Goal: Transaction & Acquisition: Book appointment/travel/reservation

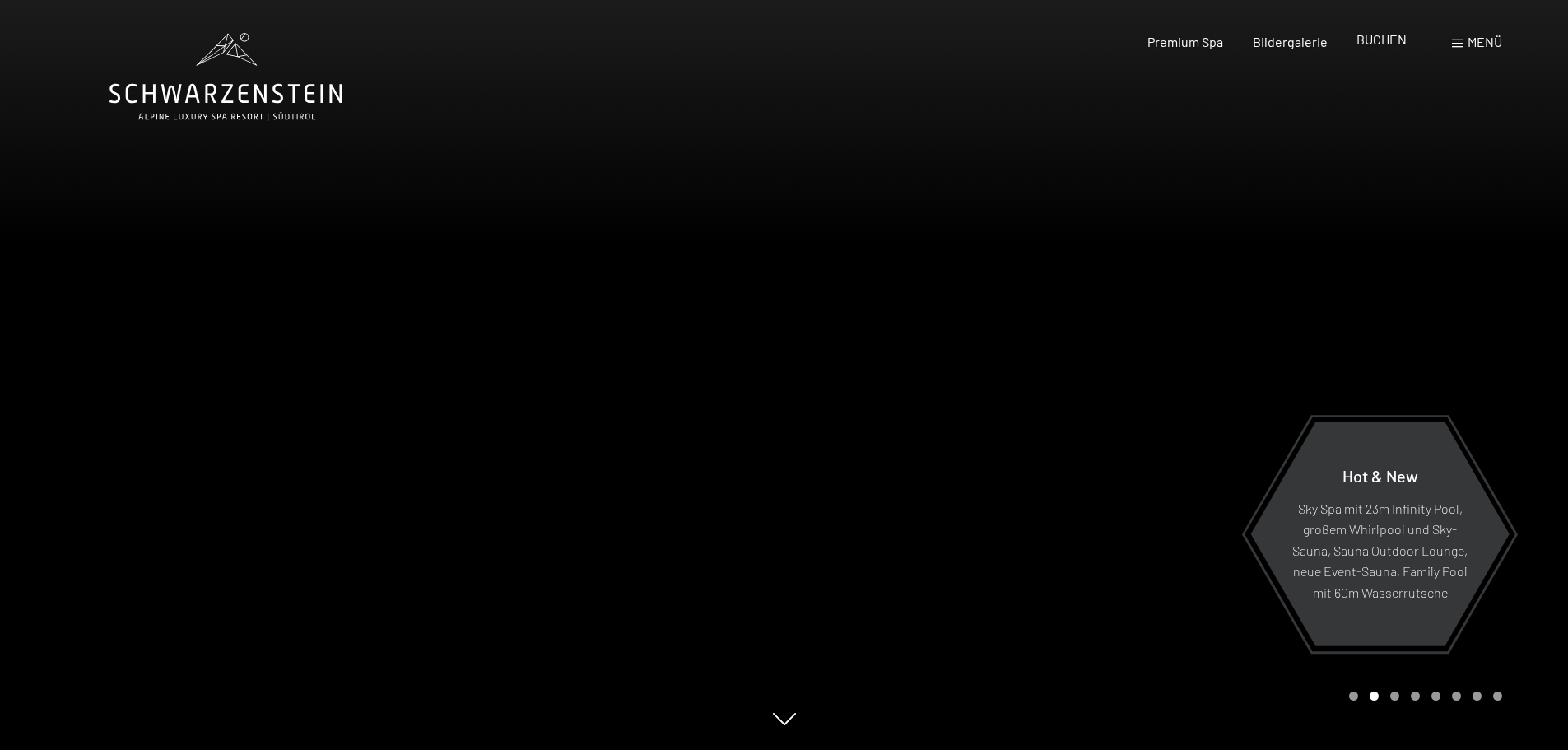
click at [1403, 44] on span "BUCHEN" at bounding box center [1382, 39] width 50 height 16
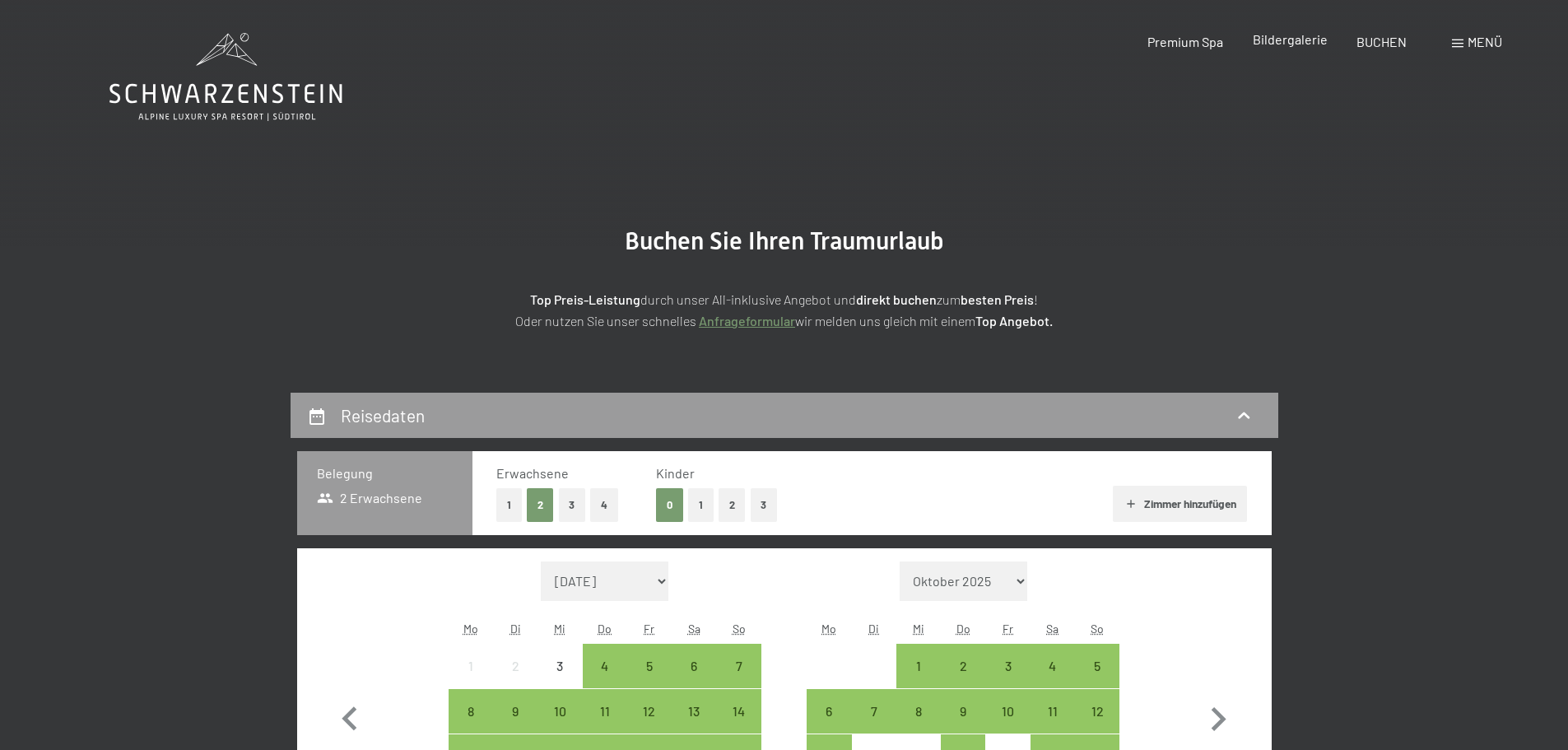
click at [1314, 43] on span "Bildergalerie" at bounding box center [1290, 39] width 75 height 16
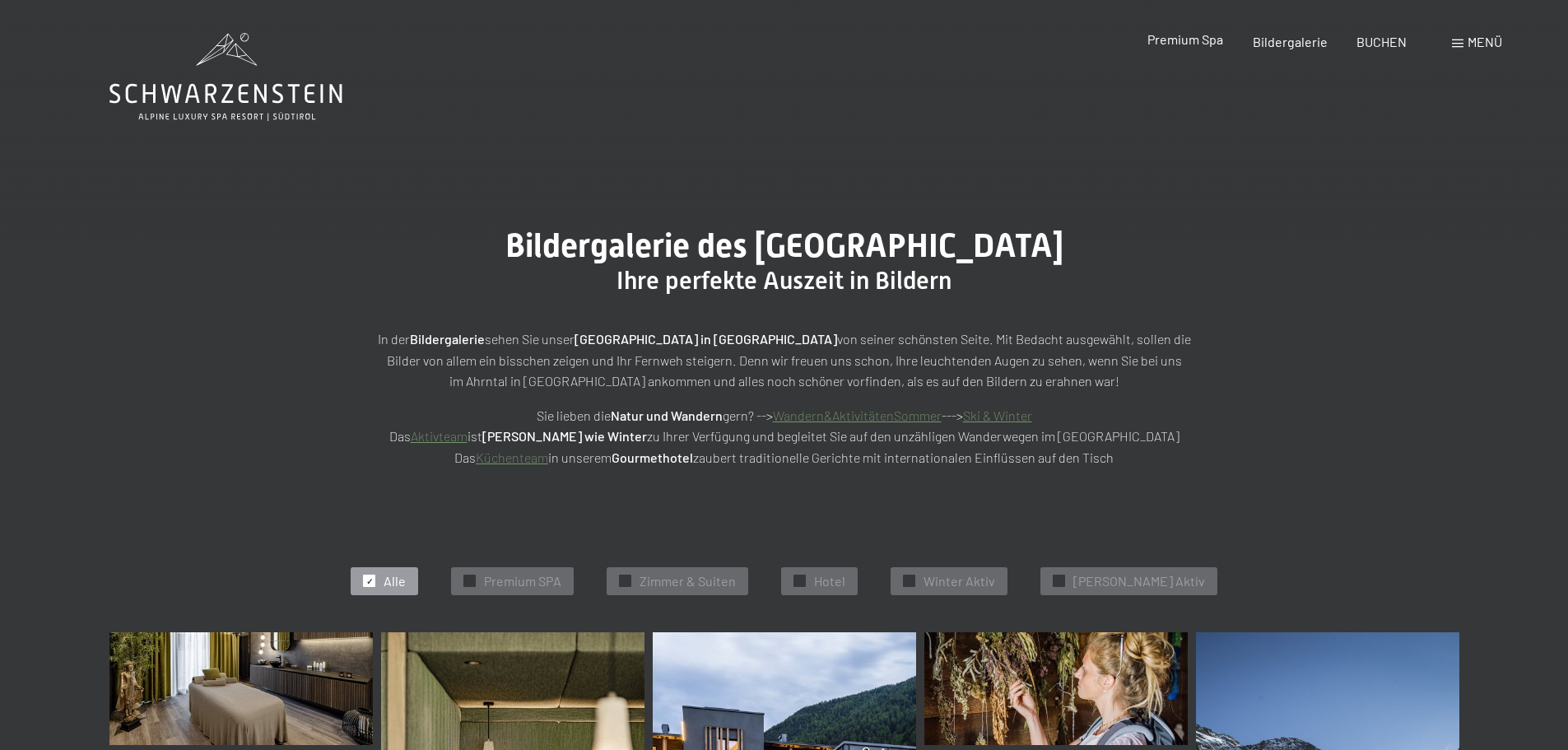
click at [1183, 42] on span "Premium Spa" at bounding box center [1186, 39] width 76 height 16
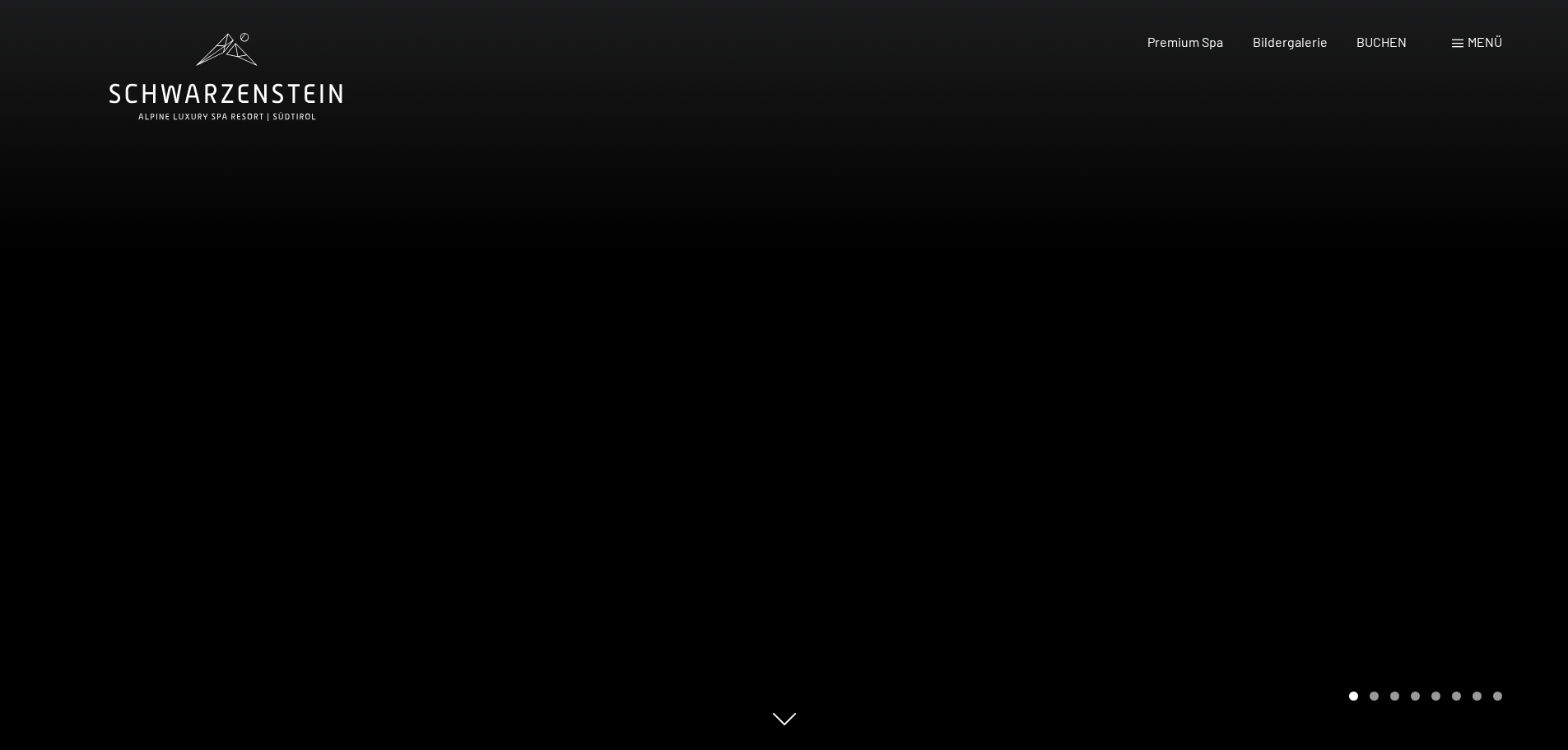
click at [1484, 48] on span "Menü" at bounding box center [1485, 41] width 35 height 16
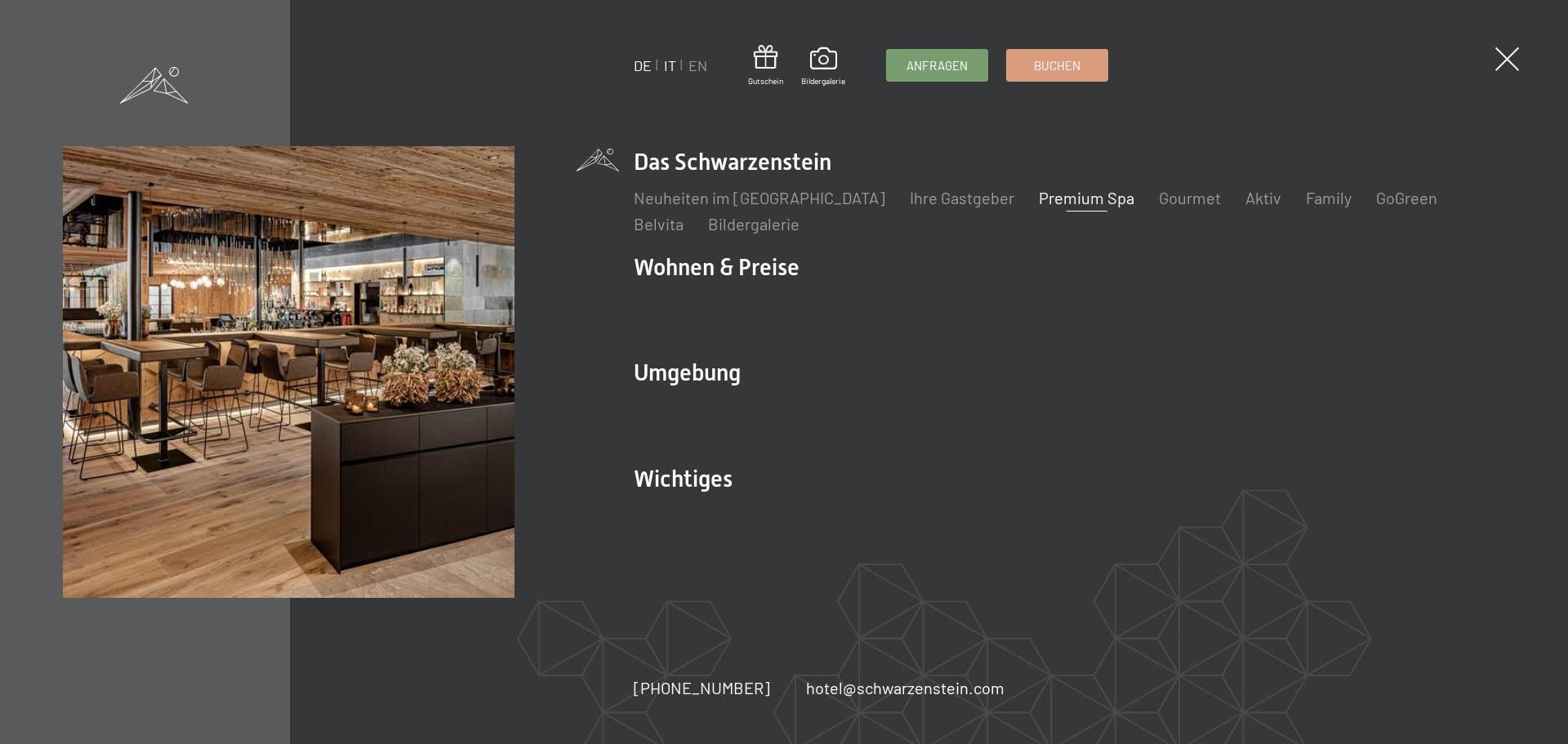
click at [667, 62] on link "IT" at bounding box center [670, 66] width 12 height 18
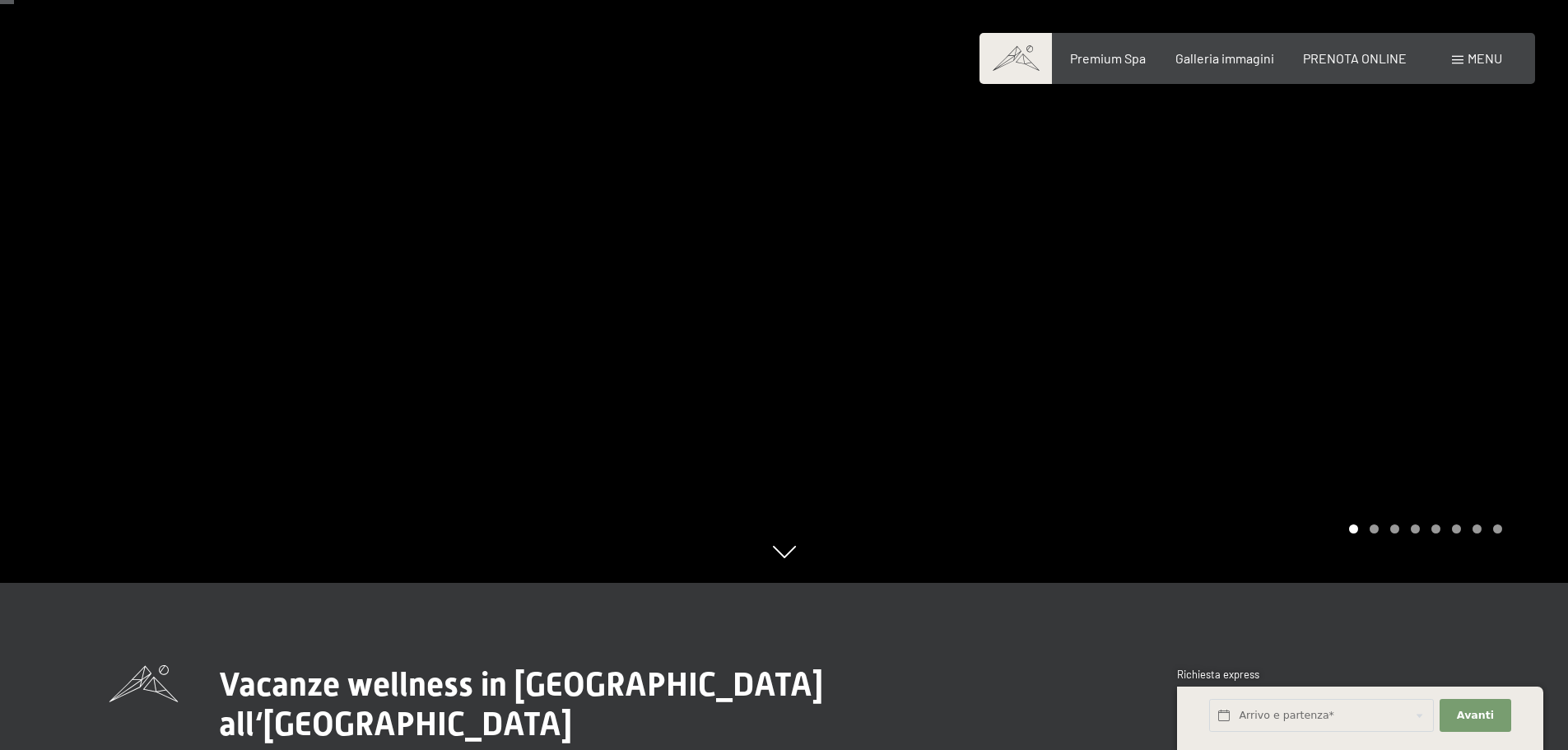
scroll to position [248, 0]
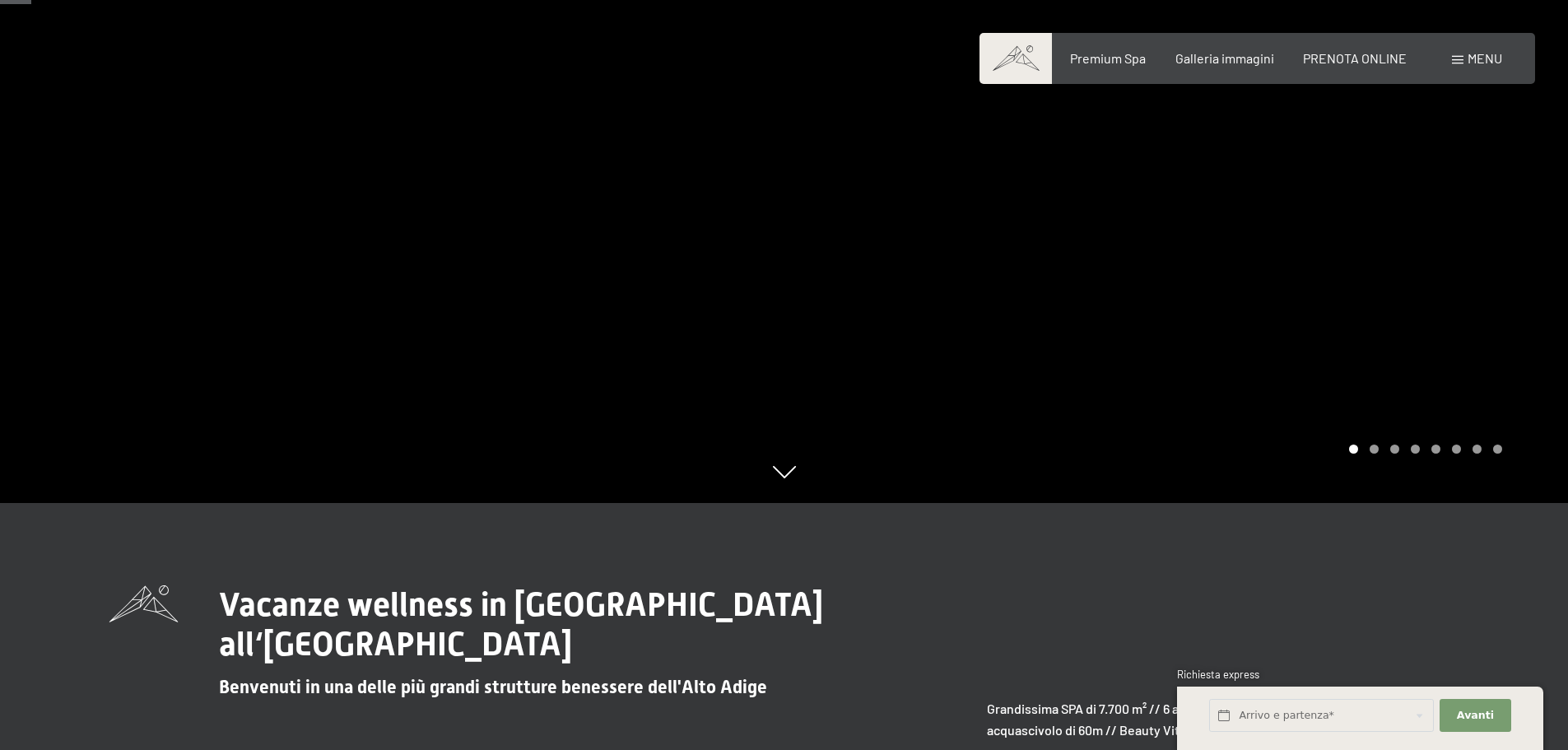
click at [1513, 278] on div at bounding box center [1177, 127] width 784 height 750
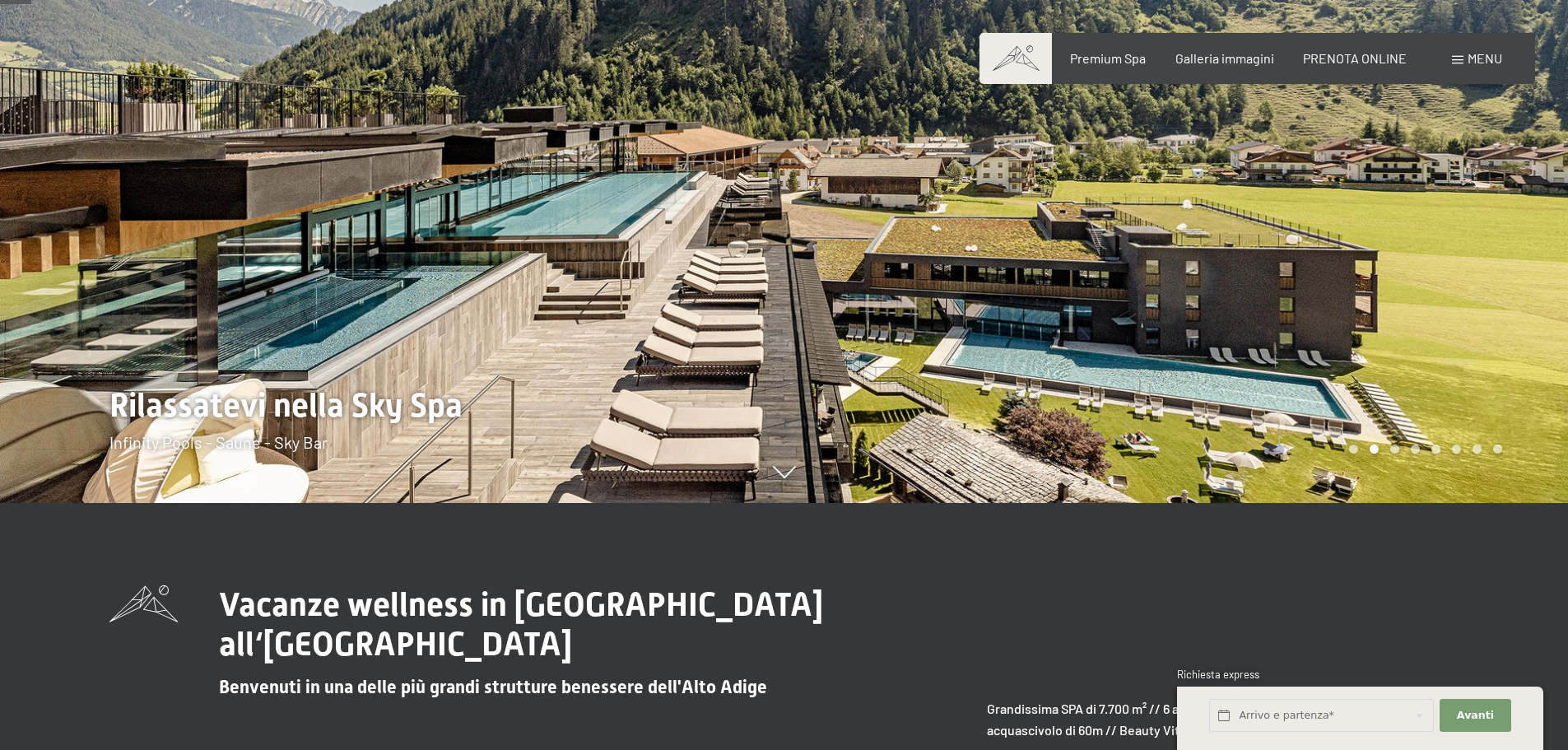
click at [1513, 278] on div at bounding box center [1177, 127] width 784 height 750
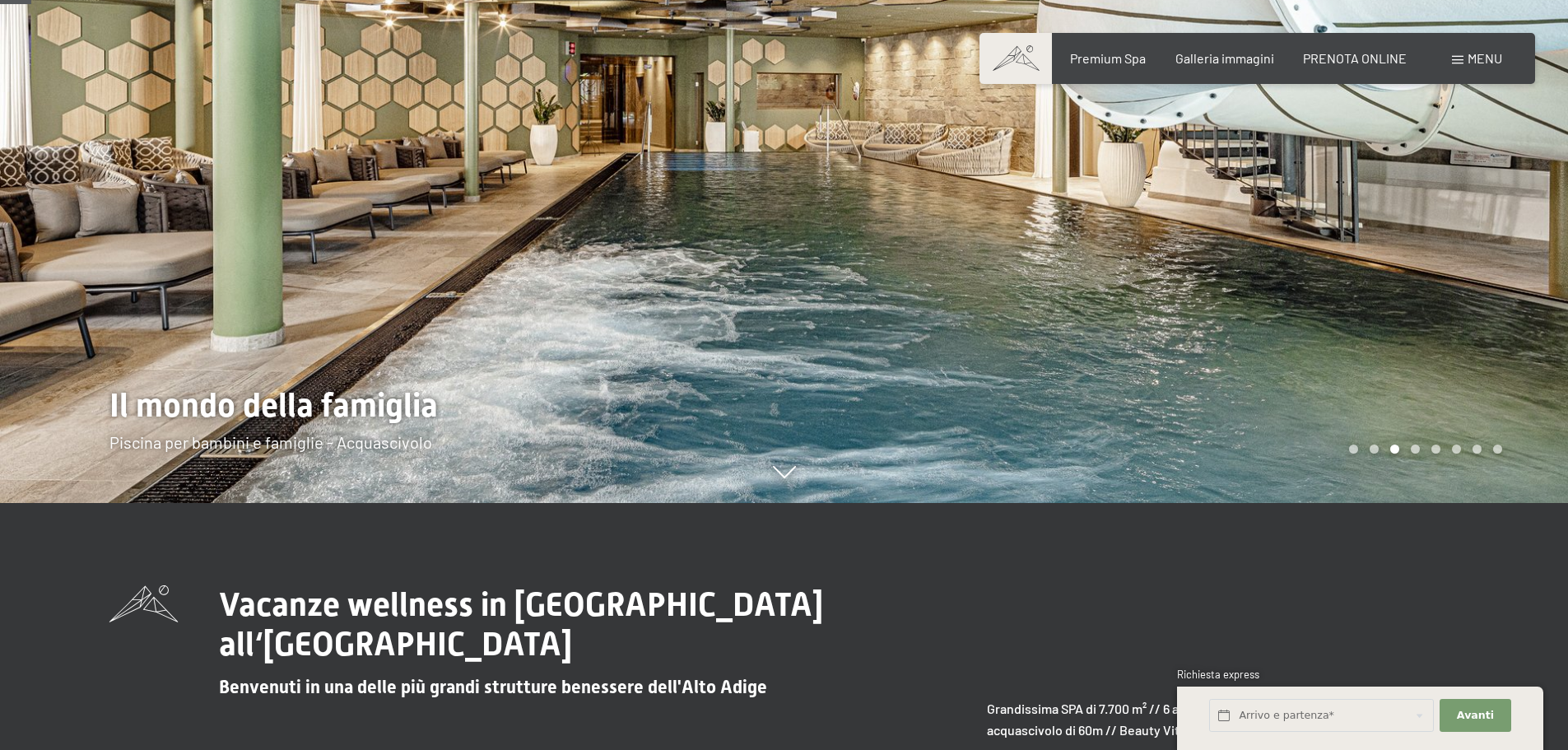
click at [1542, 255] on div at bounding box center [1177, 127] width 784 height 750
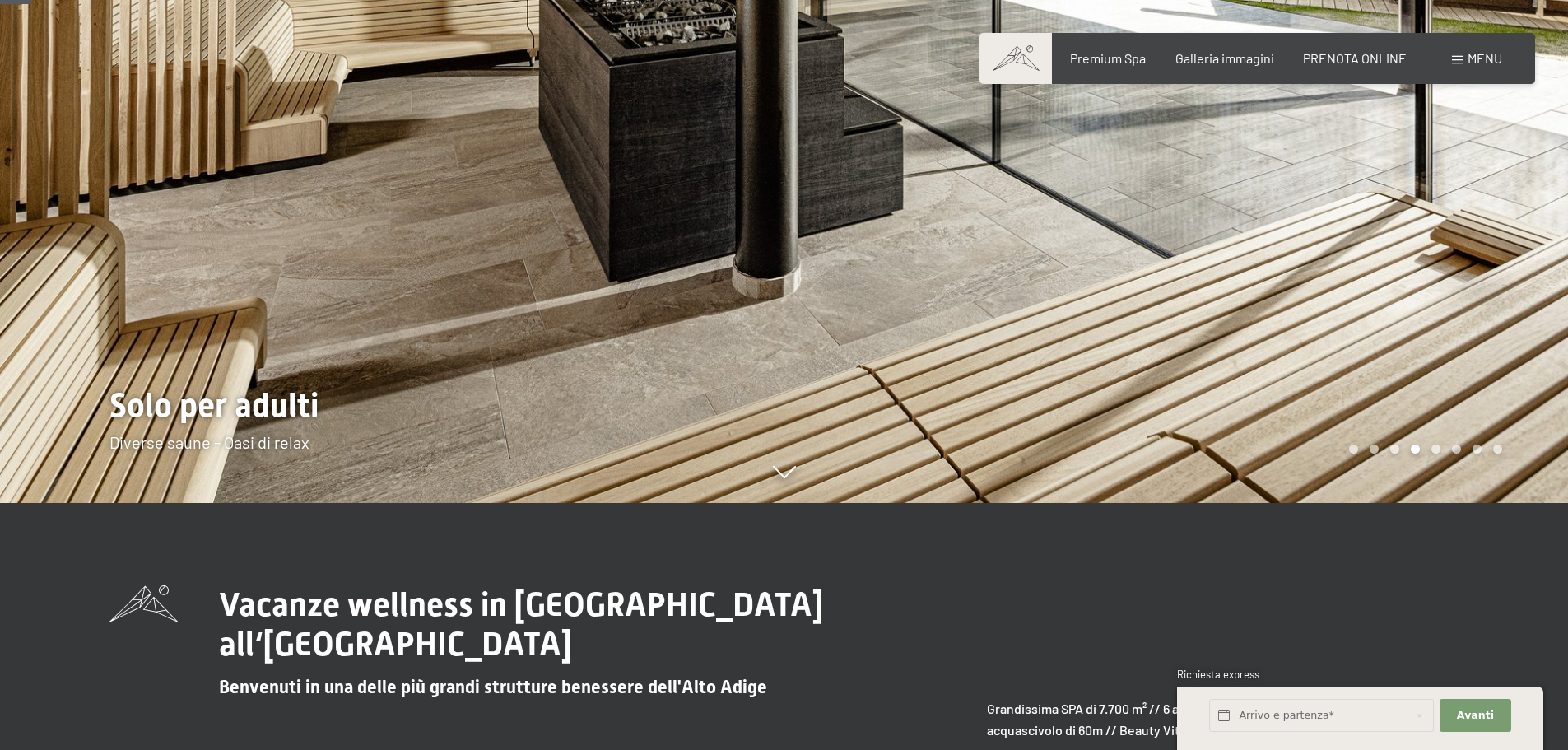
click at [1542, 255] on div at bounding box center [1177, 127] width 784 height 750
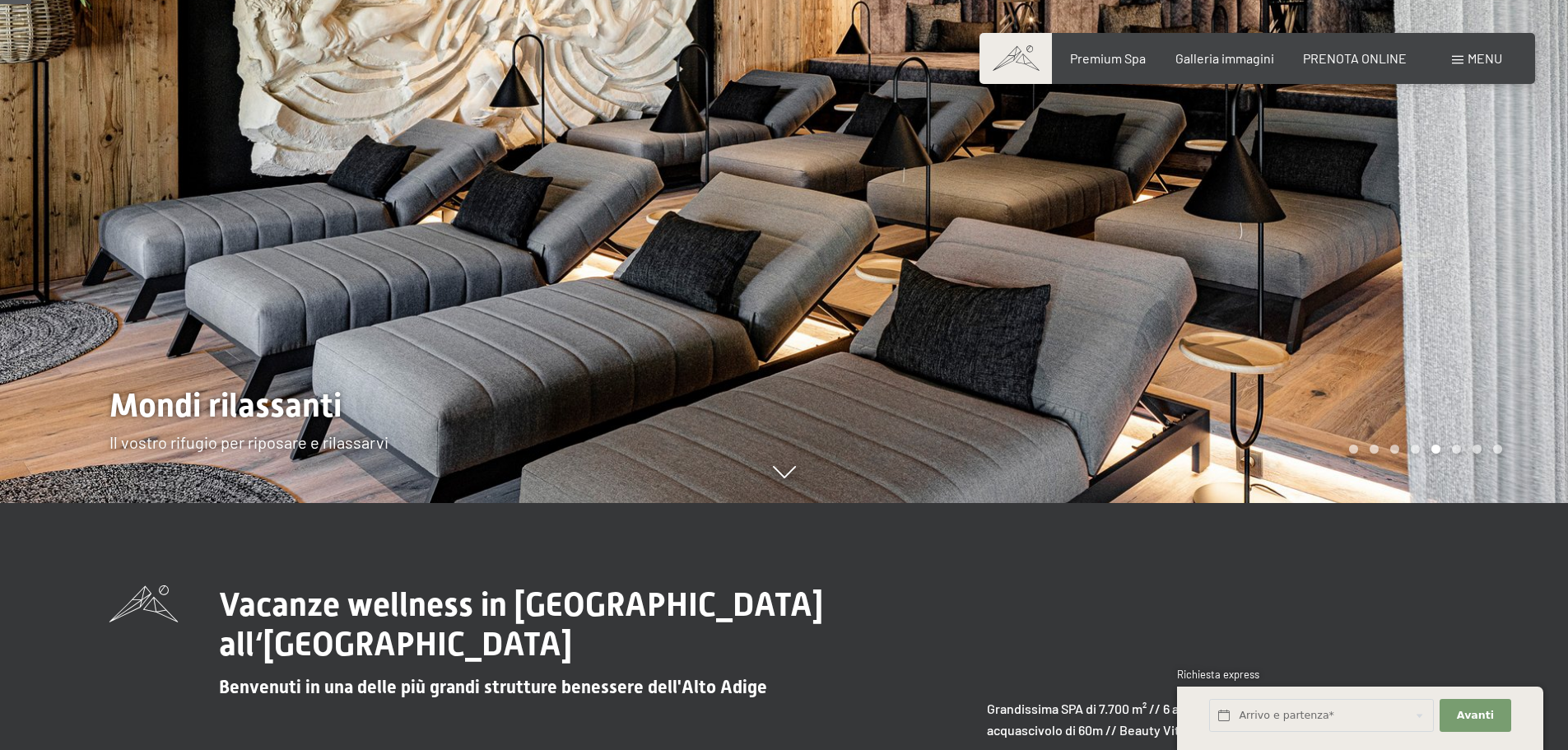
click at [1542, 255] on div at bounding box center [1177, 127] width 784 height 750
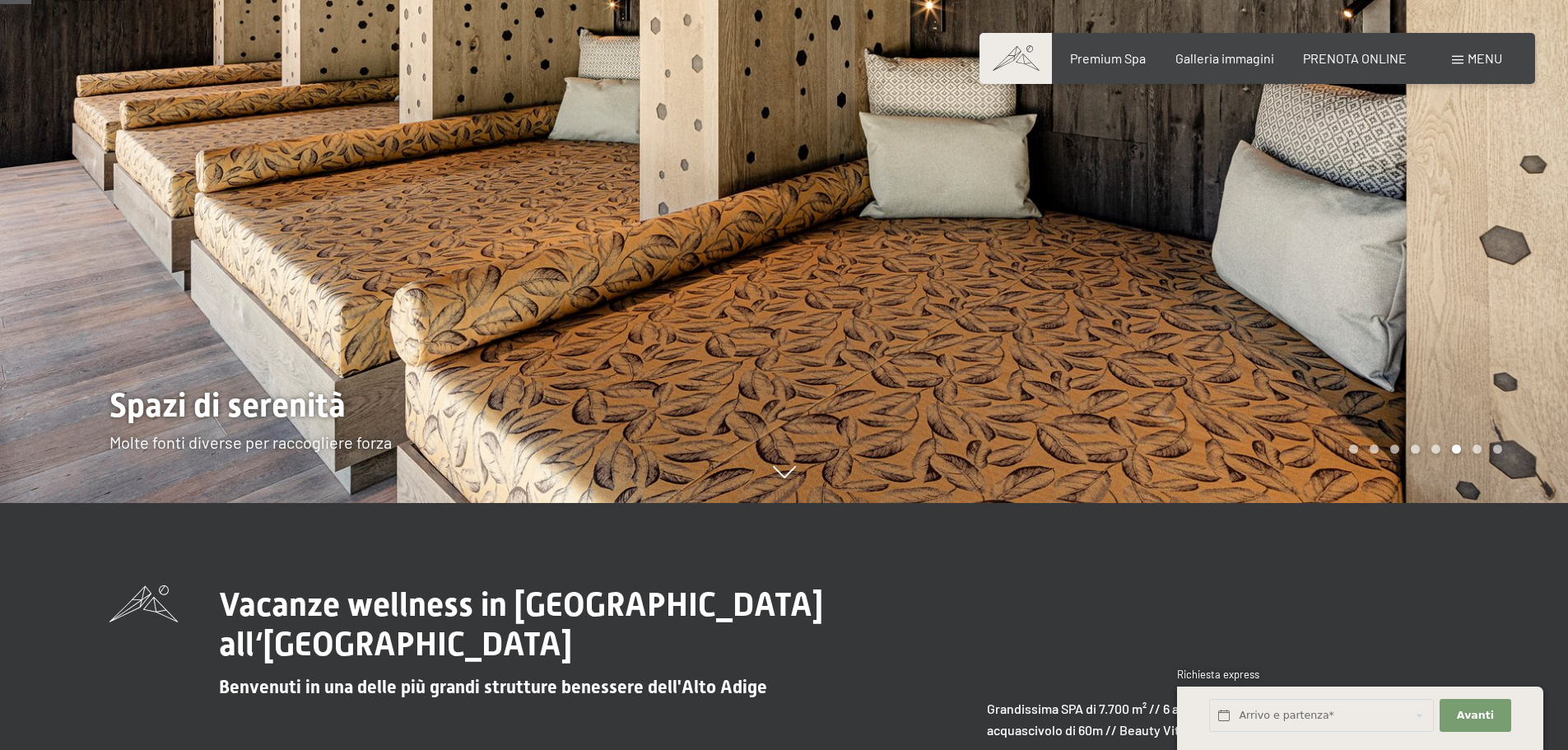
click at [1542, 255] on div at bounding box center [1177, 127] width 784 height 750
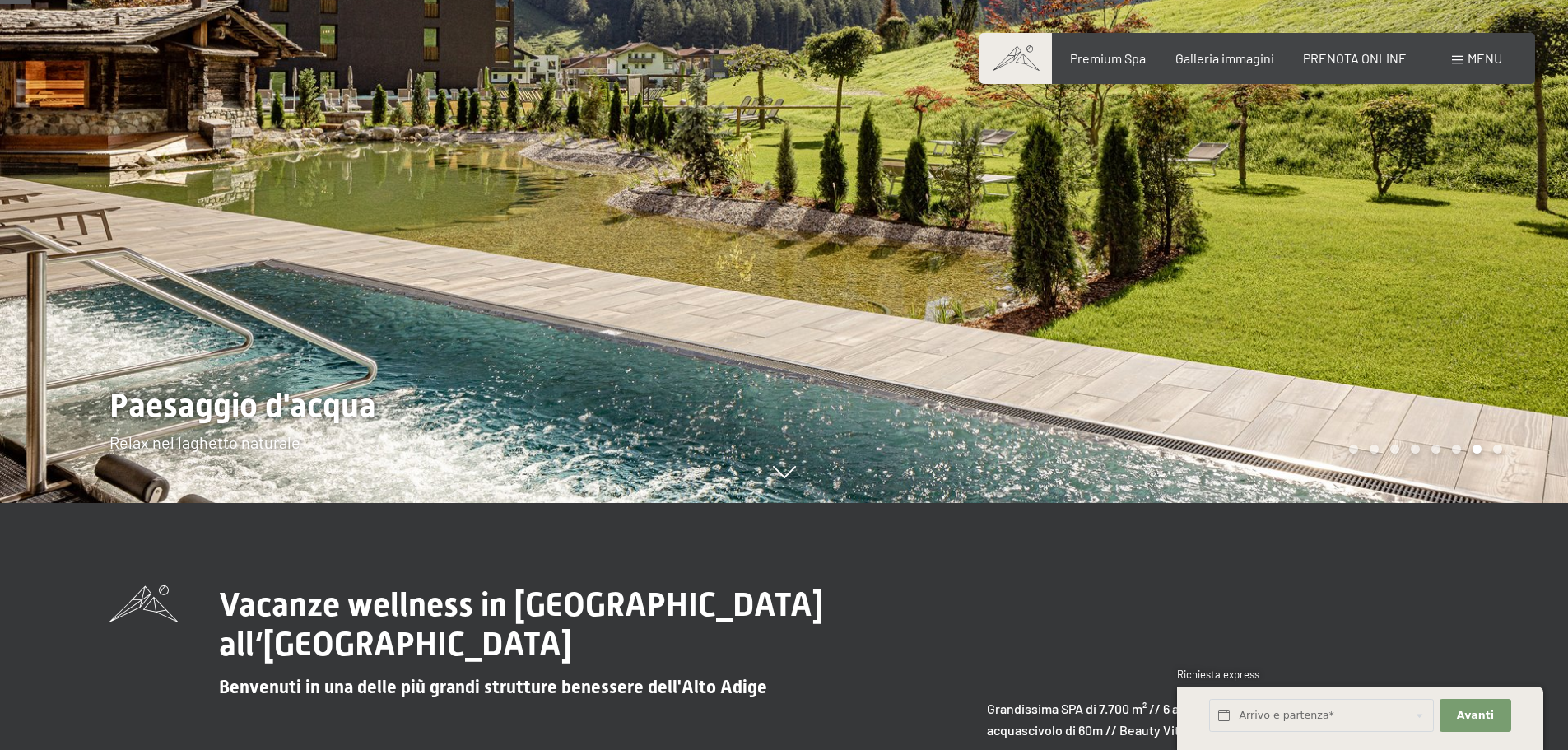
click at [1479, 61] on span "Menu" at bounding box center [1485, 58] width 35 height 16
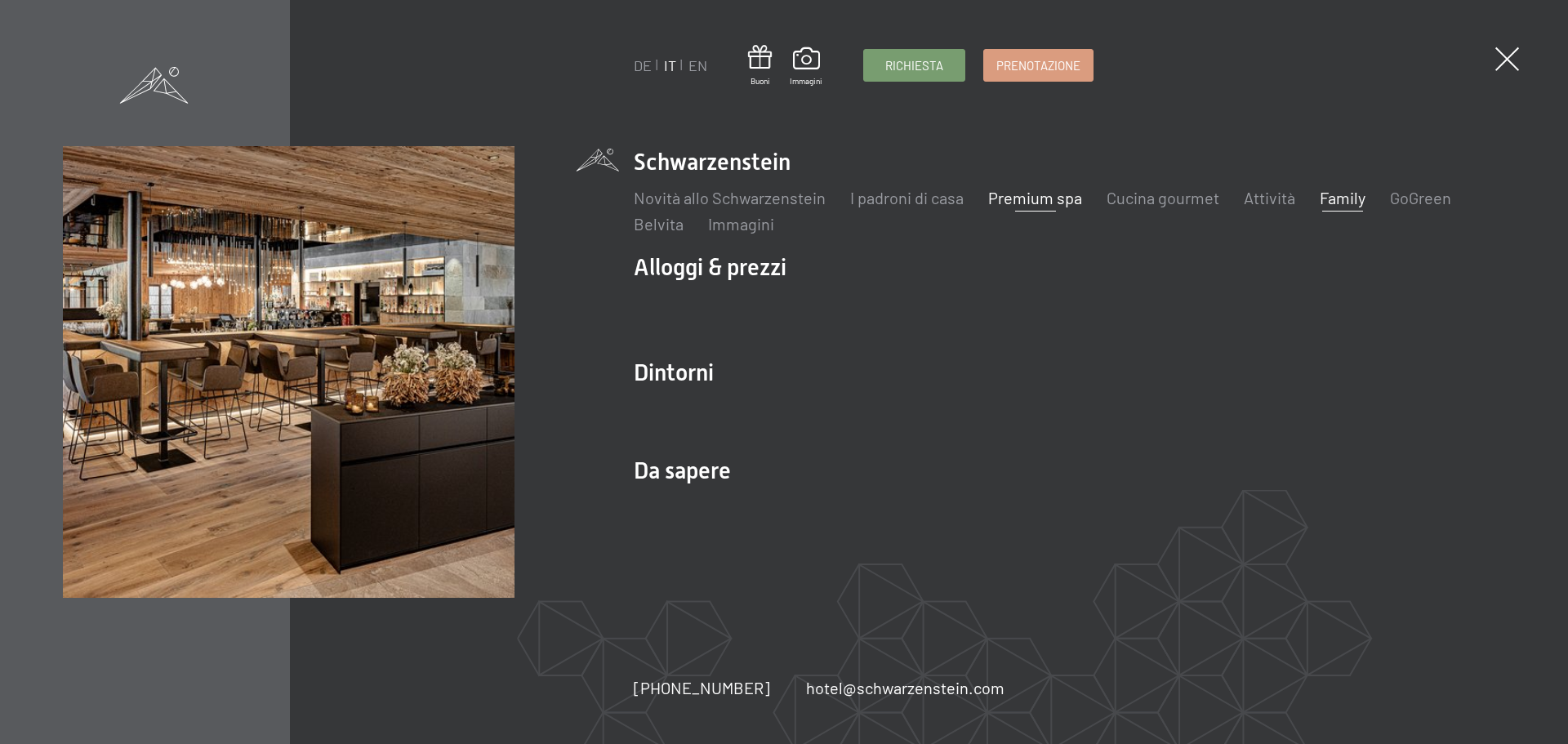
click at [1339, 204] on link "Family" at bounding box center [1343, 198] width 46 height 20
click at [1509, 51] on span at bounding box center [1507, 59] width 34 height 34
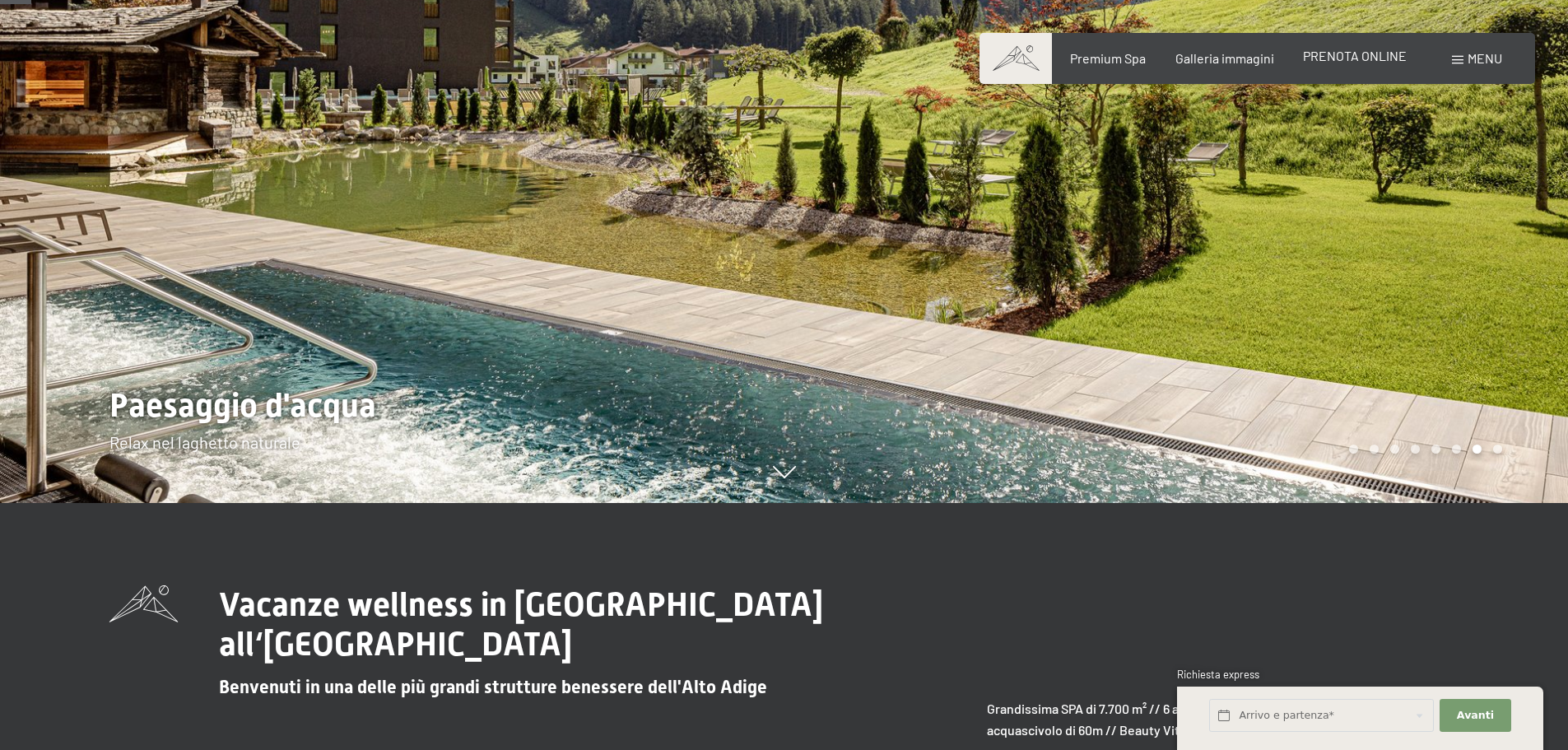
click at [1367, 50] on span "PRENOTA ONLINE" at bounding box center [1355, 55] width 103 height 16
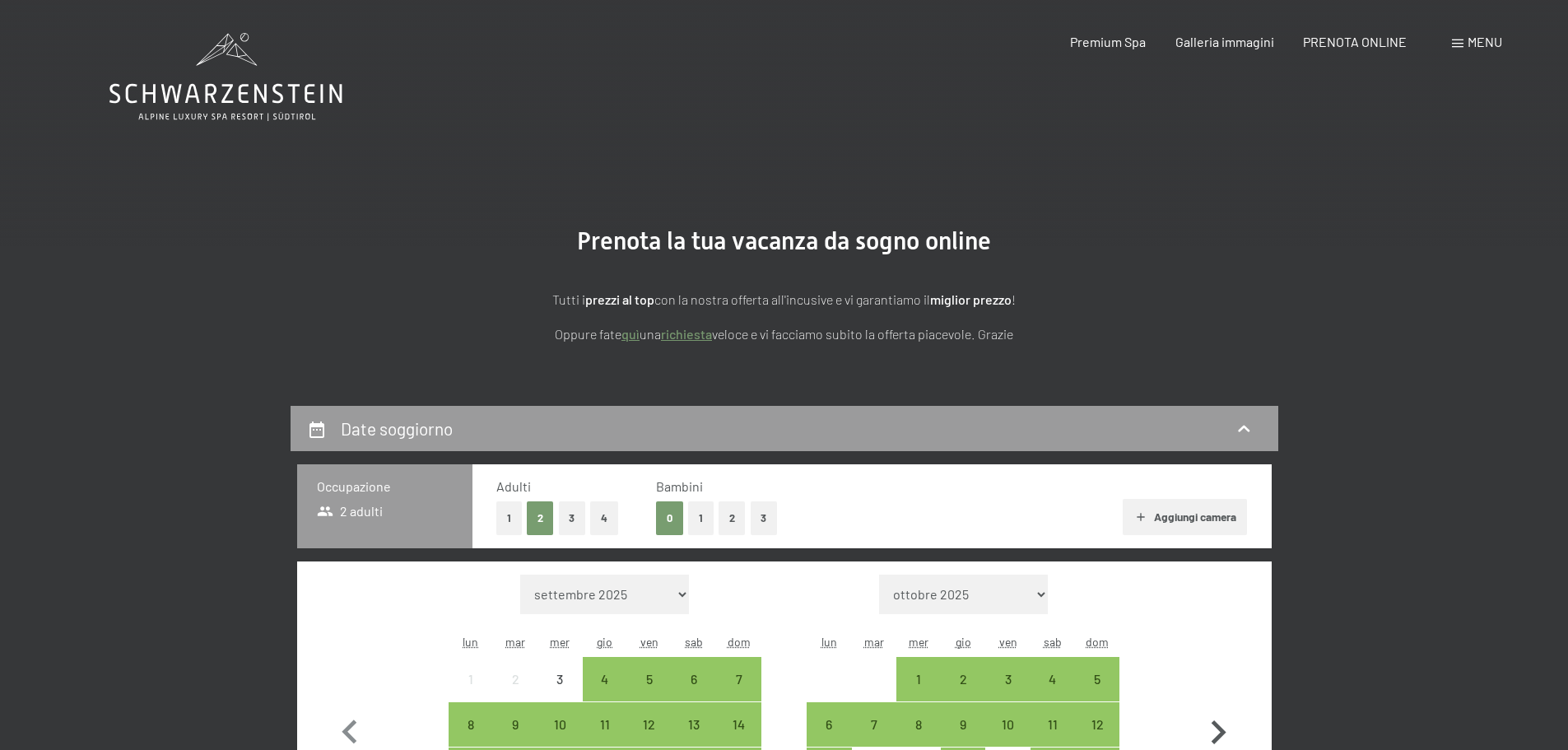
click at [1216, 733] on icon "button" at bounding box center [1219, 733] width 48 height 48
select select "2025-10-01"
select select "2025-11-01"
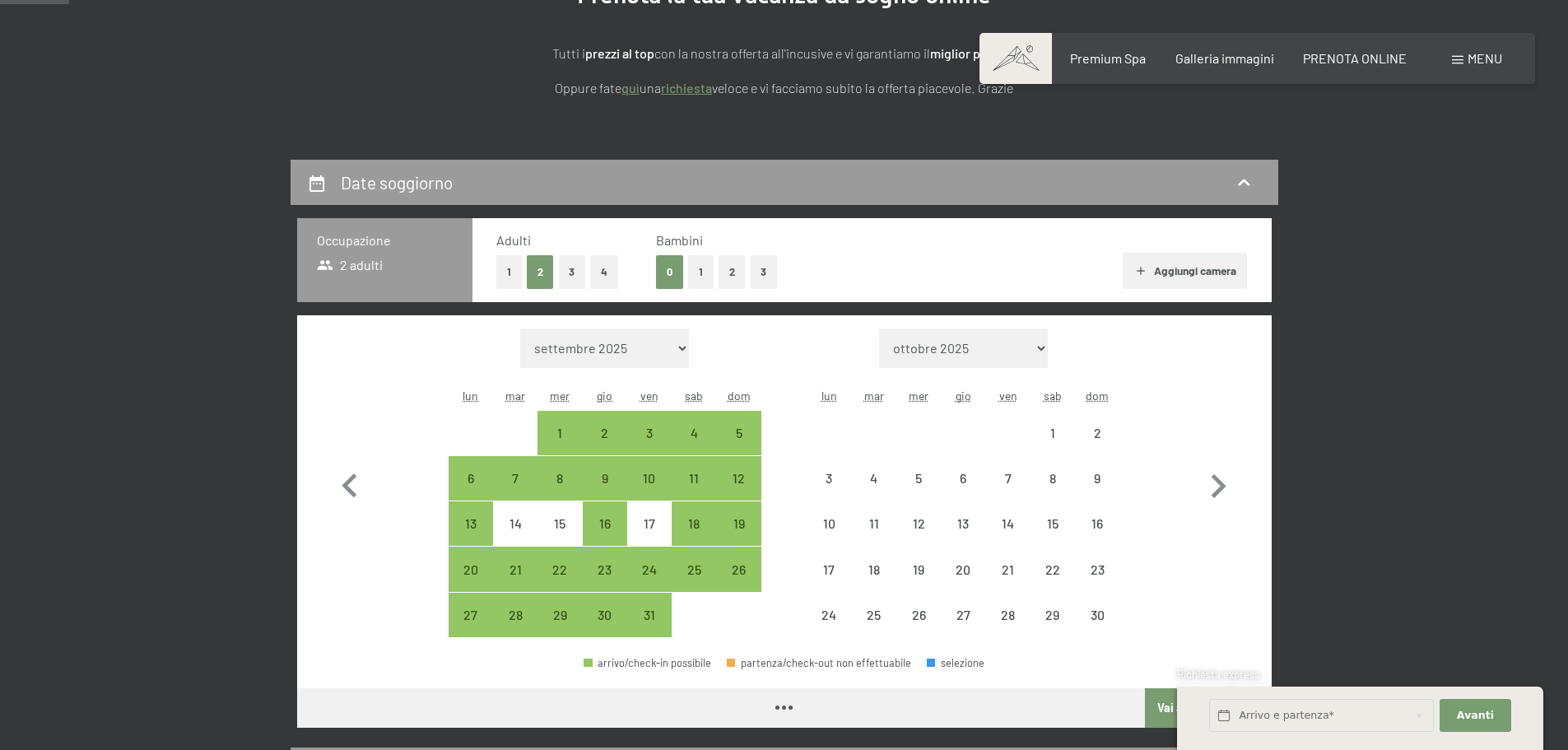
scroll to position [248, 0]
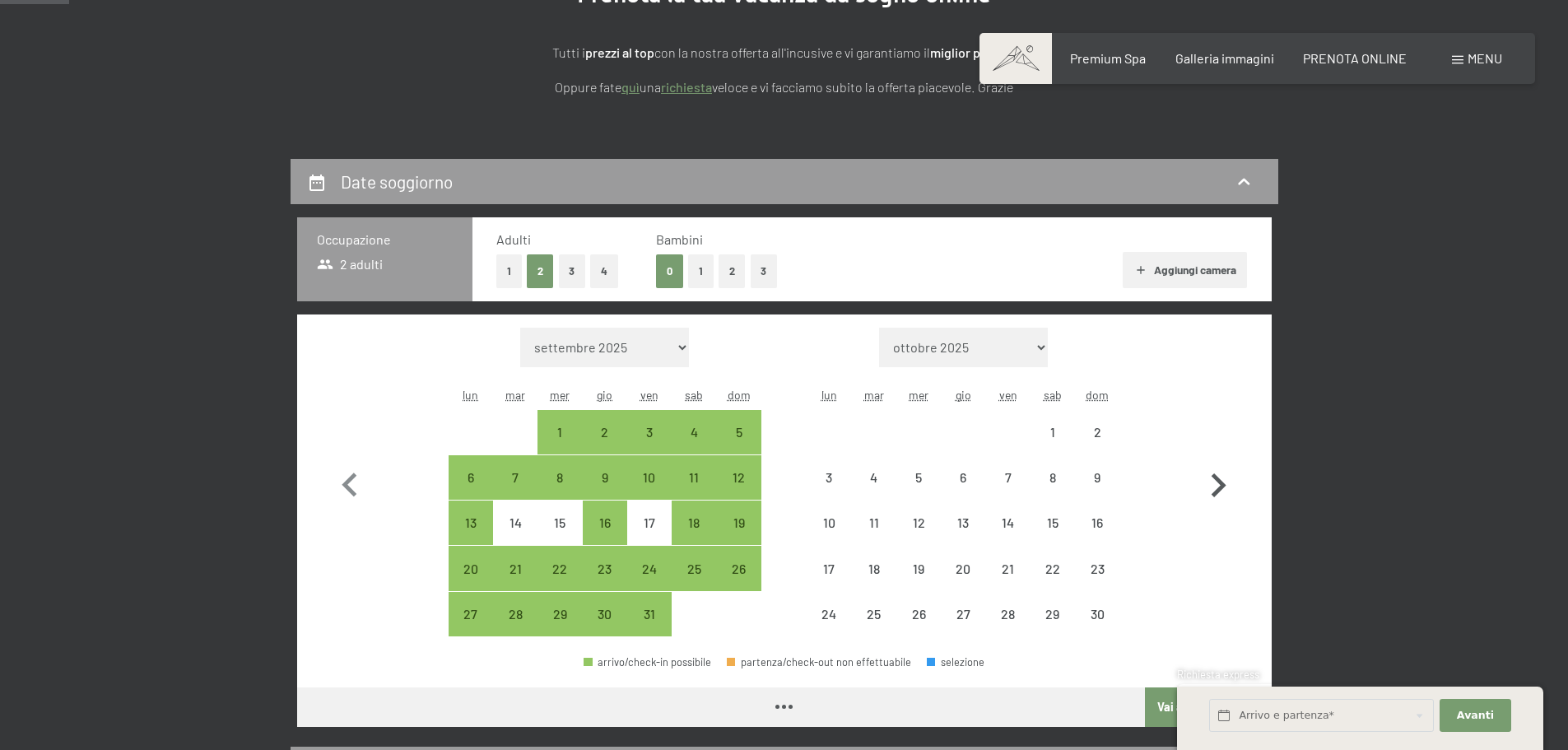
select select "2025-10-01"
select select "2025-11-01"
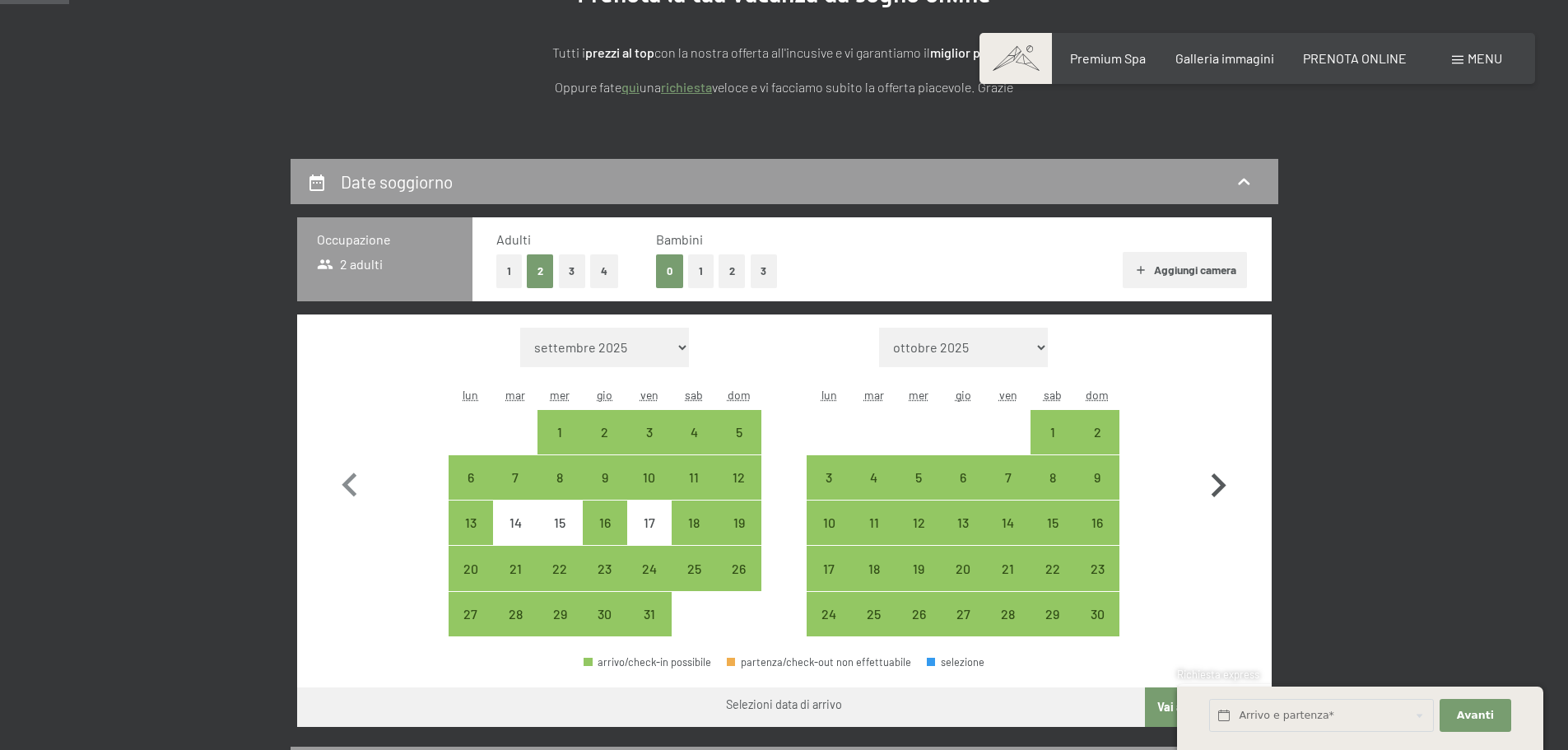
click at [1211, 481] on icon "button" at bounding box center [1219, 486] width 48 height 48
select select "2025-11-01"
select select "2025-12-01"
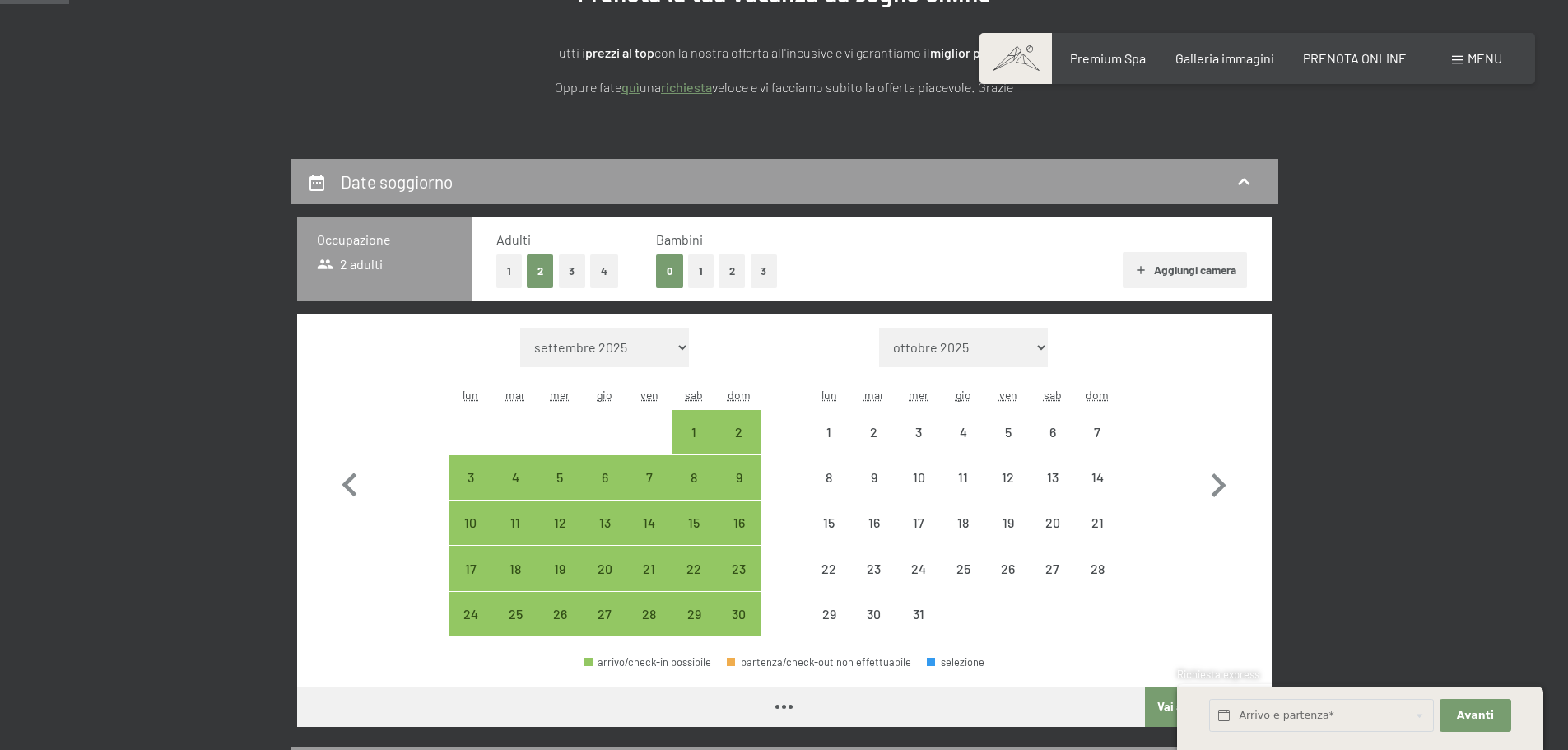
select select "2025-11-01"
select select "2025-12-01"
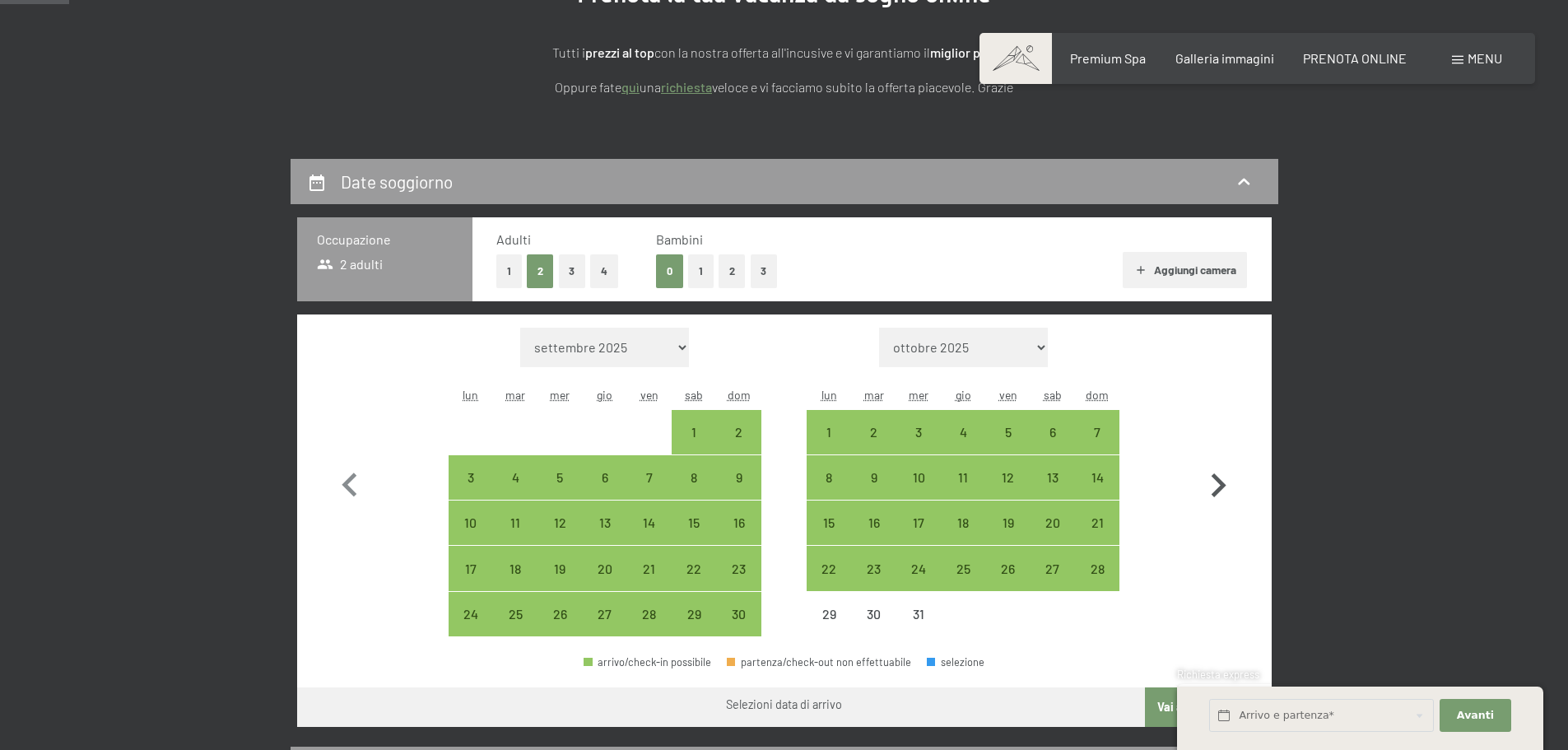
click at [1216, 488] on icon "button" at bounding box center [1219, 486] width 48 height 48
select select "2025-12-01"
select select "2026-01-01"
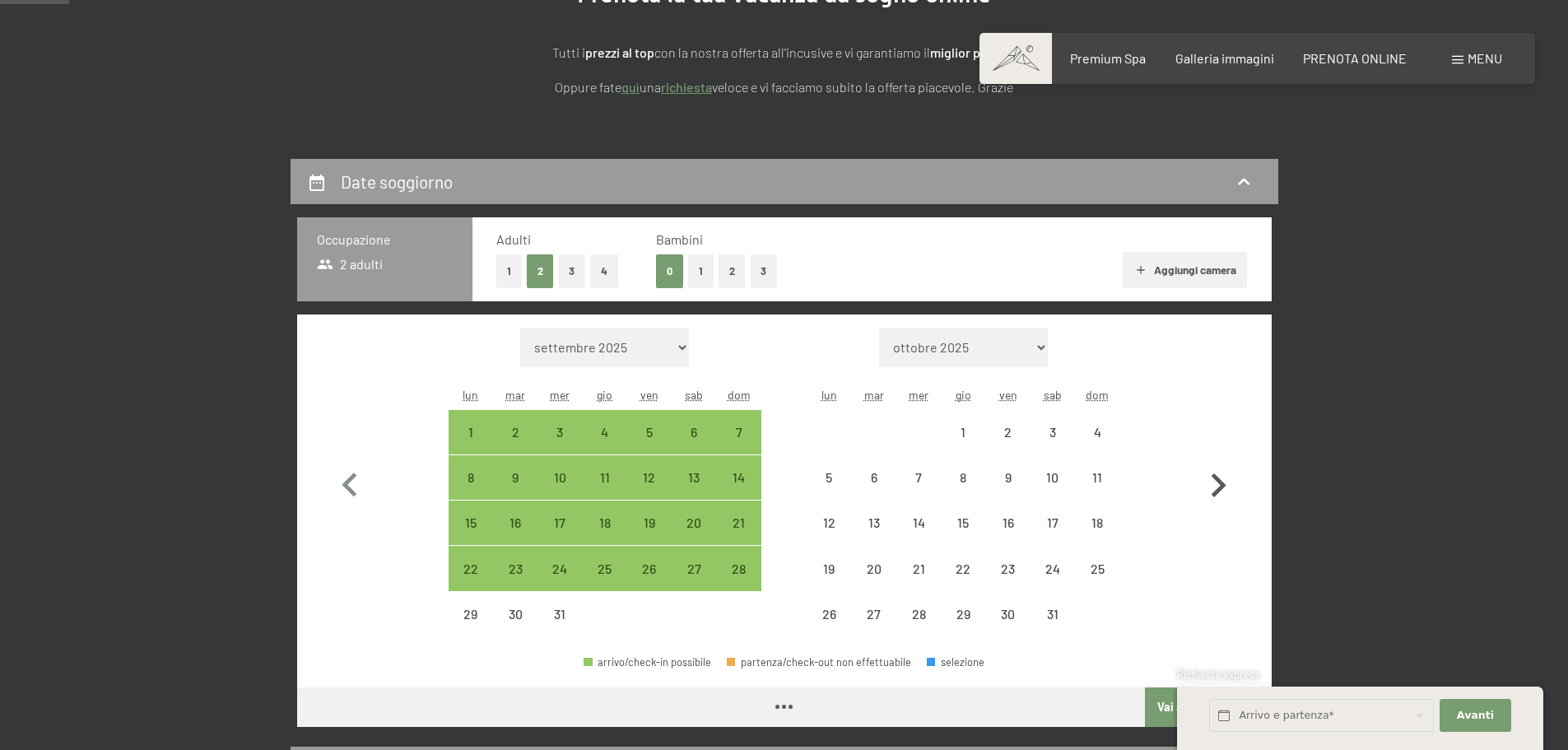
select select "2025-12-01"
select select "2026-01-01"
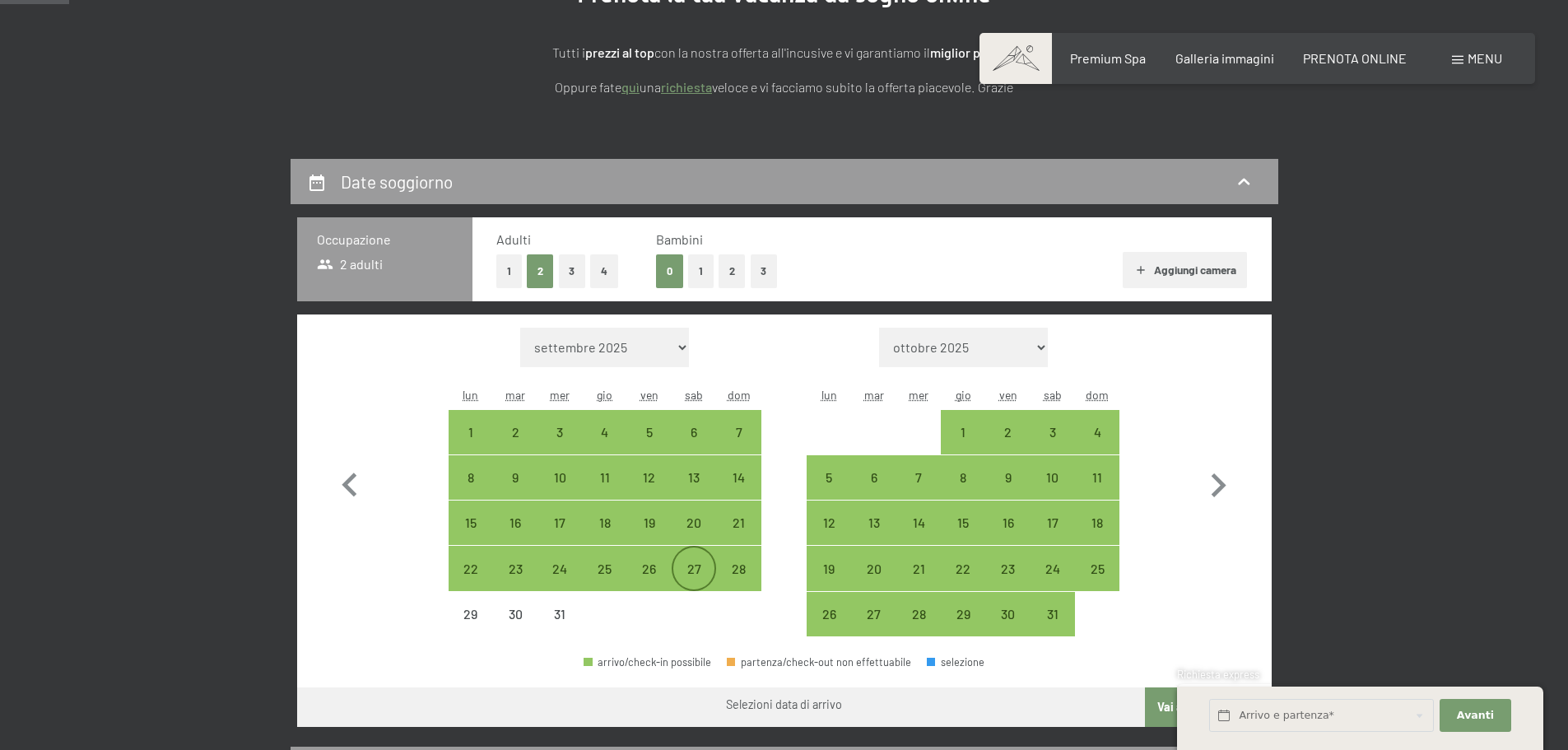
click at [694, 573] on div "27" at bounding box center [694, 584] width 41 height 41
select select "2025-12-01"
select select "2026-01-01"
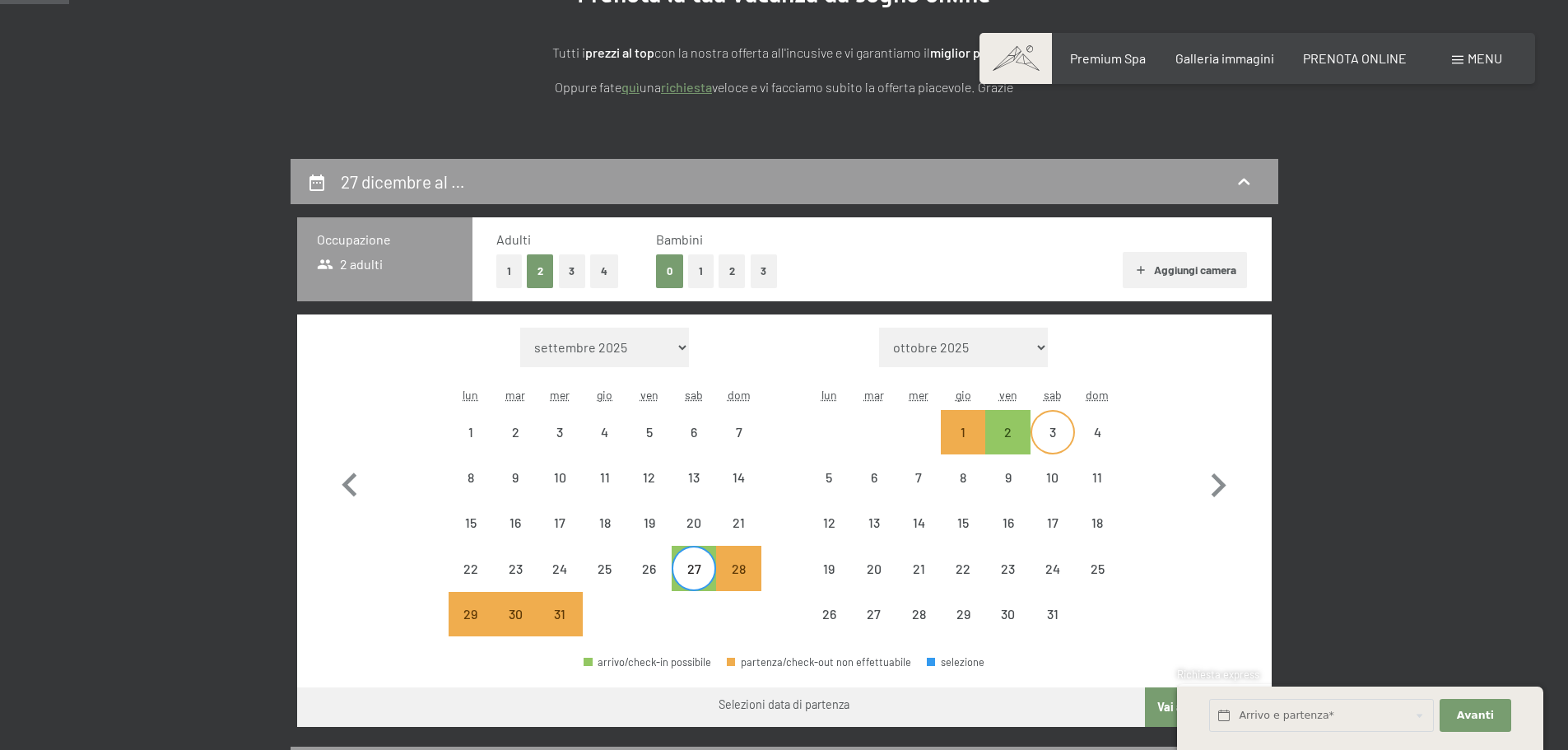
click at [1057, 427] on div "3" at bounding box center [1053, 446] width 41 height 41
select select "2025-12-01"
select select "2026-01-01"
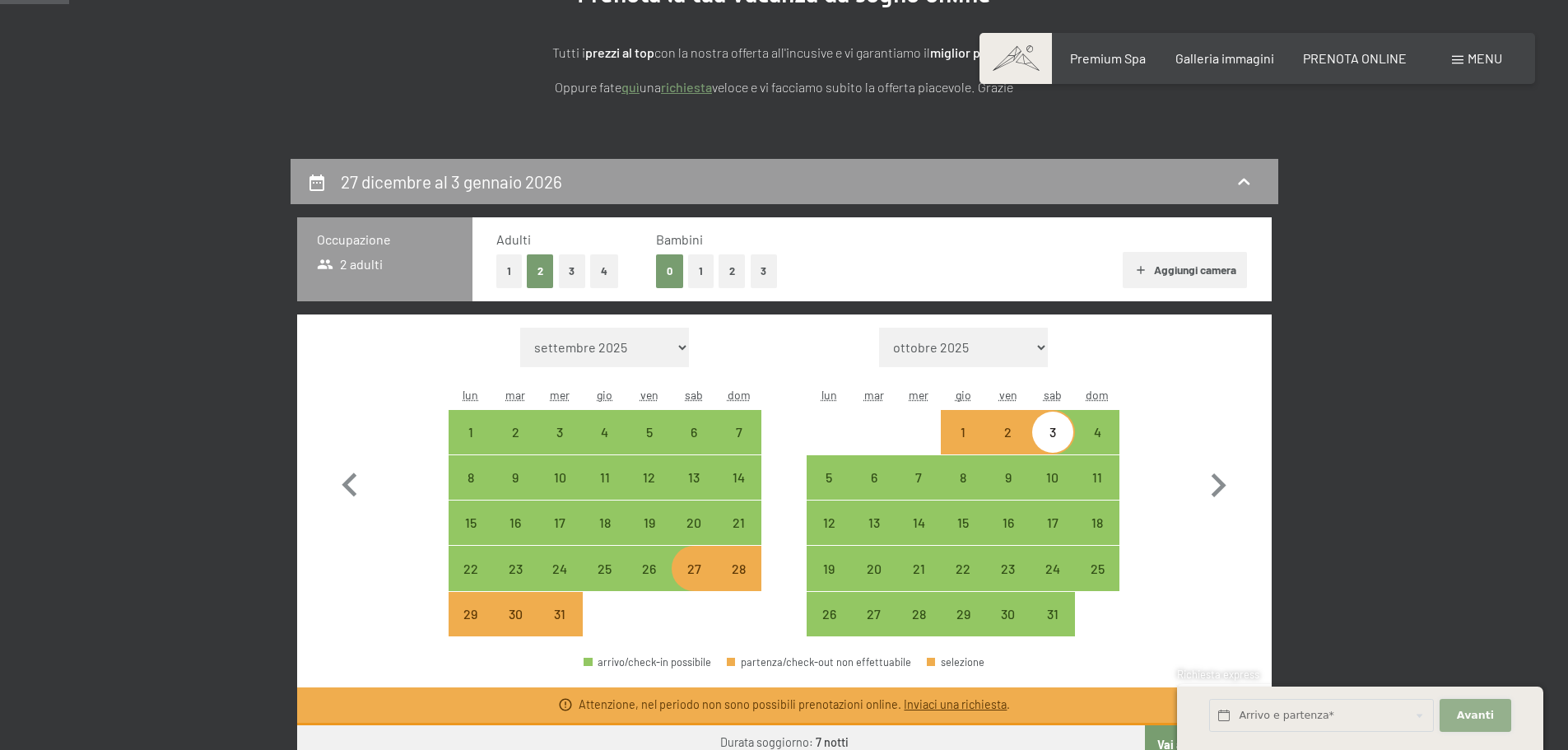
click at [1479, 711] on span "Avanti" at bounding box center [1475, 716] width 37 height 15
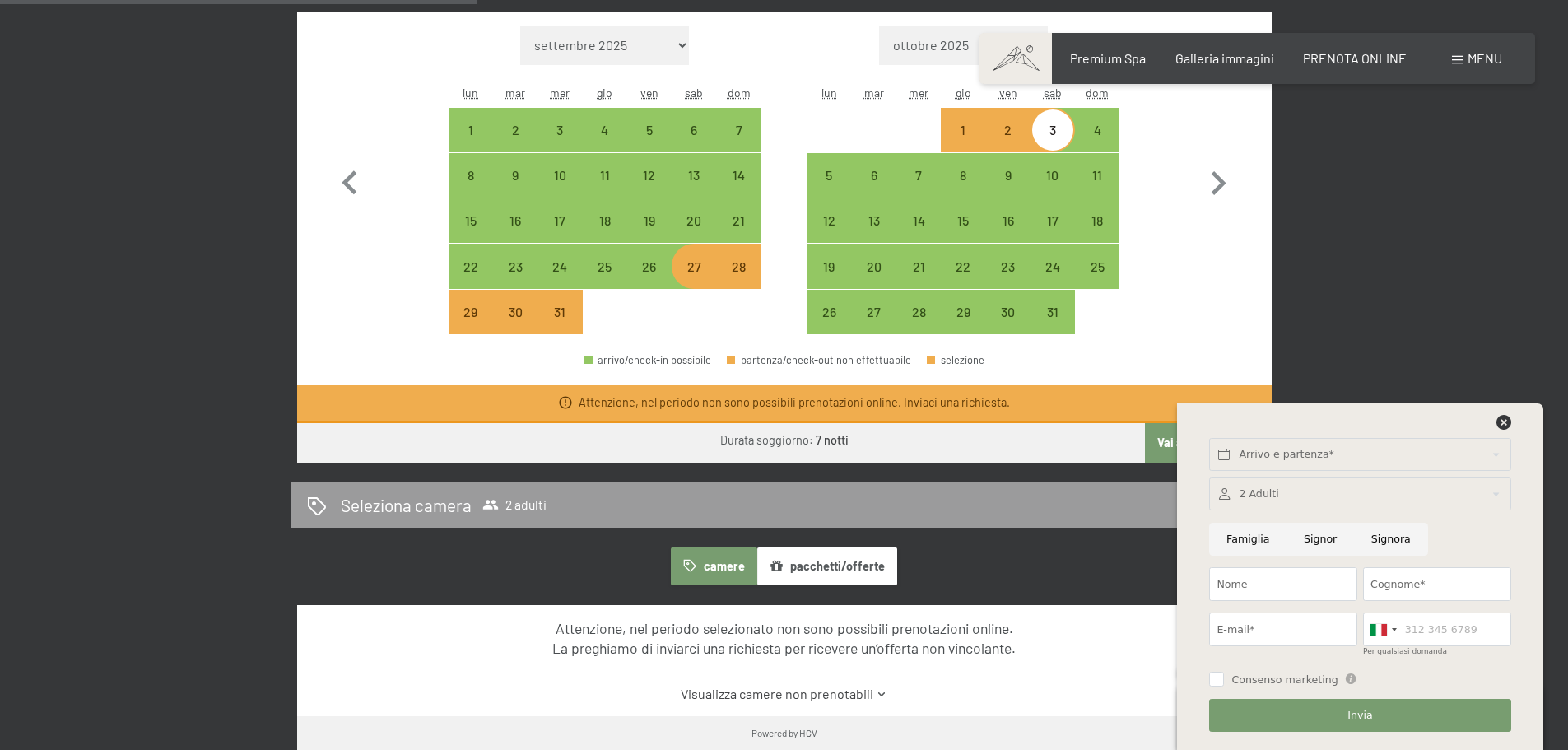
scroll to position [577, 0]
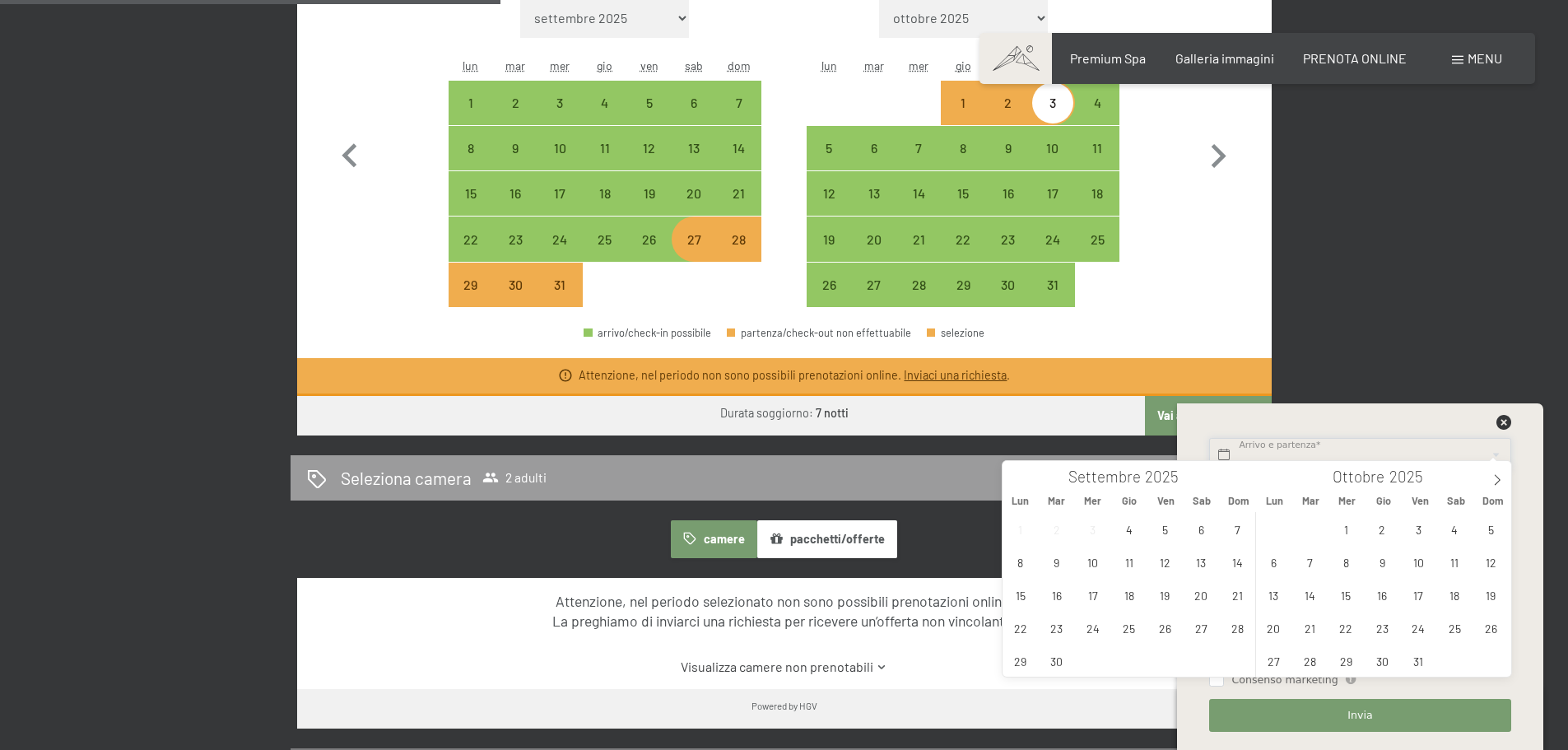
click at [1494, 454] on input "text" at bounding box center [1360, 454] width 301 height 34
click at [1455, 300] on div "27 dicembre al 3 gennaio 2026 Occupazione 2 adulti Adulti 1 2 3 4 Bambini 0 1 2…" at bounding box center [784, 344] width 1568 height 1030
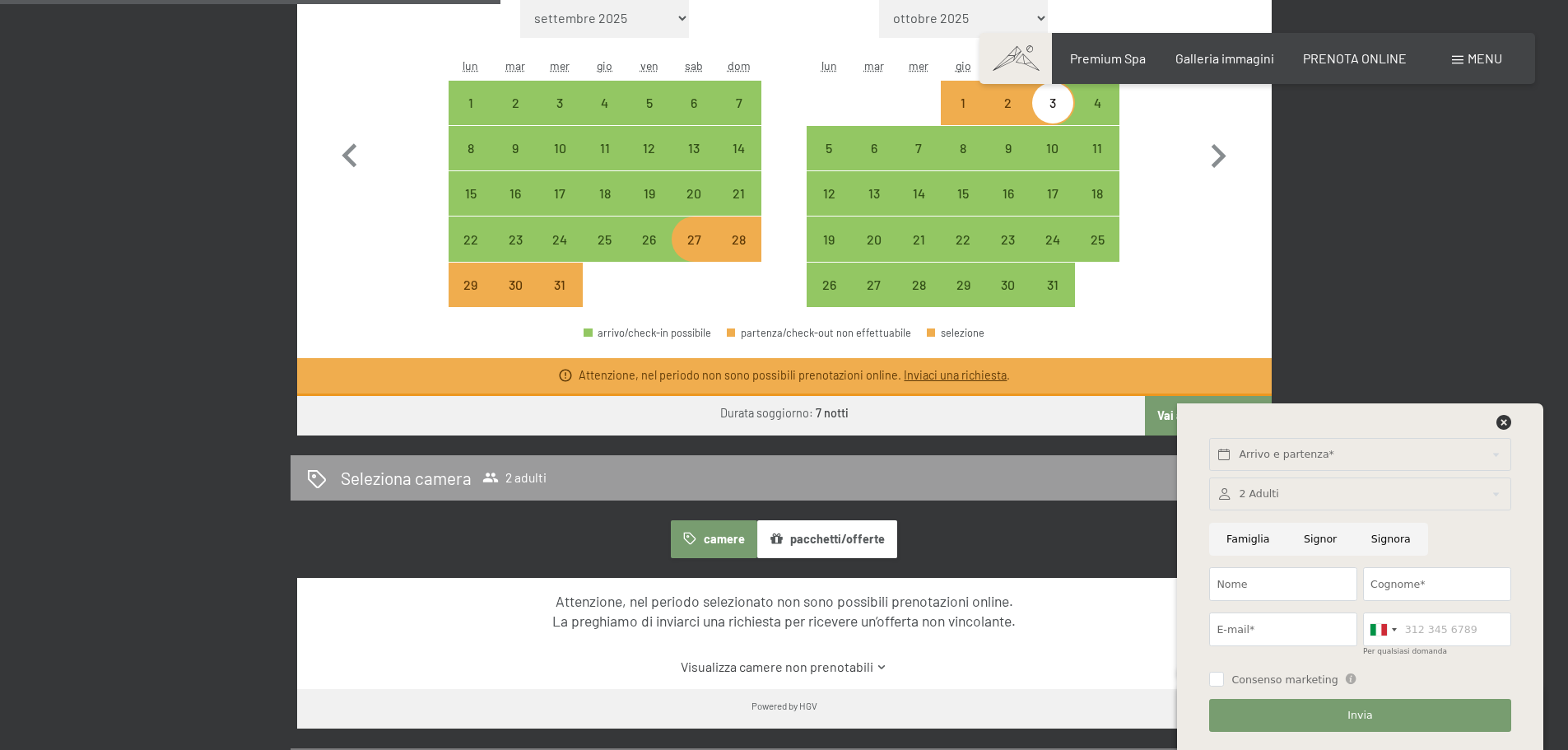
click at [874, 666] on link "Visualizza camere non prenotabili" at bounding box center [784, 667] width 916 height 18
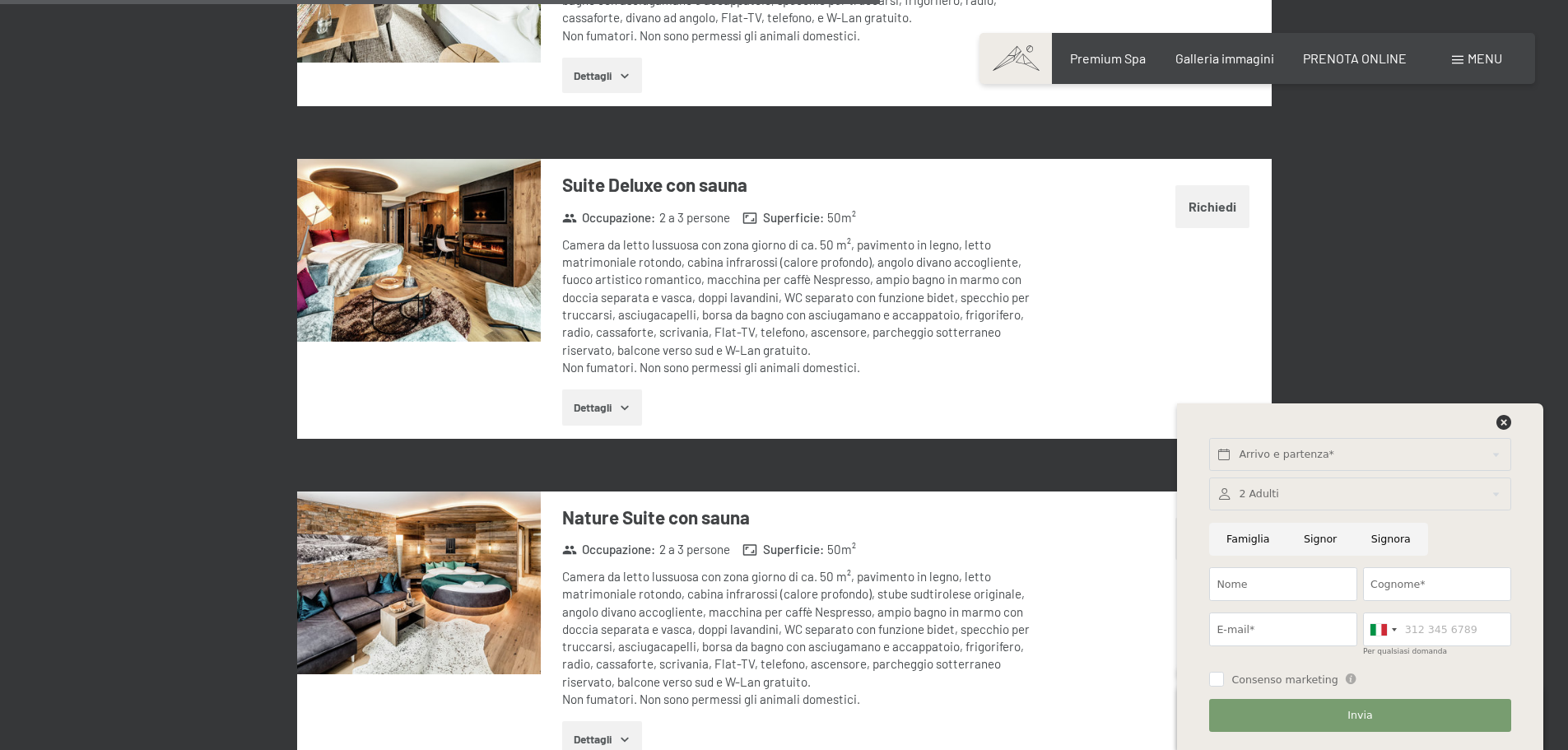
scroll to position [3377, 0]
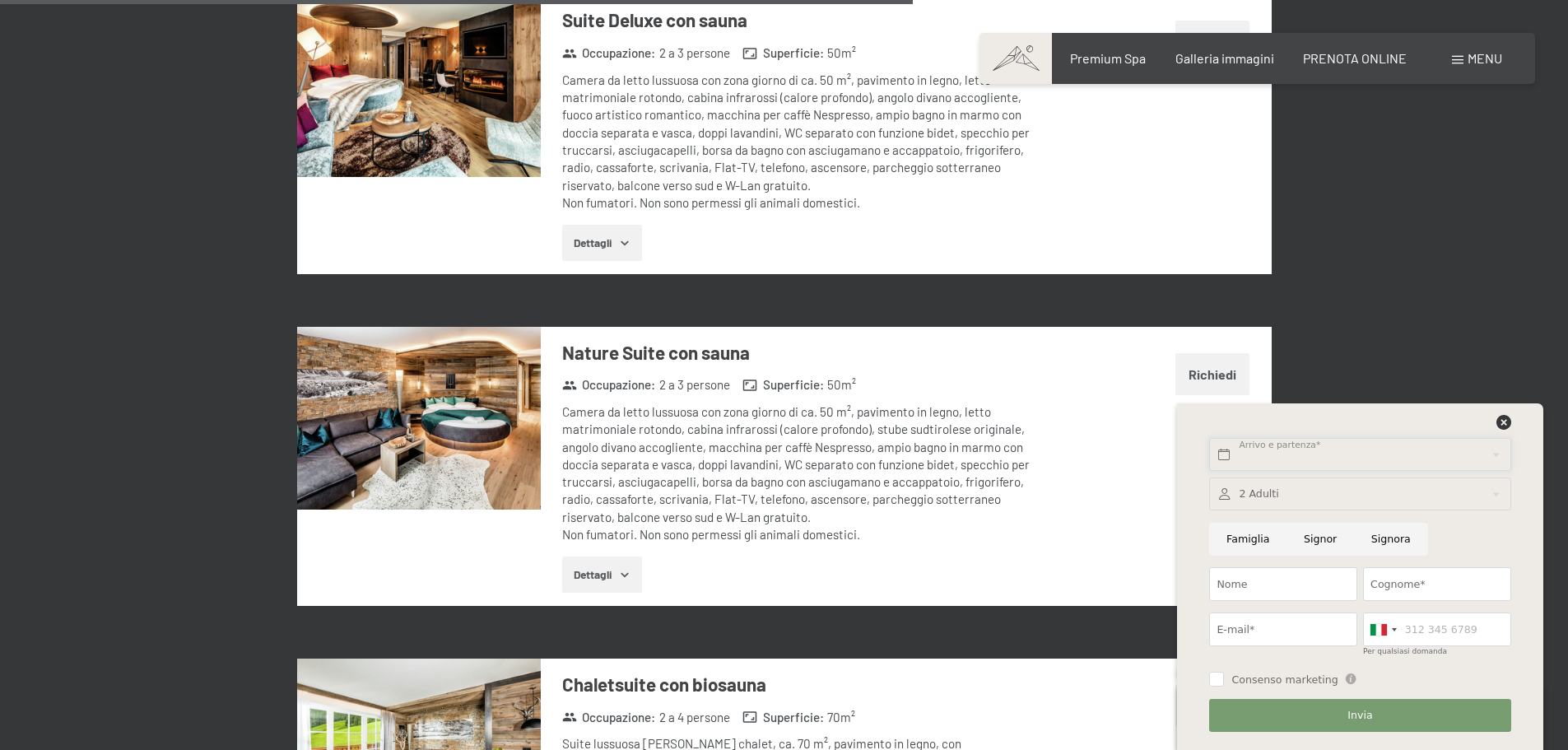
click at [1357, 453] on input "text" at bounding box center [1360, 454] width 301 height 34
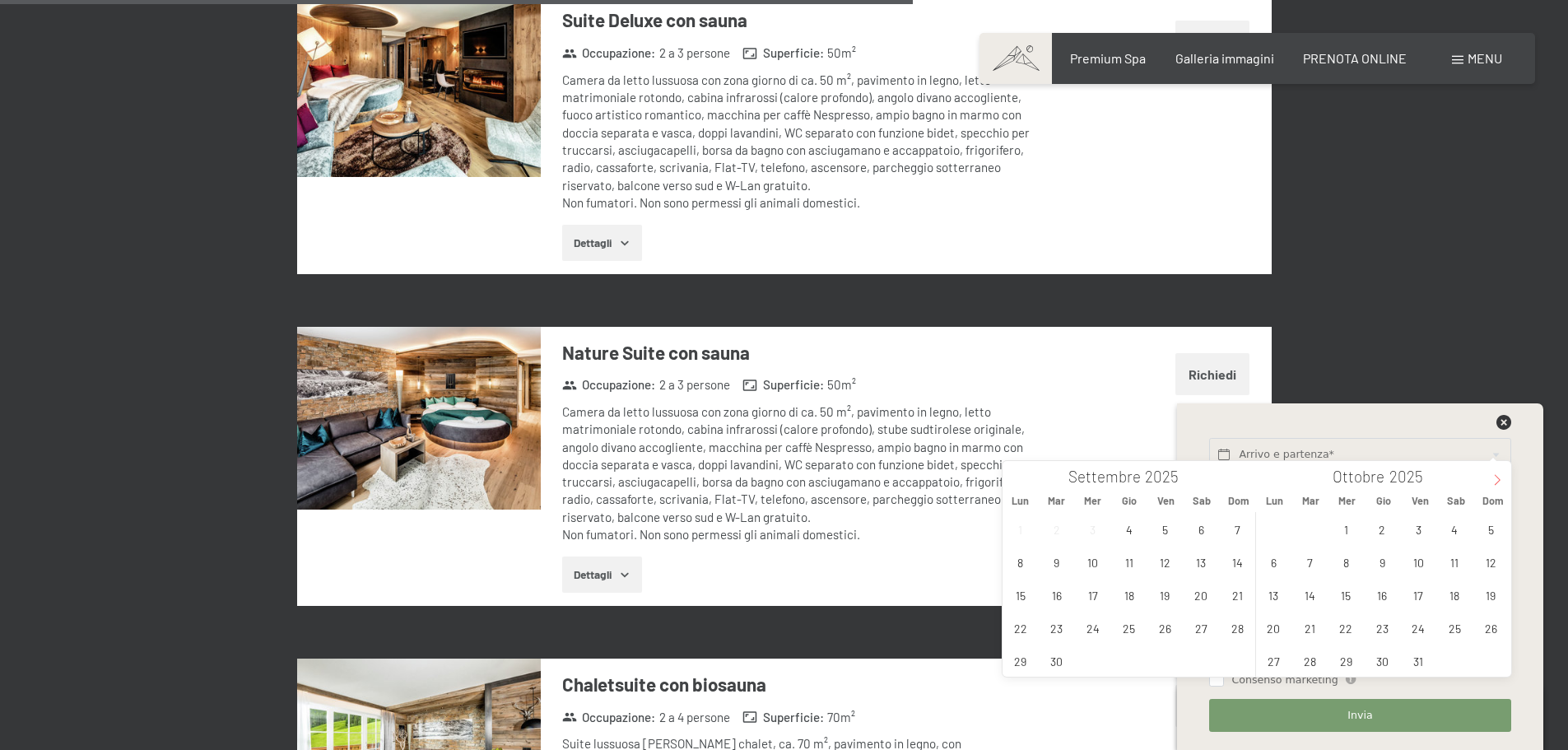
click at [1495, 478] on icon at bounding box center [1498, 480] width 12 height 12
click at [1447, 633] on span "27" at bounding box center [1455, 627] width 32 height 32
type input "Sab. 27/12/2025"
click at [1497, 482] on icon at bounding box center [1498, 480] width 12 height 12
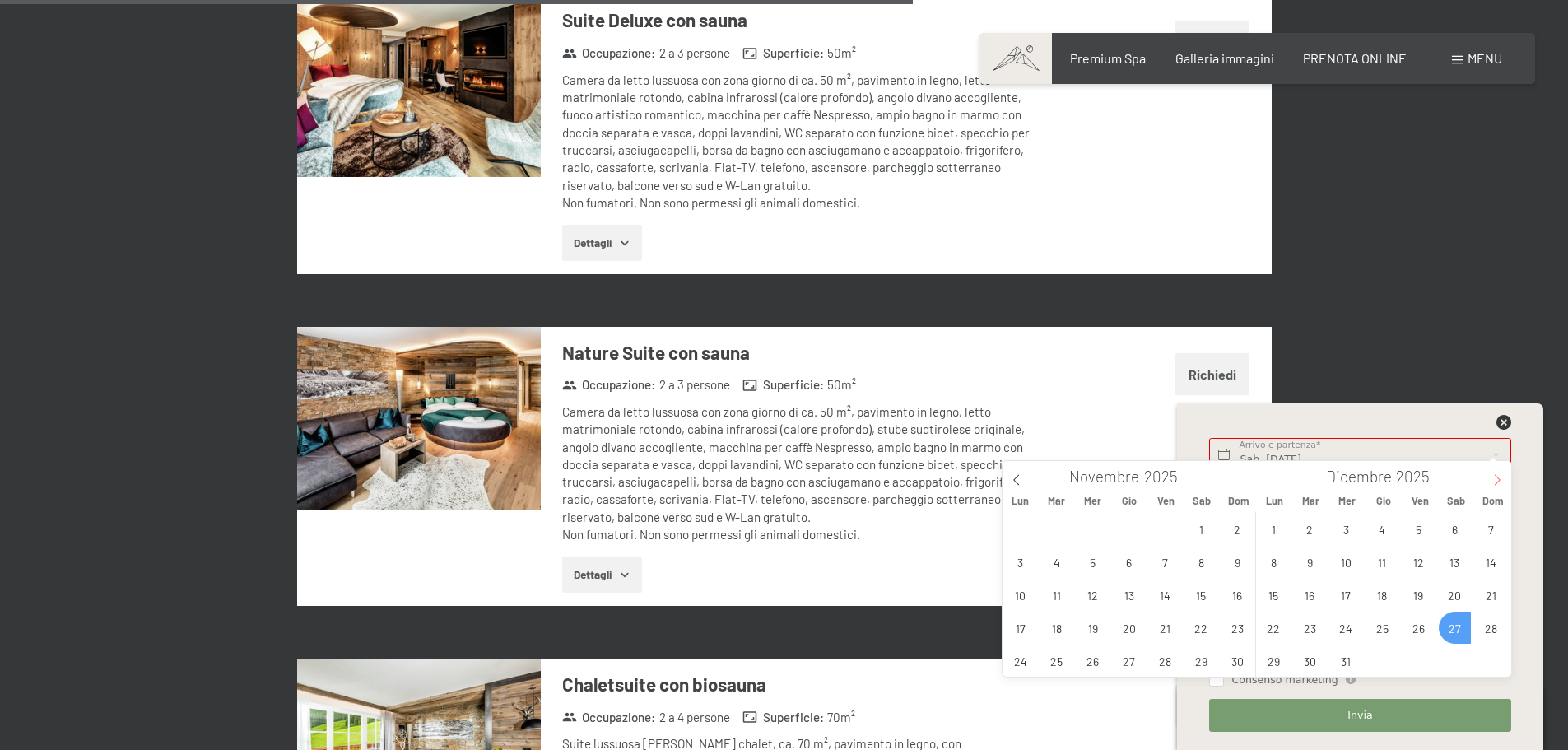
type input "2026"
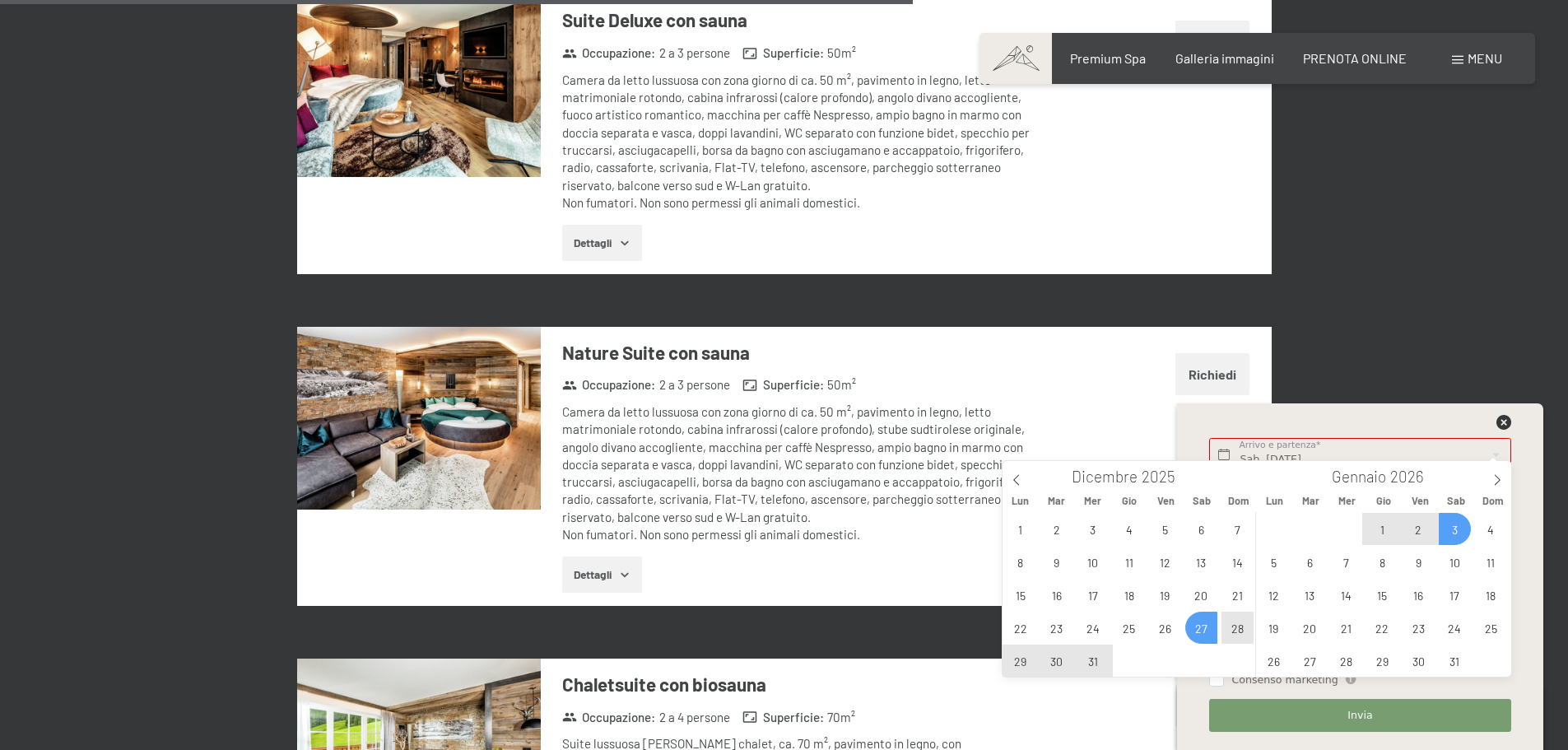
click at [1454, 534] on span "3" at bounding box center [1455, 529] width 32 height 32
type input "Sab. 27/12/2025 - Sab. 03/01/2026"
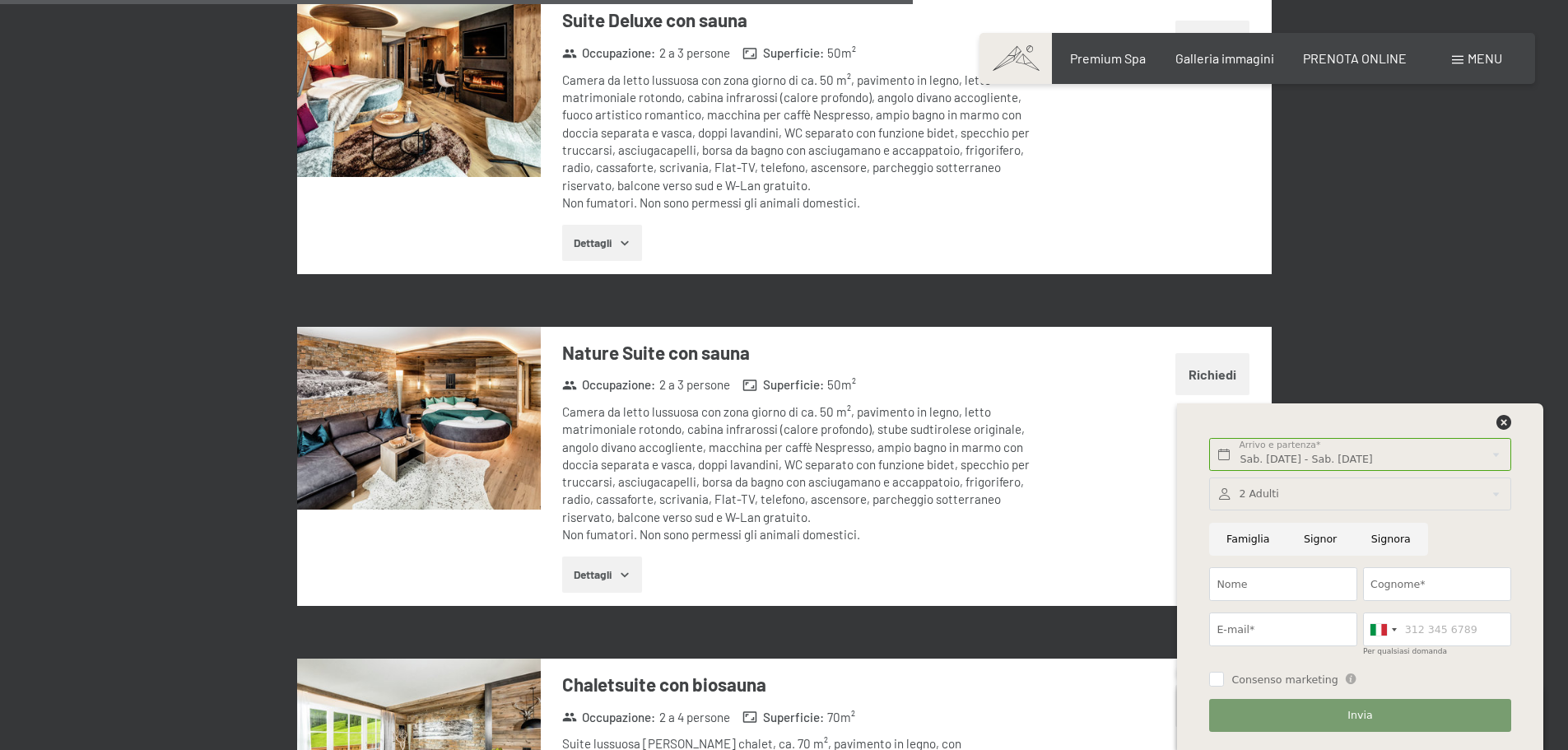
click at [1493, 487] on div at bounding box center [1360, 494] width 301 height 34
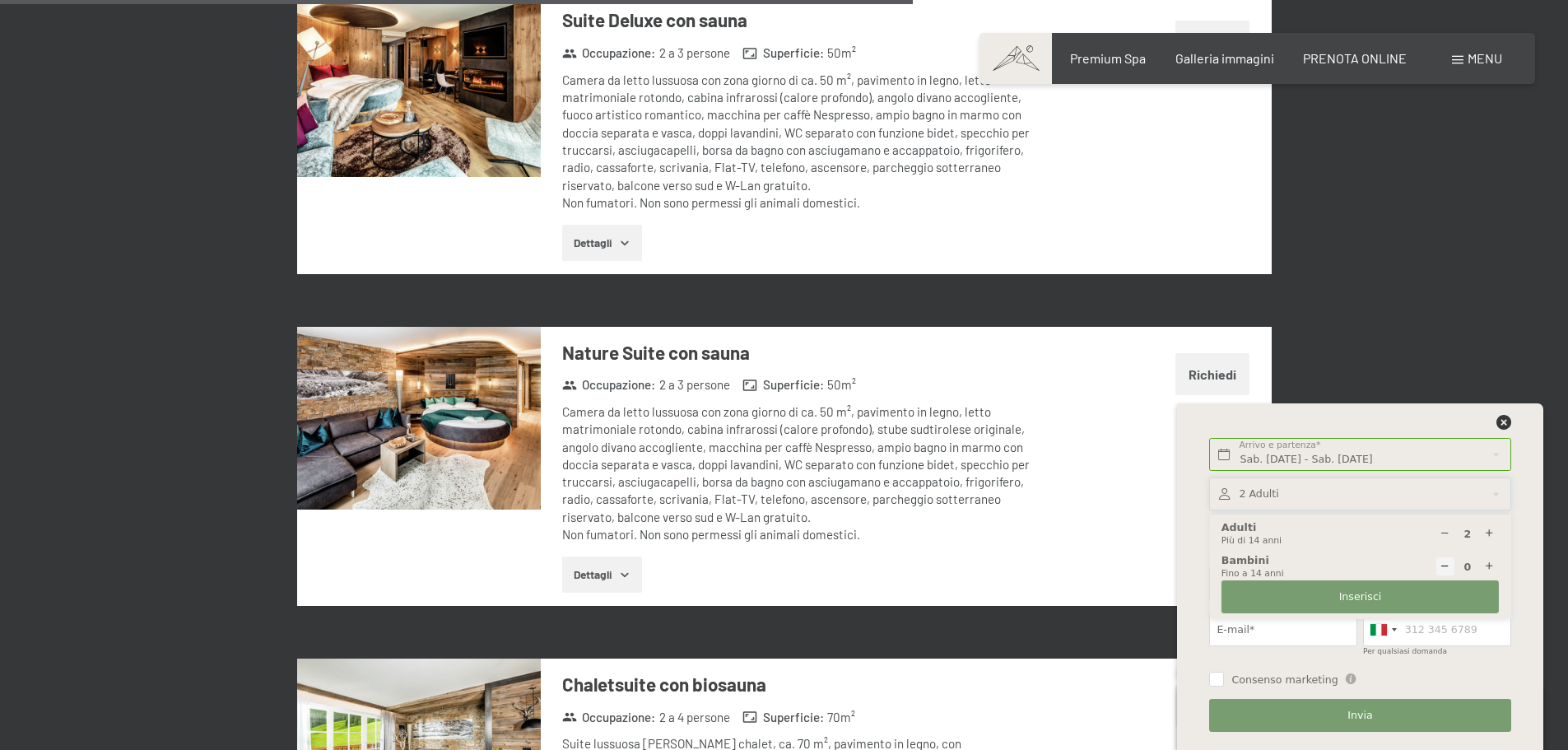
click at [1491, 536] on icon at bounding box center [1489, 534] width 11 height 11
type input "3"
click at [1526, 548] on div "Sab. 27/12/2025 - Sab. 03/01/2026 Arrivo e partenza* 7 Notti Avanti Nascondere …" at bounding box center [1360, 577] width 367 height 347
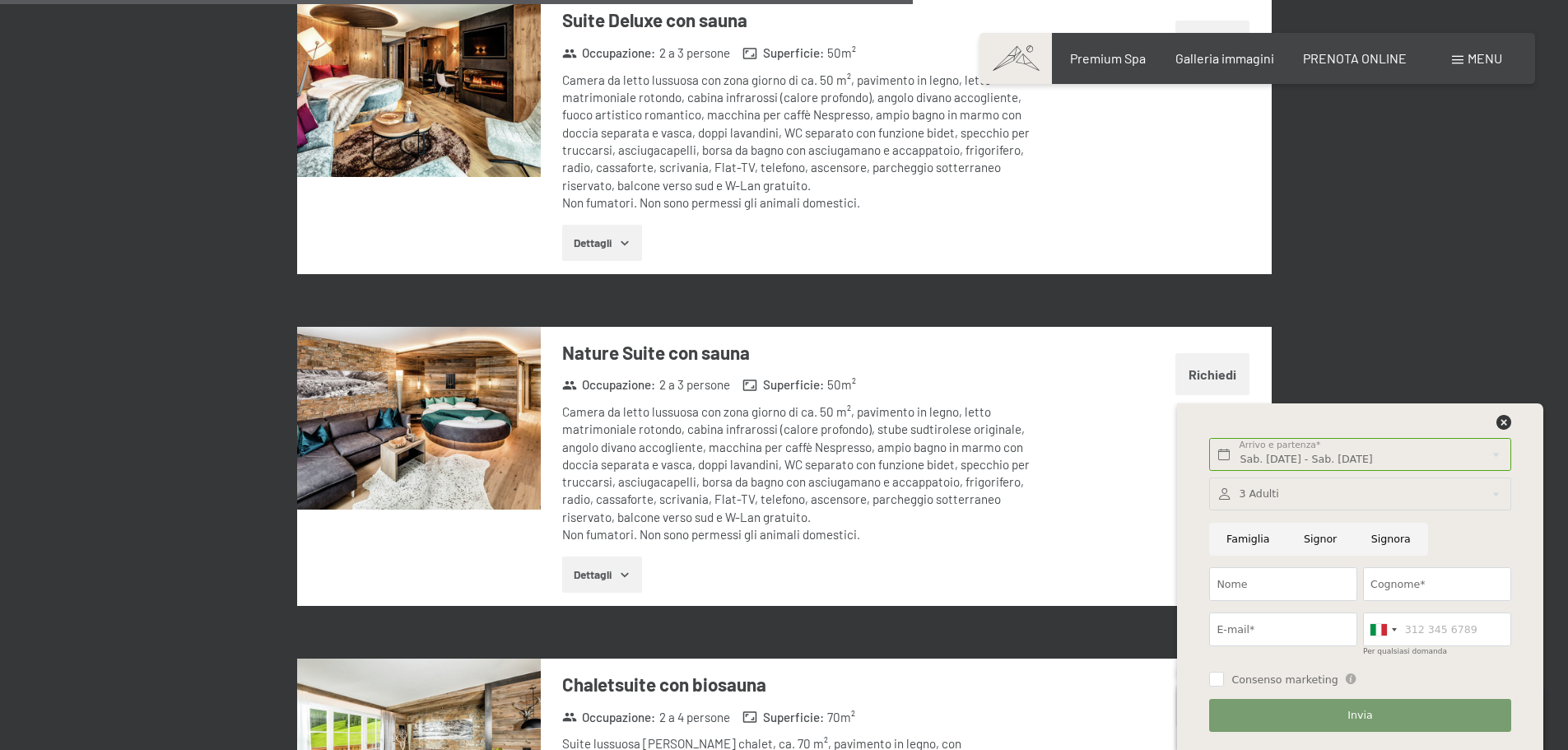
click at [1316, 542] on input "Signor" at bounding box center [1321, 540] width 68 height 34
radio input "true"
click at [1240, 540] on input "Famiglia" at bounding box center [1249, 540] width 78 height 34
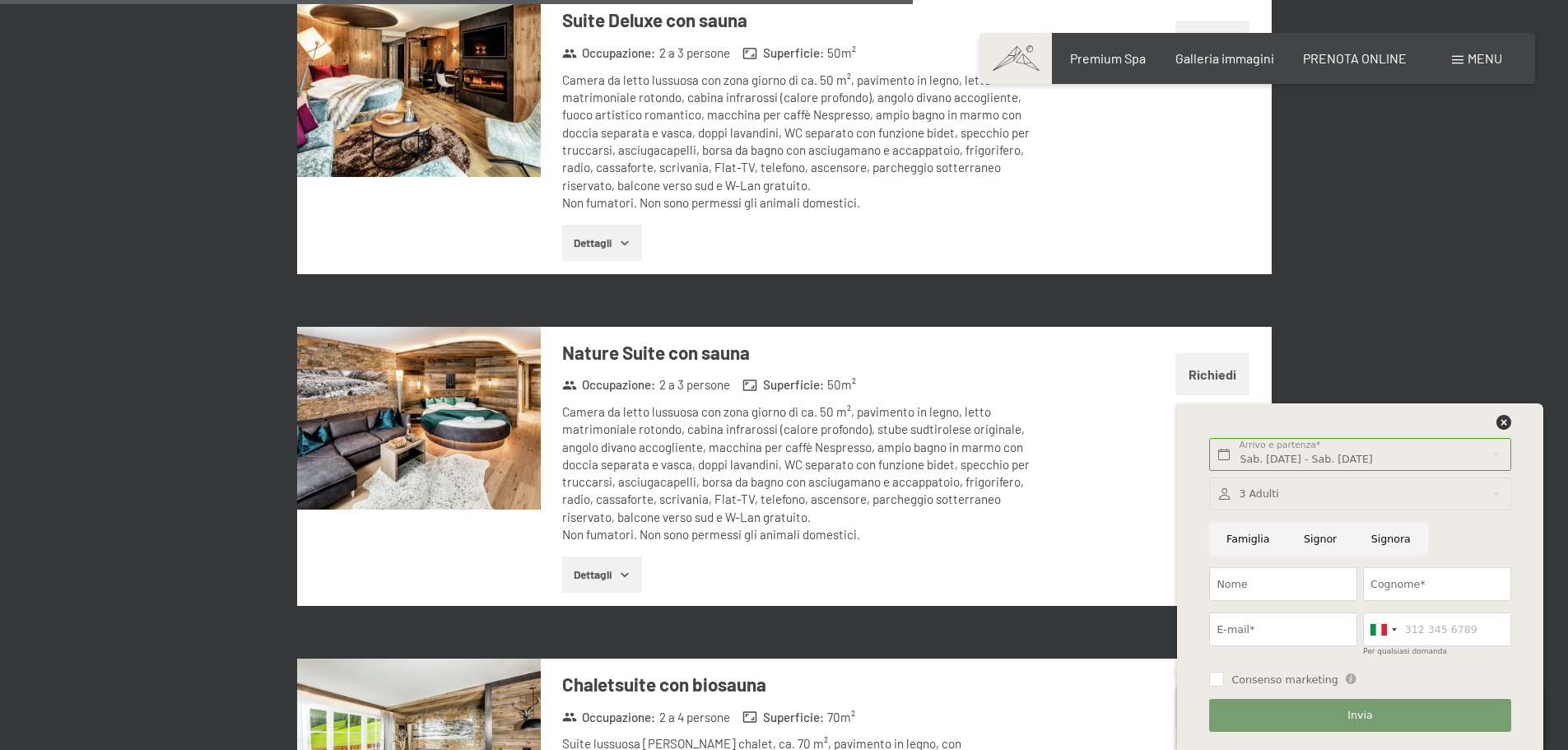
radio input "true"
click at [1426, 584] on input "Cognome*" at bounding box center [1437, 584] width 148 height 34
type input "Baruch"
click at [1305, 624] on input "E-mail*" at bounding box center [1283, 629] width 148 height 34
type input "baruch@dentalpro.it"
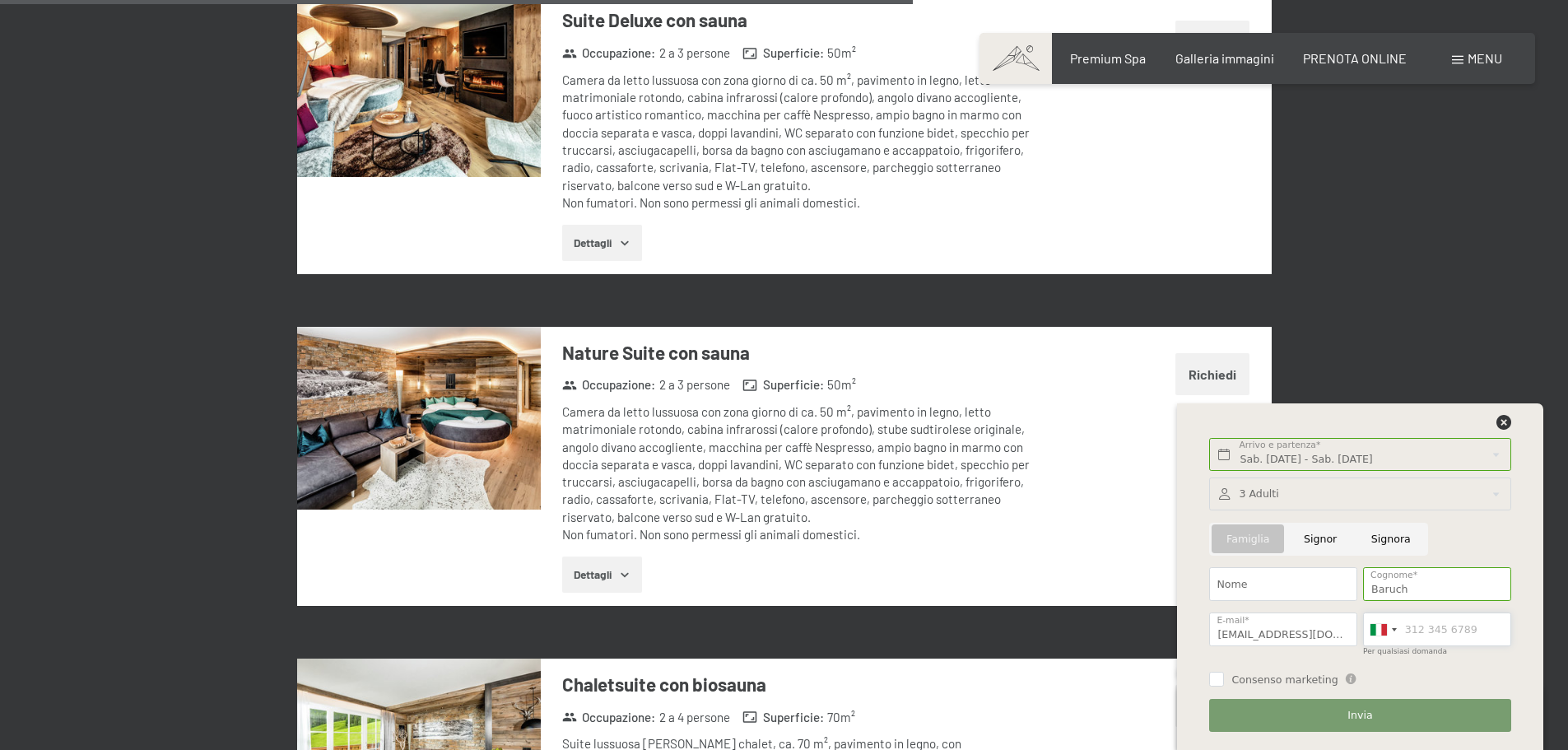
click at [1406, 630] on input "Per qualsiasi domanda" at bounding box center [1437, 629] width 148 height 34
click at [1393, 632] on div at bounding box center [1383, 629] width 38 height 32
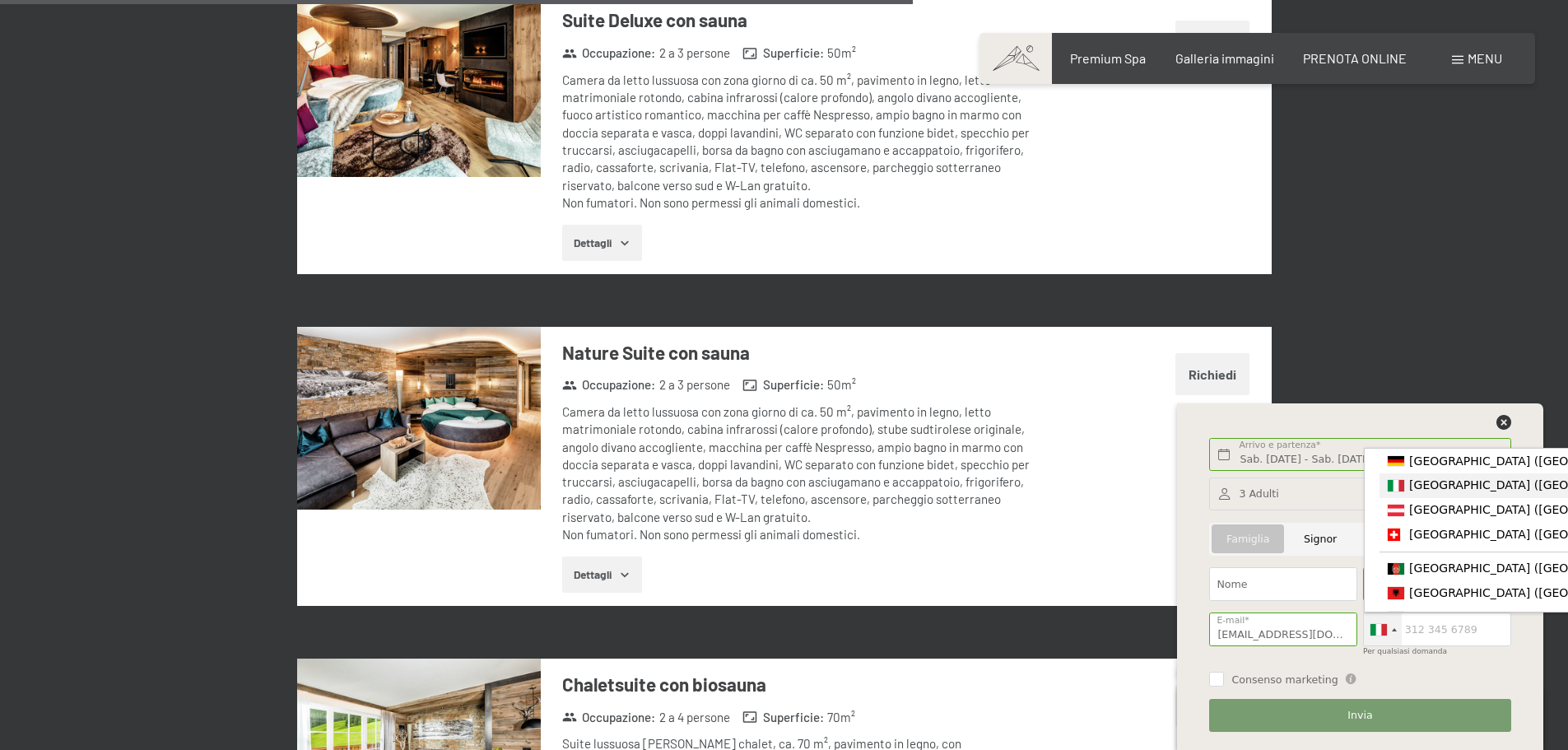
click at [1416, 490] on span "[GEOGRAPHIC_DATA] ([GEOGRAPHIC_DATA])" at bounding box center [1537, 485] width 255 height 13
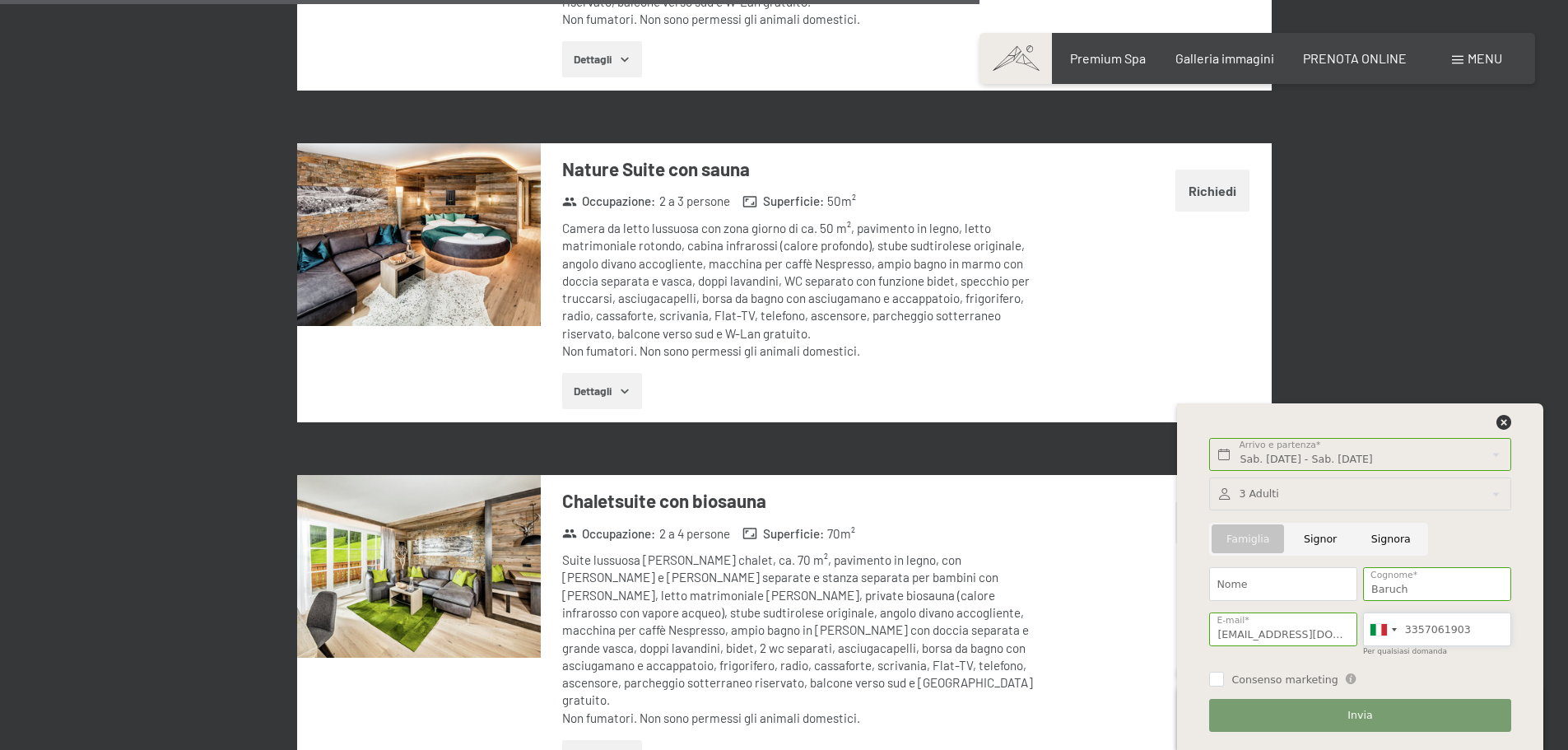
scroll to position [3624, 0]
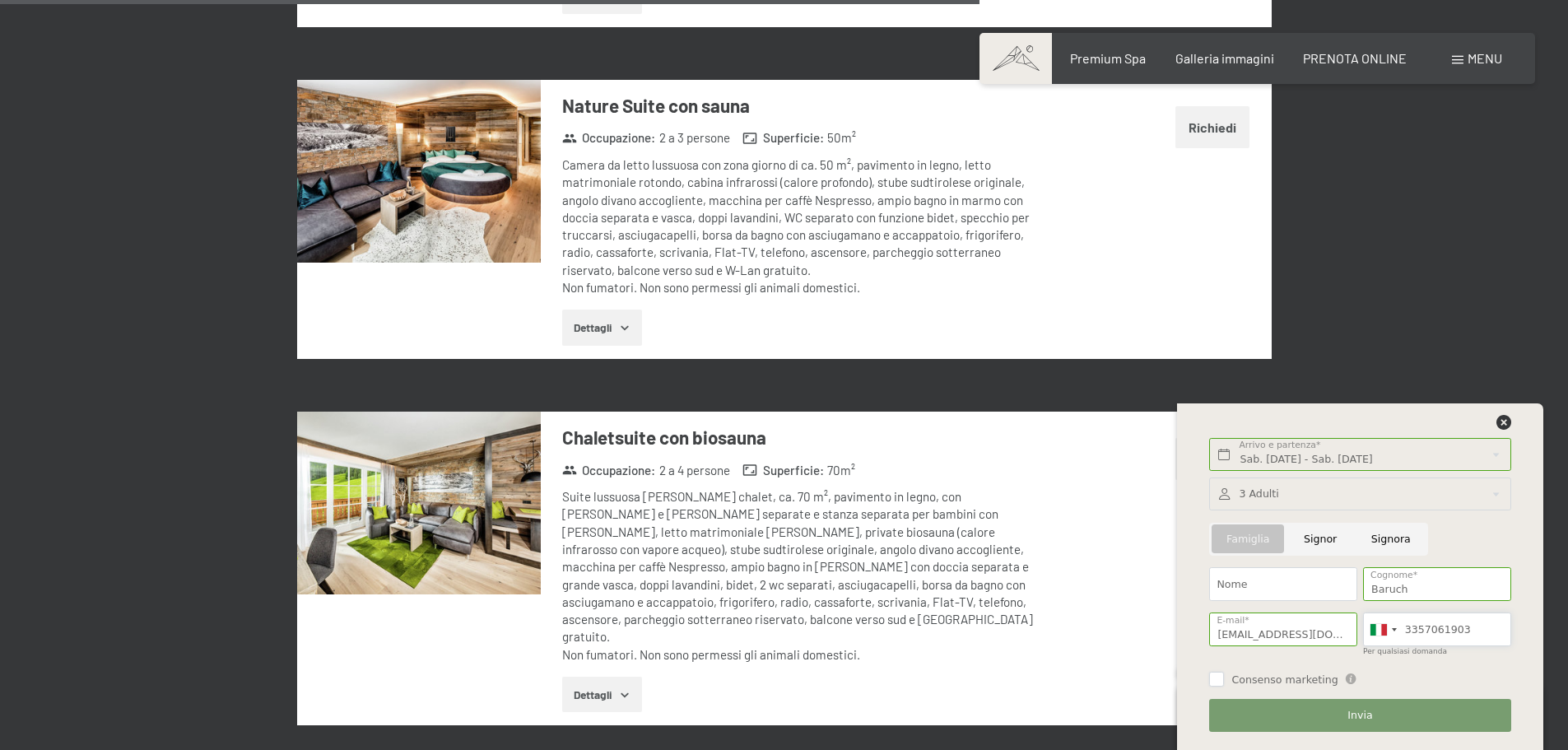
type input "3357061903"
click at [1220, 679] on input "Consenso marketing" at bounding box center [1217, 680] width 15 height 15
checkbox input "true"
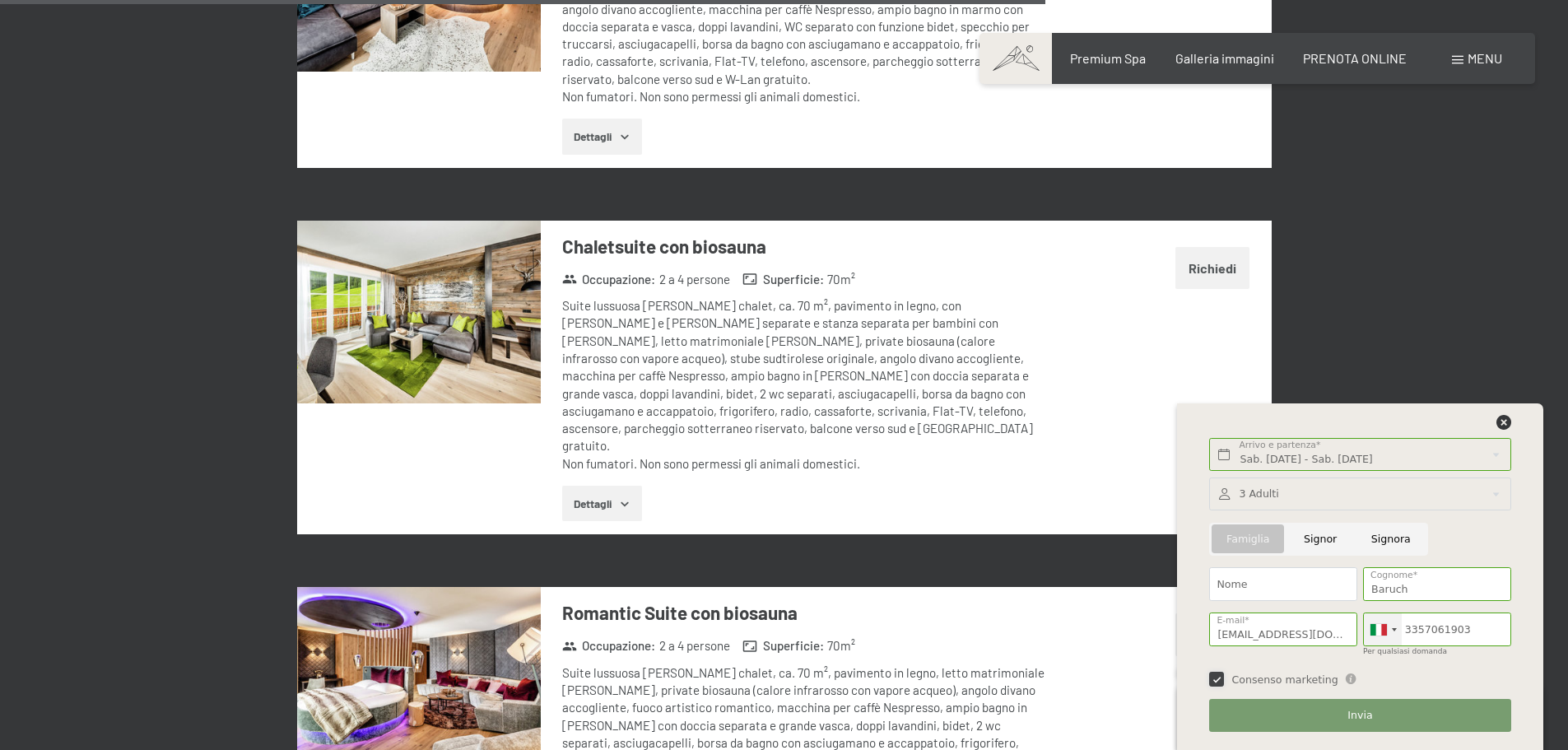
scroll to position [3872, 0]
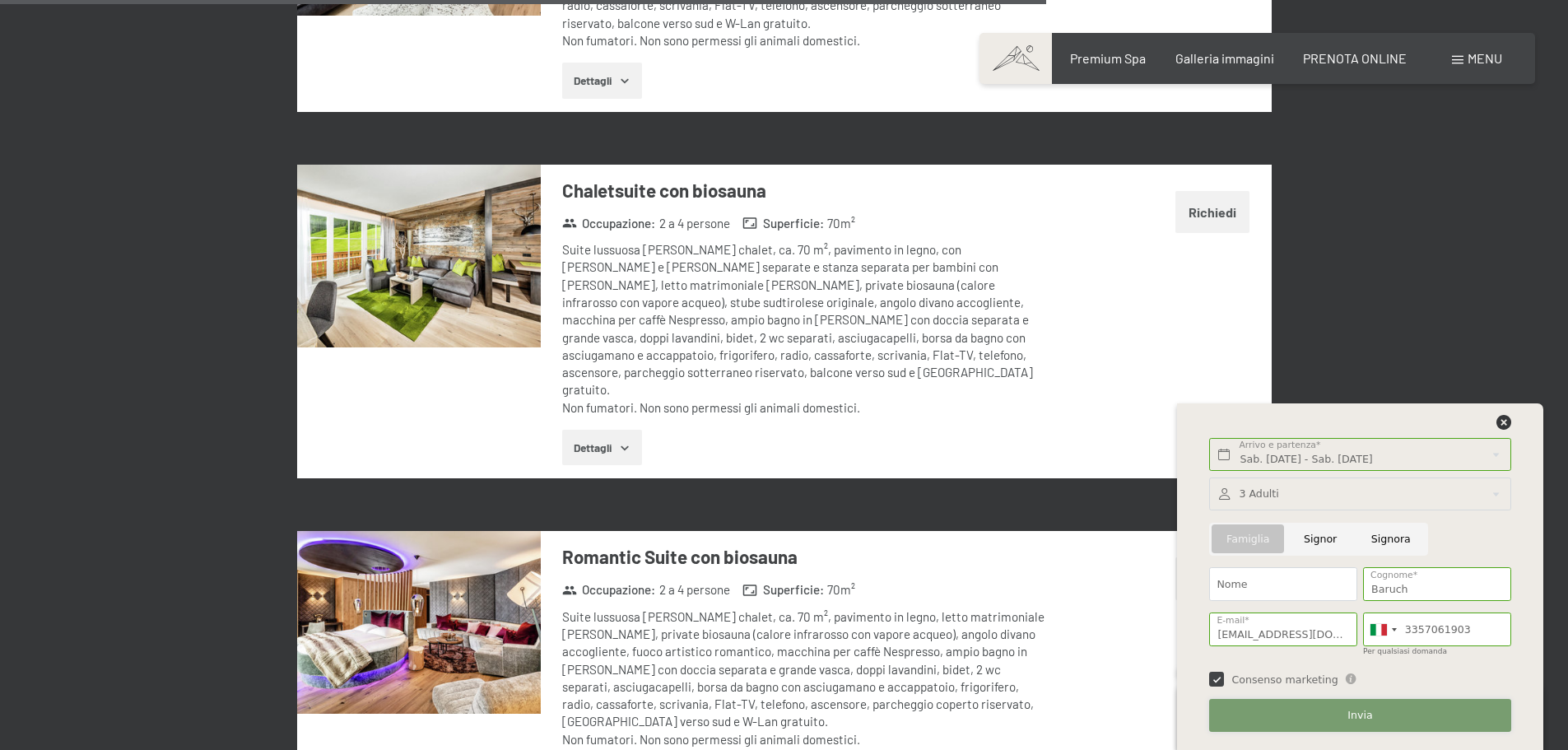
click at [1363, 714] on span "Invia" at bounding box center [1360, 716] width 25 height 15
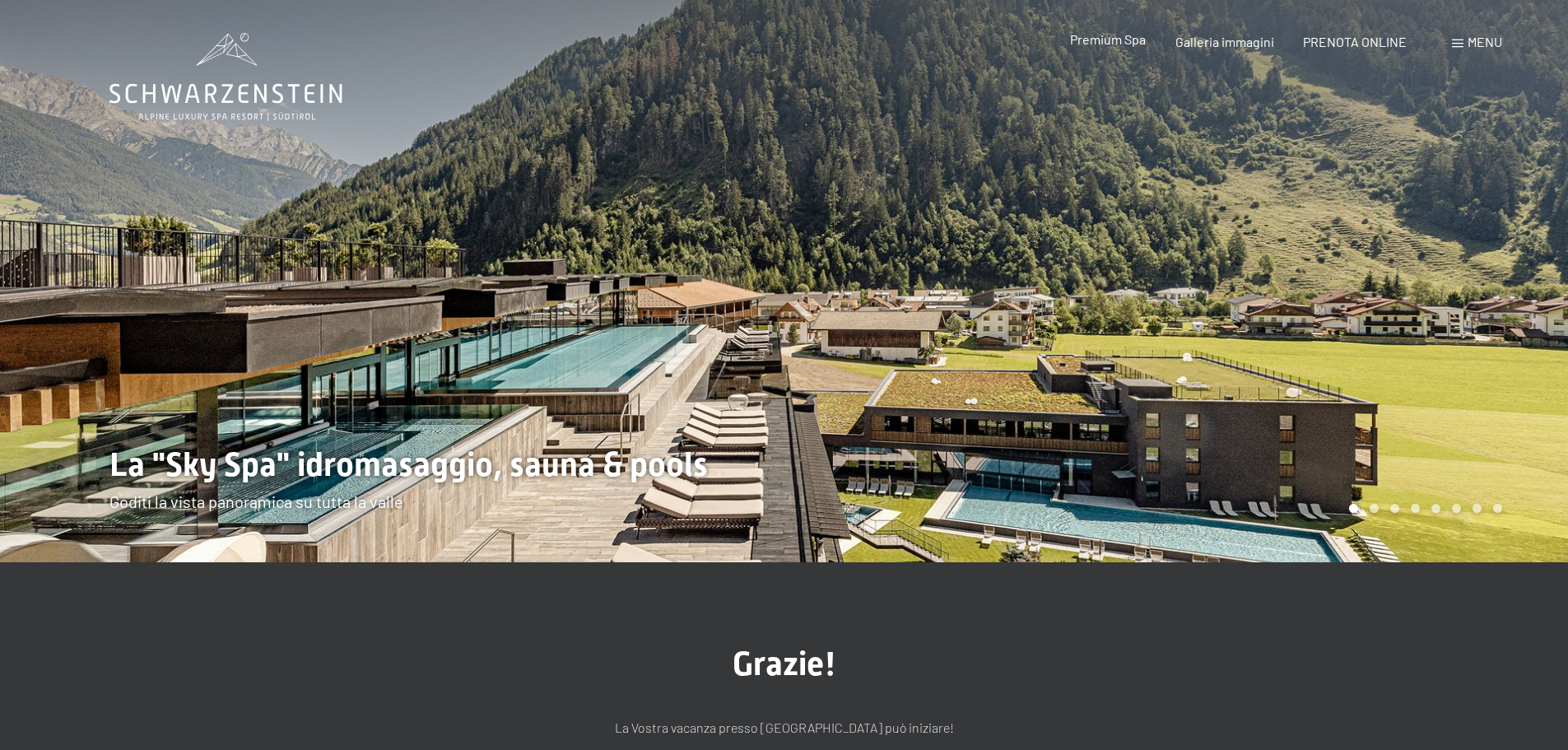
click at [1134, 46] on span "Premium Spa" at bounding box center [1109, 39] width 76 height 16
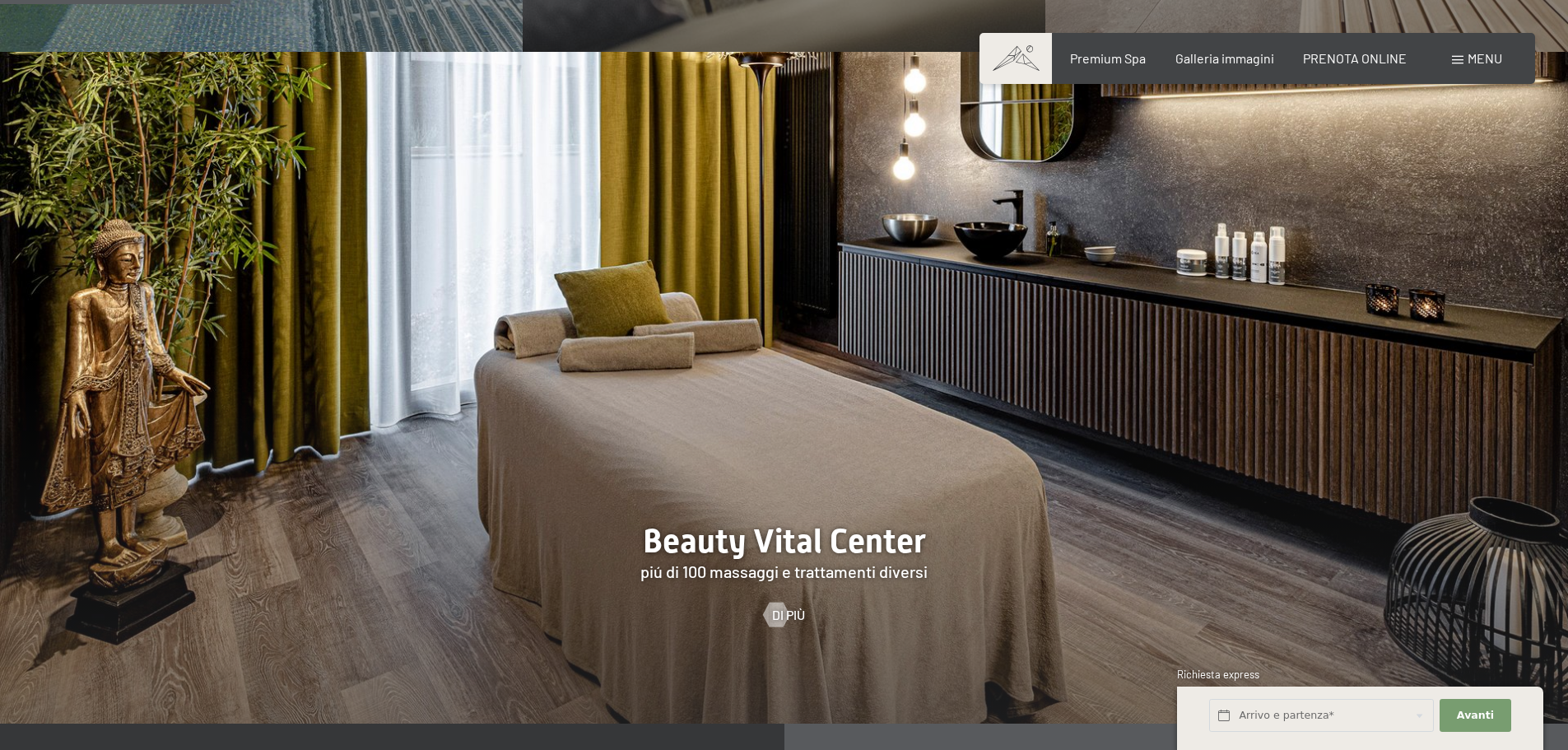
scroll to position [1812, 0]
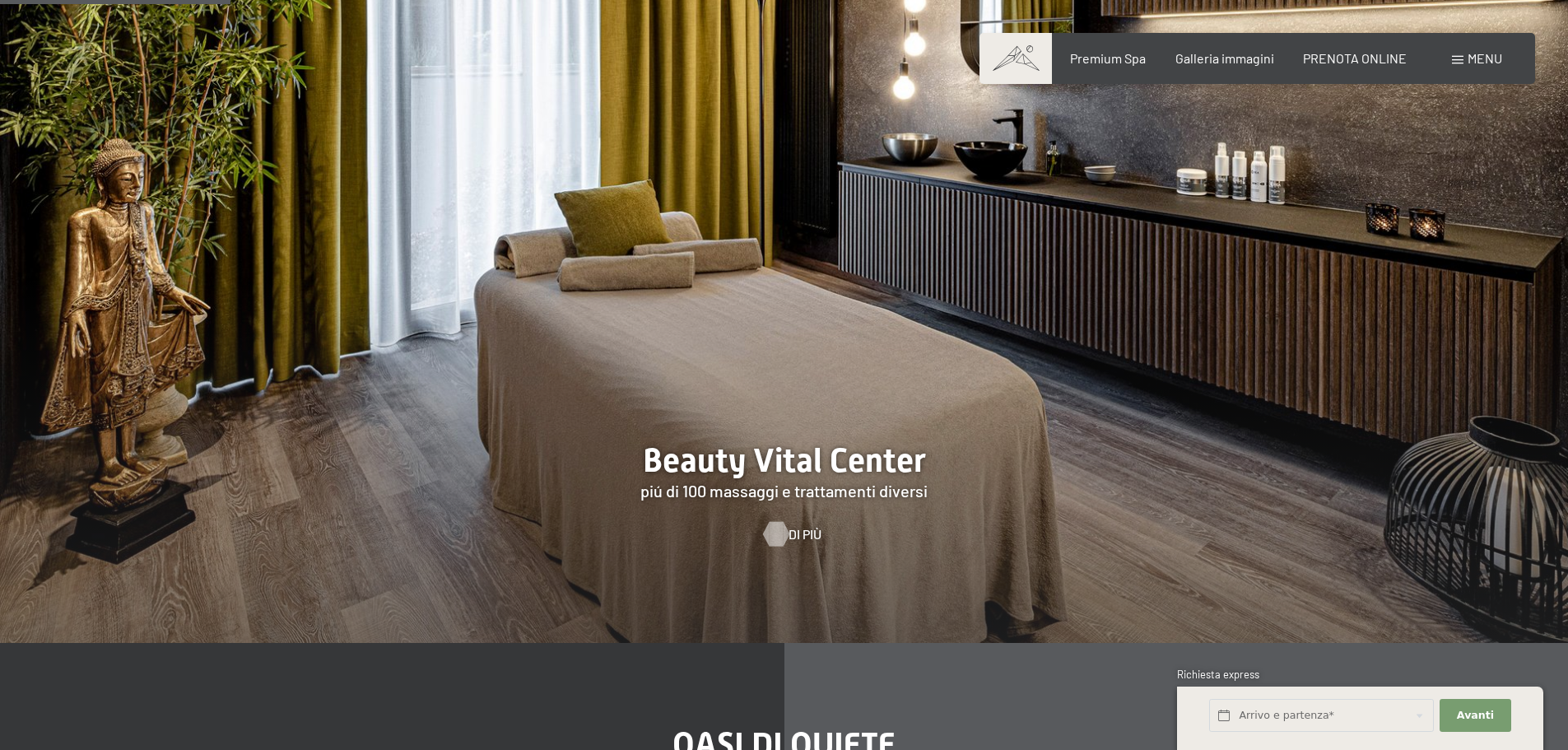
click at [789, 526] on span "Di più" at bounding box center [805, 535] width 33 height 18
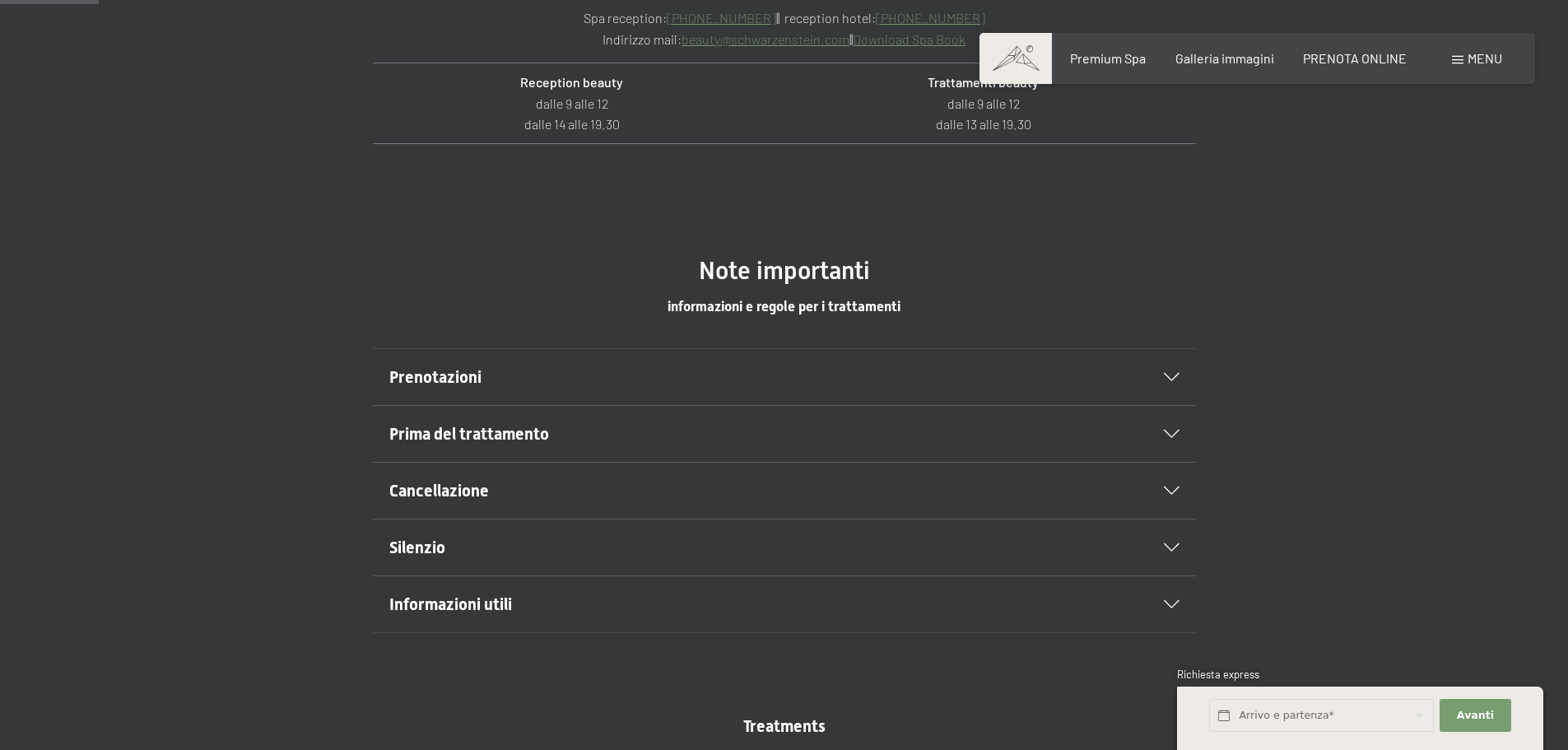
scroll to position [824, 0]
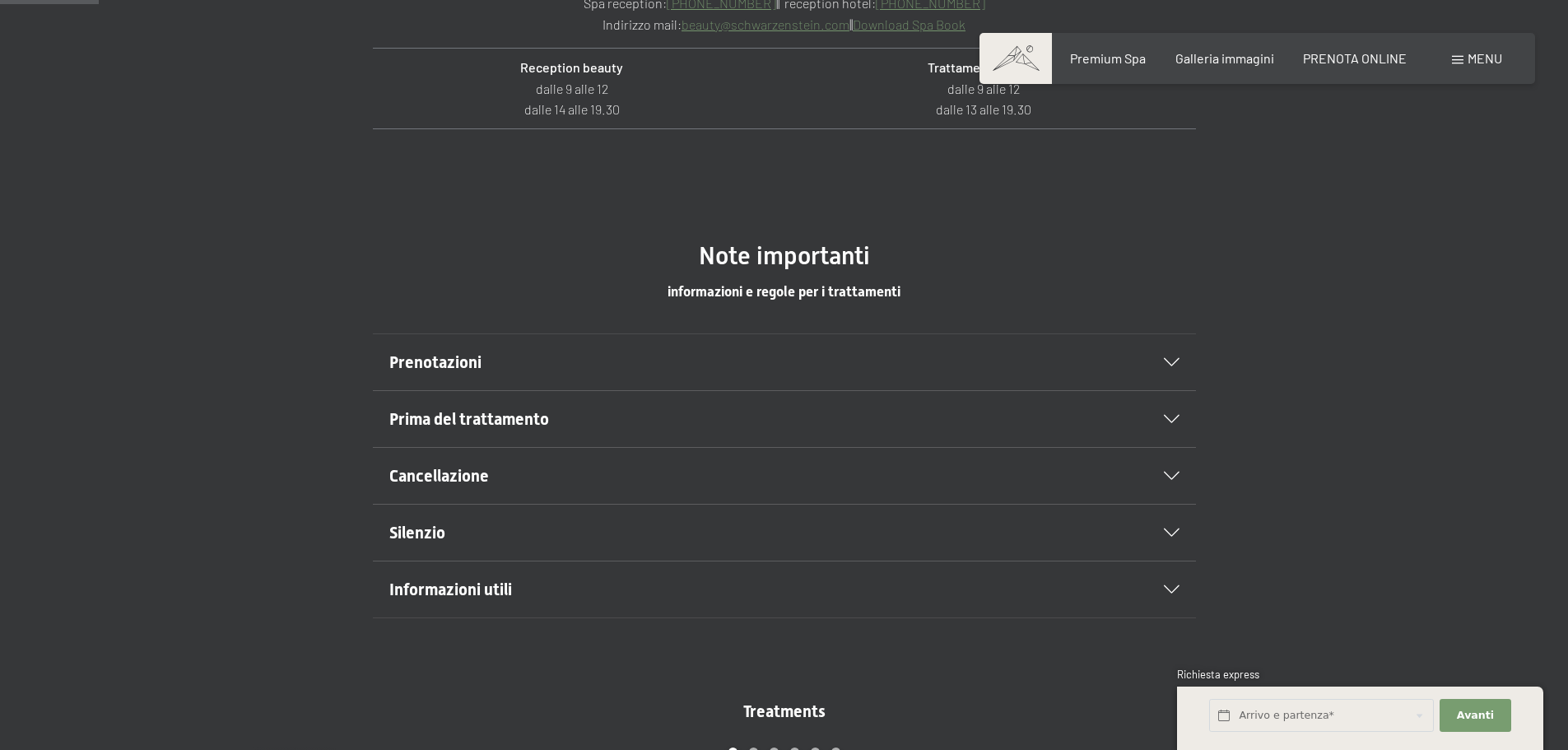
click at [1172, 417] on icon at bounding box center [1172, 419] width 16 height 8
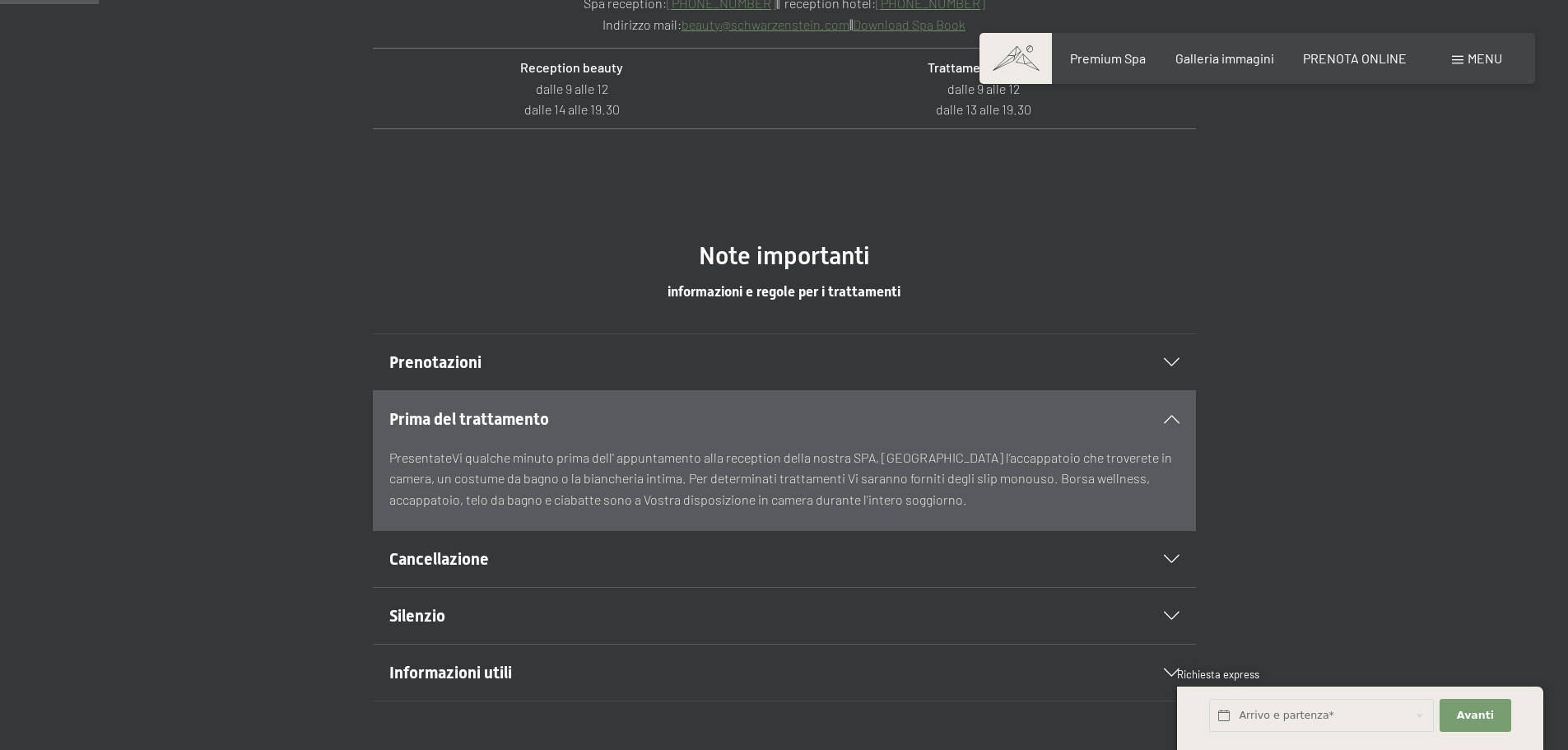
click at [1172, 417] on icon at bounding box center [1172, 419] width 16 height 8
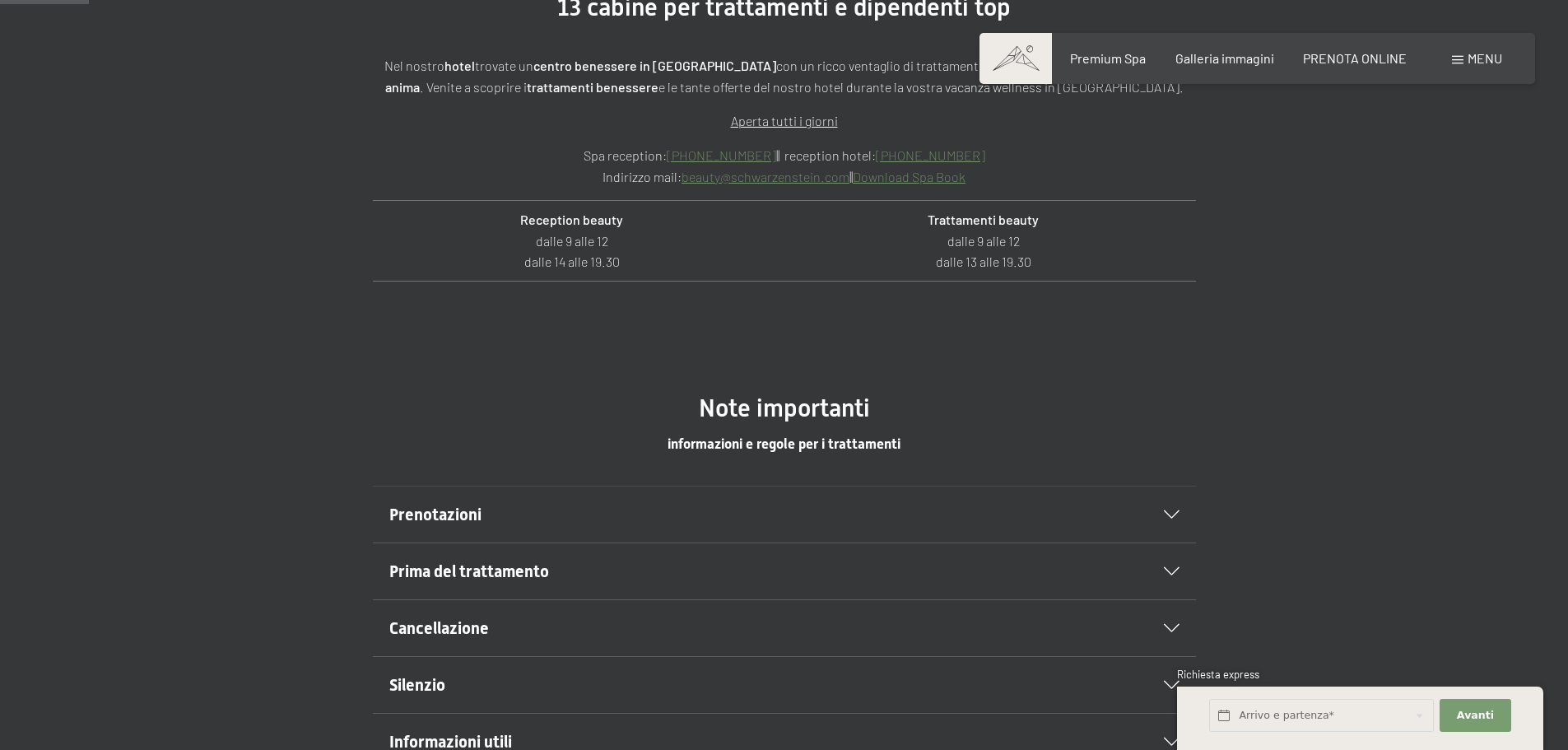
scroll to position [577, 0]
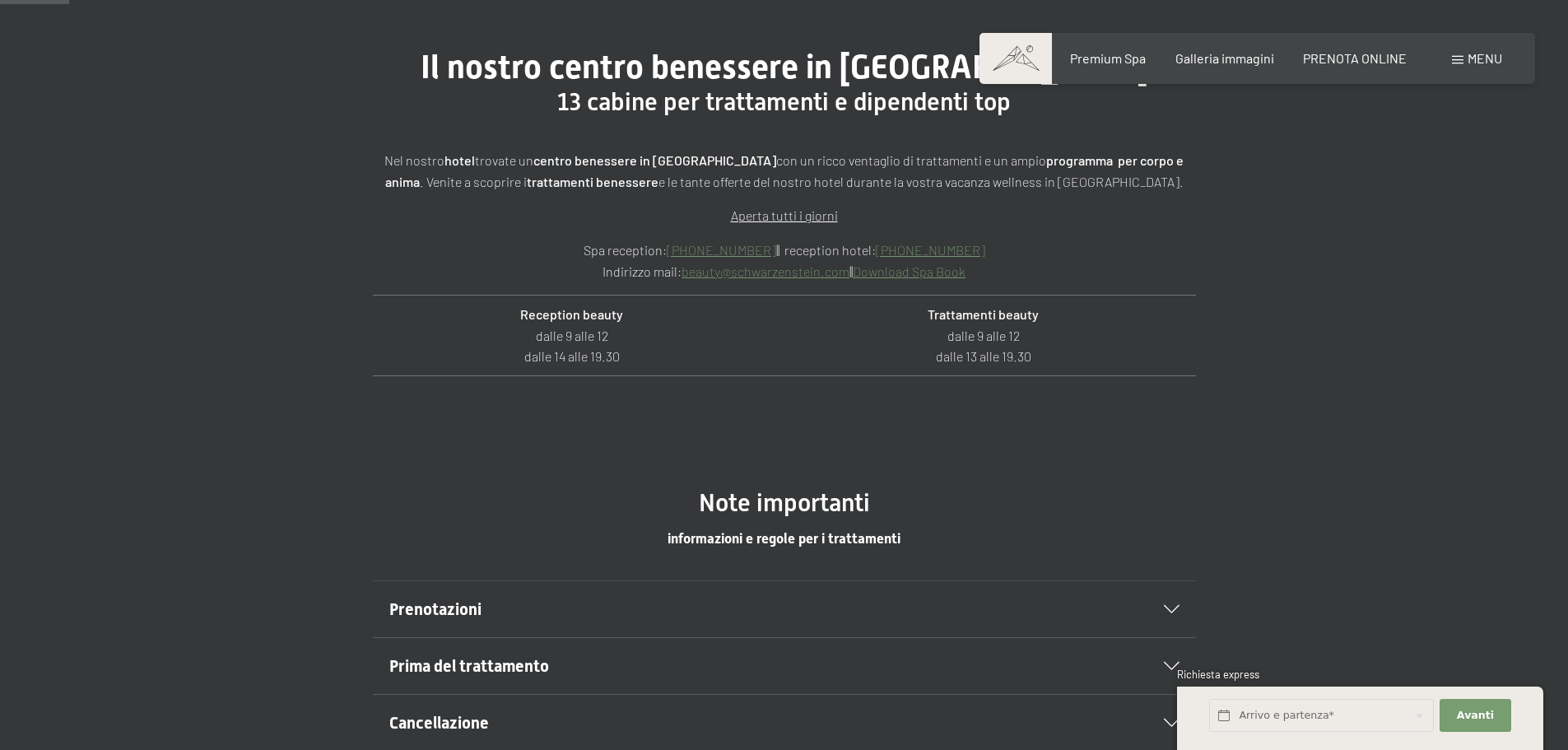
click at [914, 272] on link "Download Spa Book" at bounding box center [909, 271] width 113 height 16
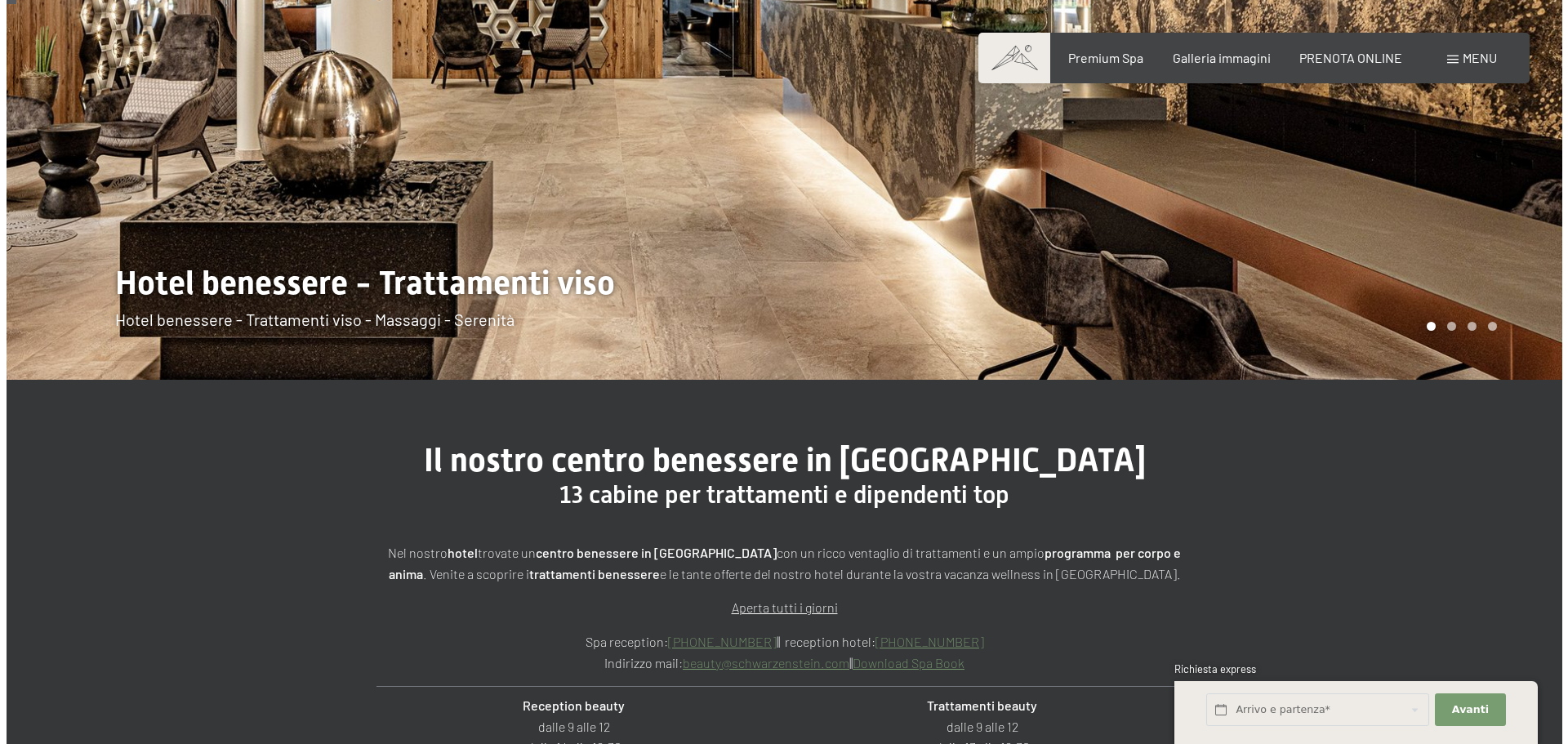
scroll to position [0, 0]
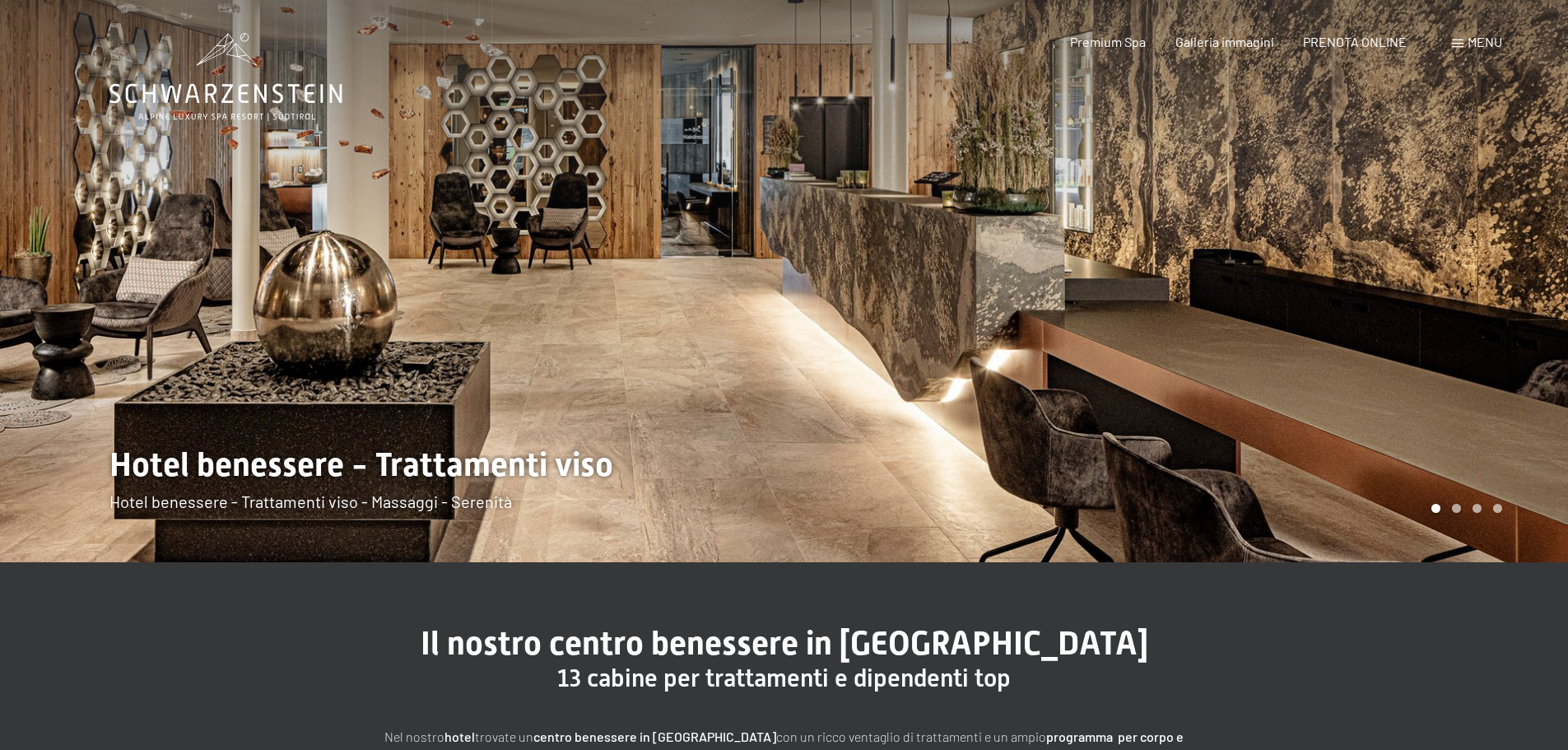
click at [1478, 43] on span "Menu" at bounding box center [1485, 41] width 35 height 16
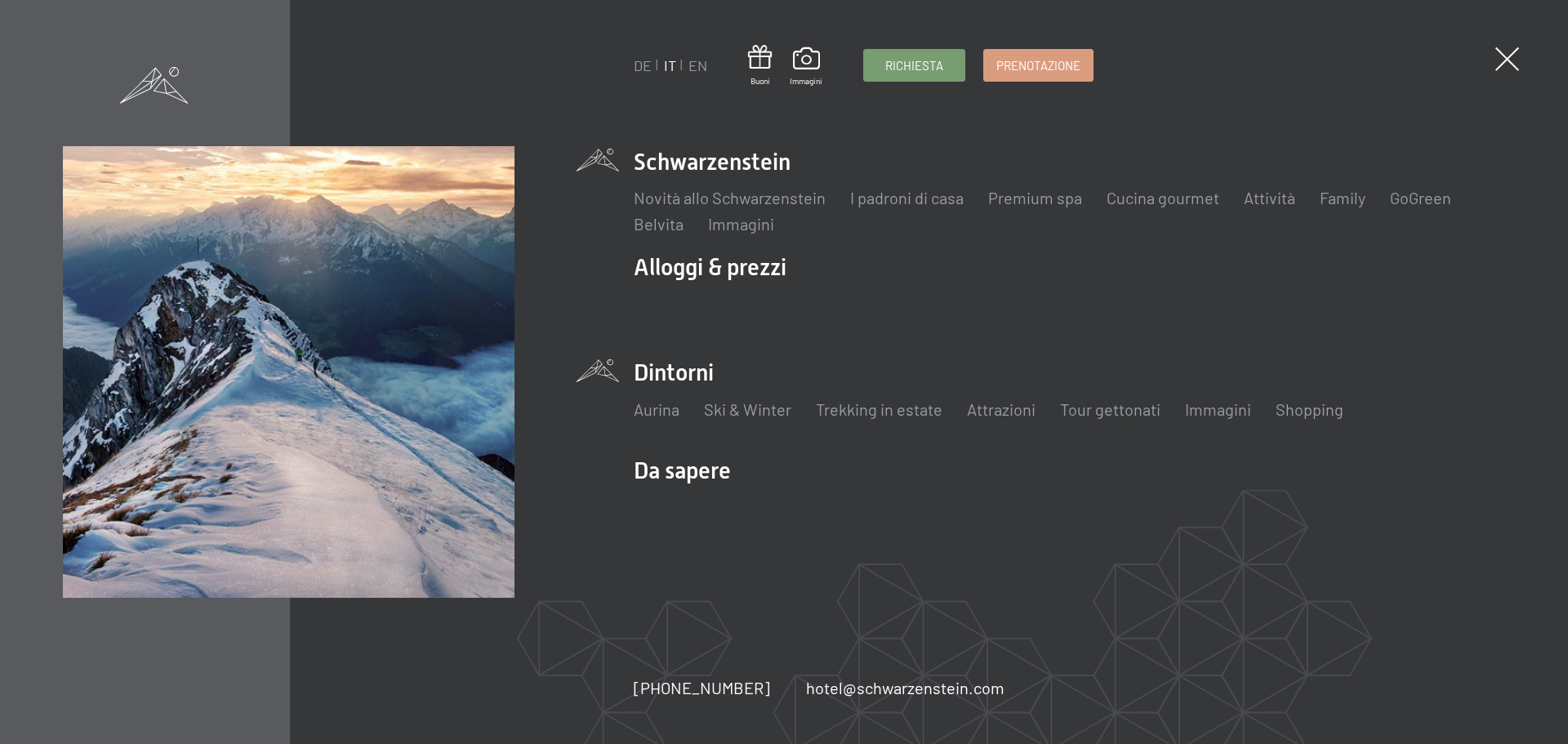
click at [684, 375] on li "Dintorni Aurina Ski & Winter Sci Scuola di sci Trekking in estate Escursioni Bi…" at bounding box center [1070, 397] width 872 height 81
click at [663, 410] on link "Aurina" at bounding box center [657, 410] width 46 height 20
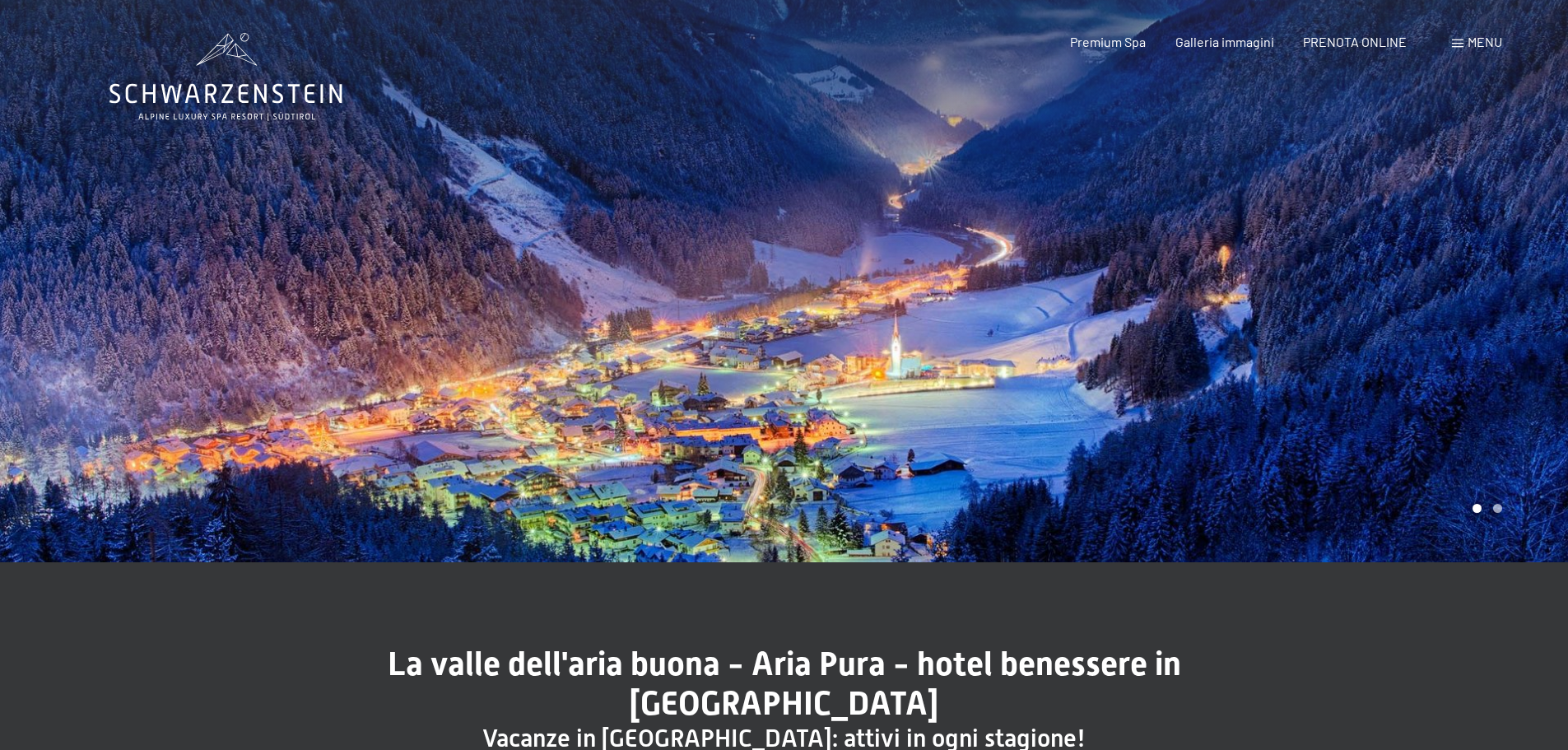
click at [1480, 41] on span "Menu" at bounding box center [1485, 41] width 35 height 16
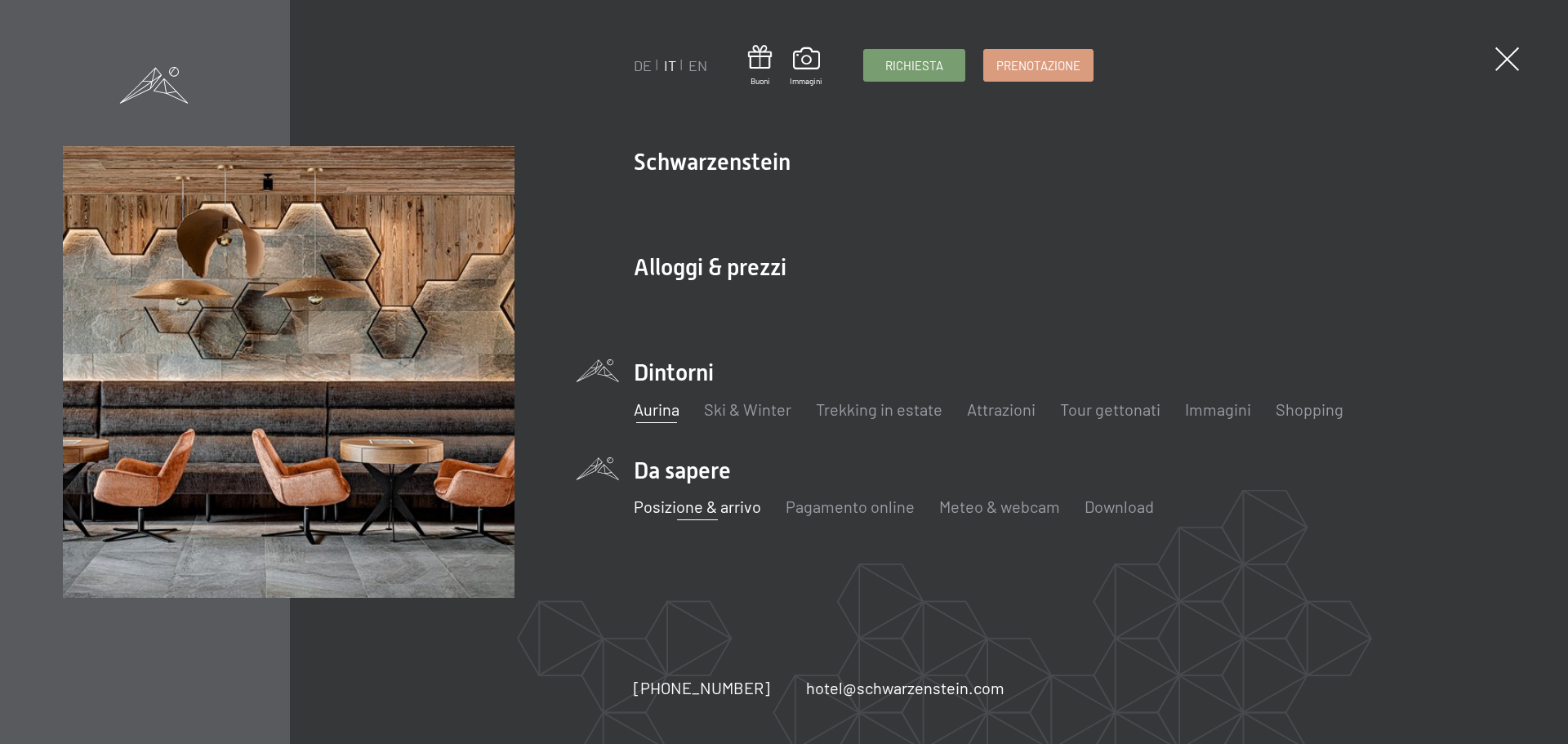
click at [682, 508] on link "Posizione & arrivo" at bounding box center [697, 507] width 127 height 20
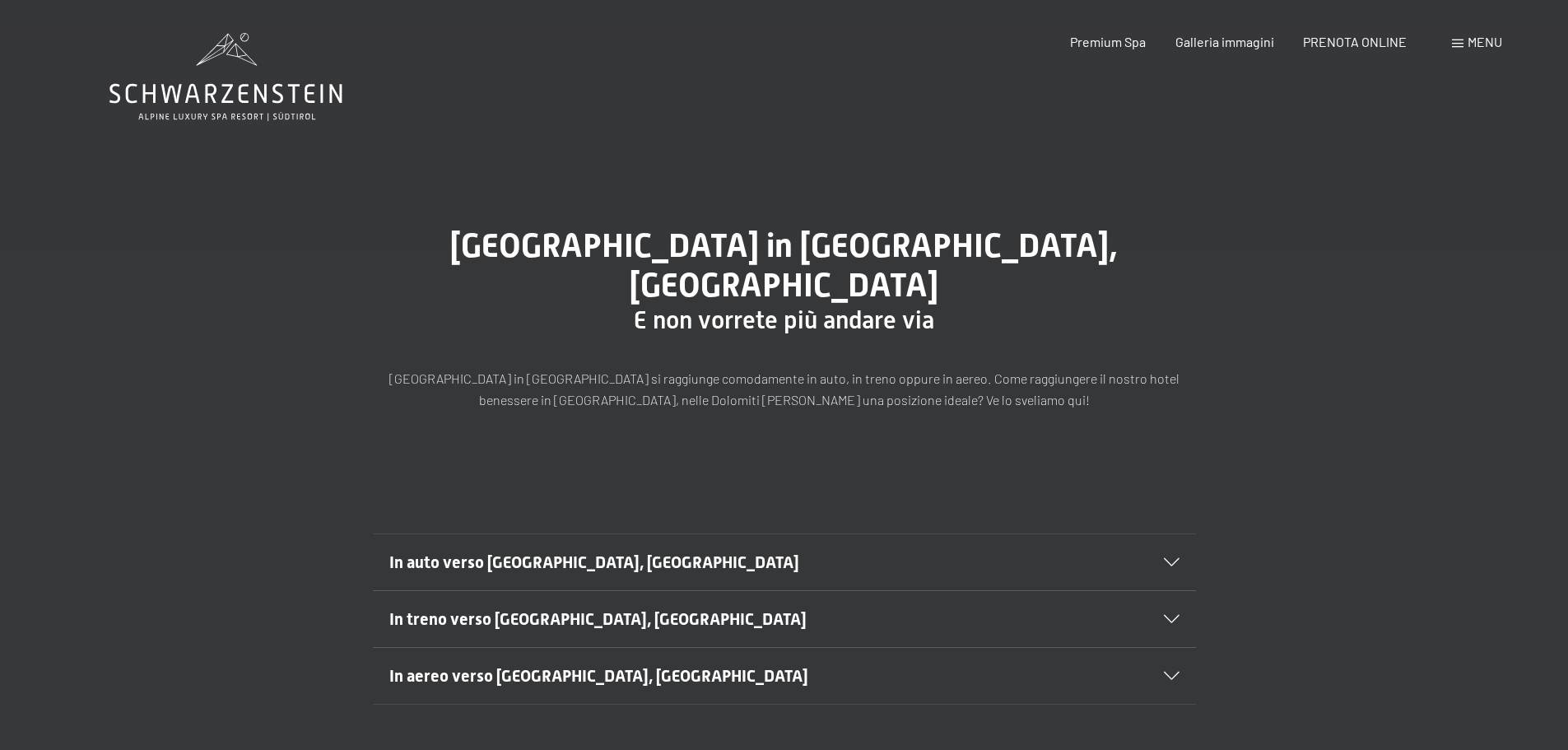
click at [1166, 559] on icon at bounding box center [1172, 563] width 16 height 8
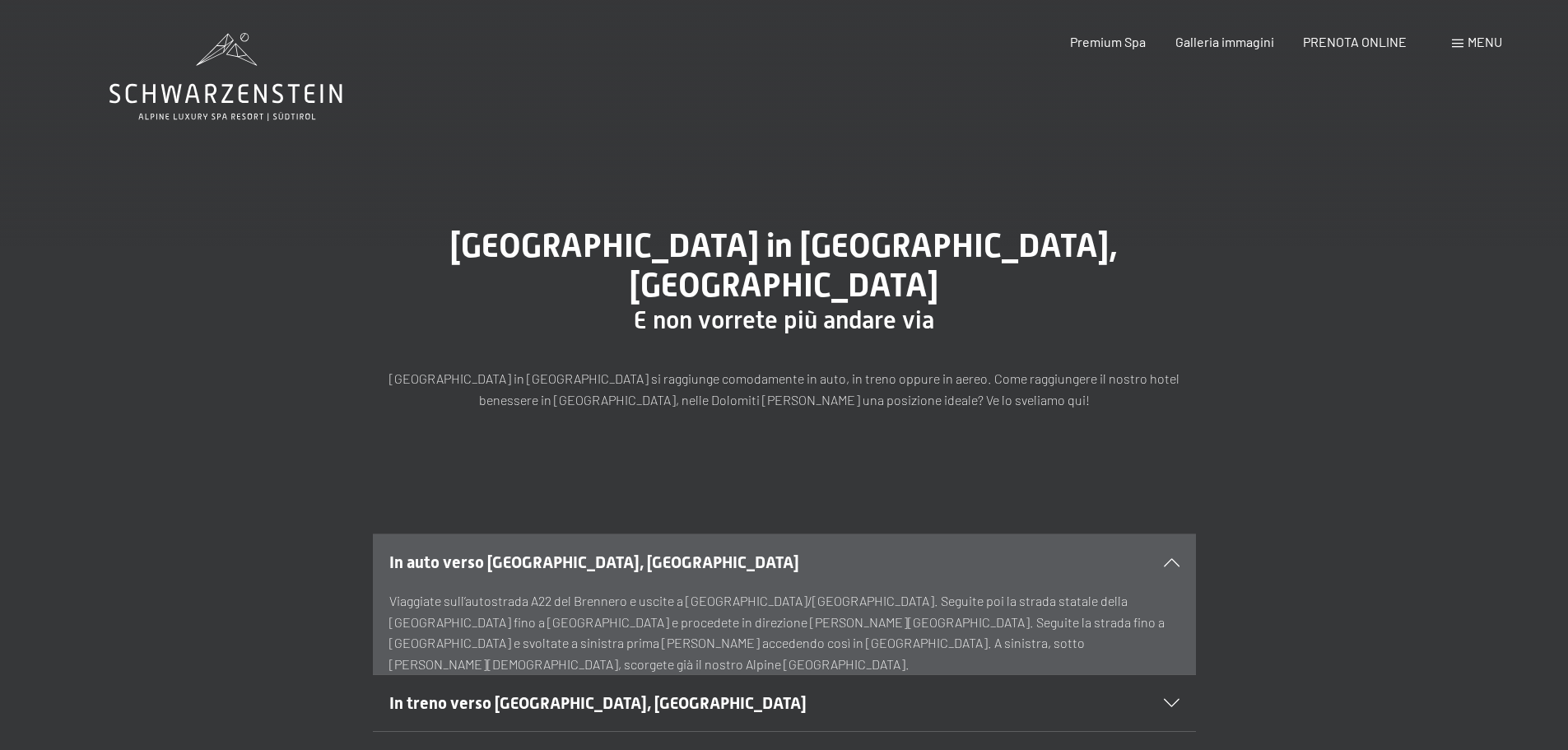
click at [1170, 700] on icon at bounding box center [1172, 704] width 16 height 8
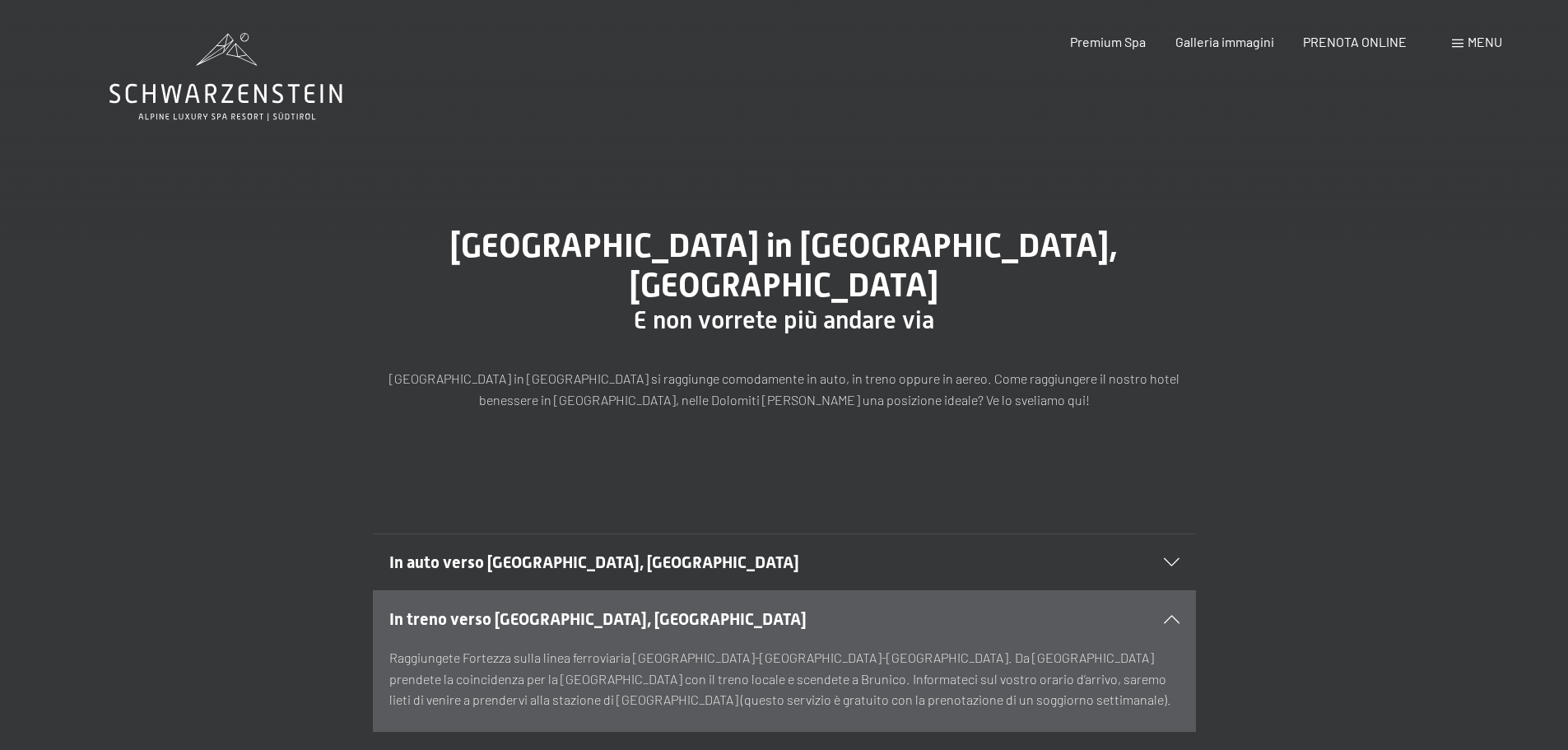
click at [1170, 615] on icon at bounding box center [1172, 619] width 16 height 8
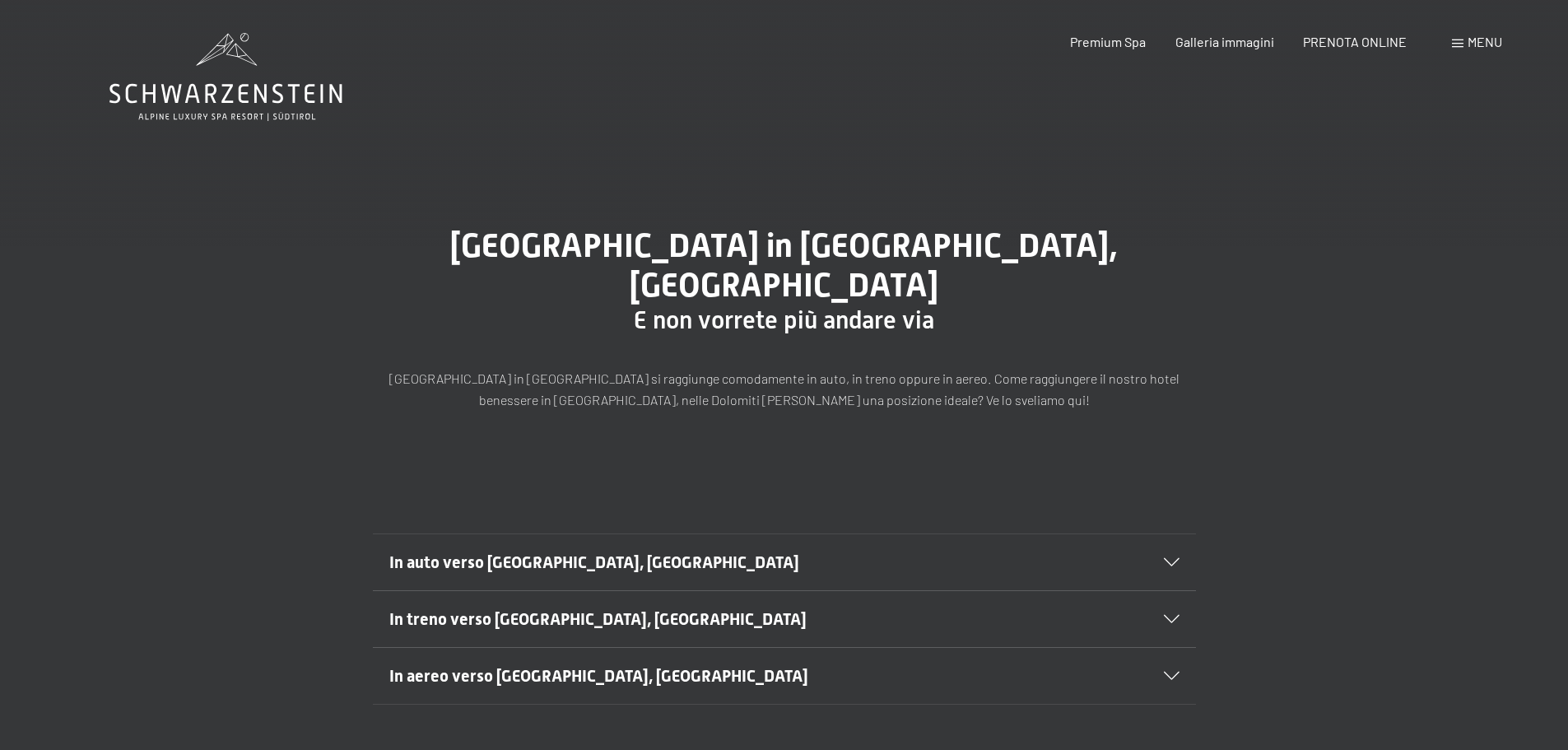
click at [1485, 40] on span "Menu" at bounding box center [1485, 41] width 35 height 16
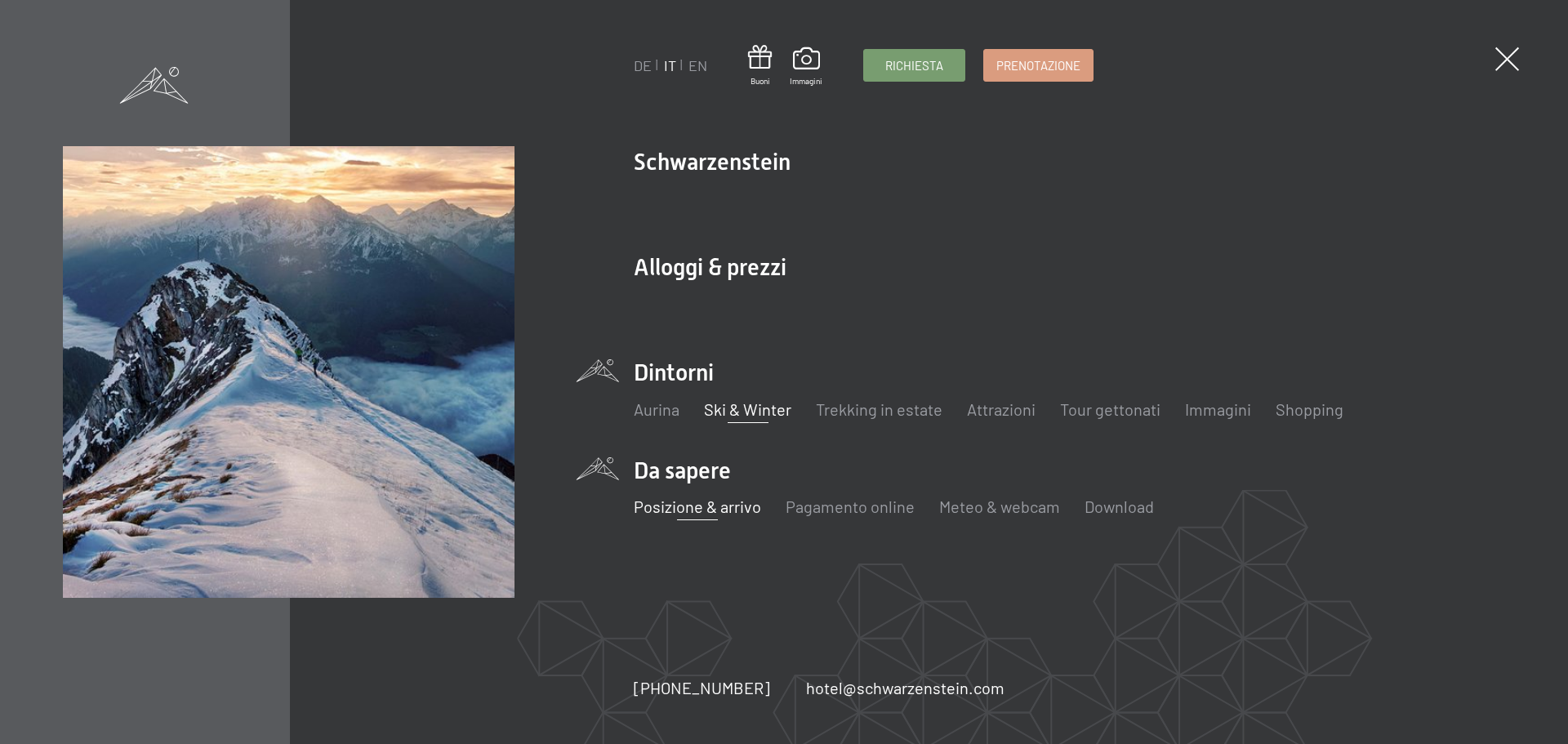
click at [734, 409] on link "Ski & Winter" at bounding box center [748, 410] width 87 height 20
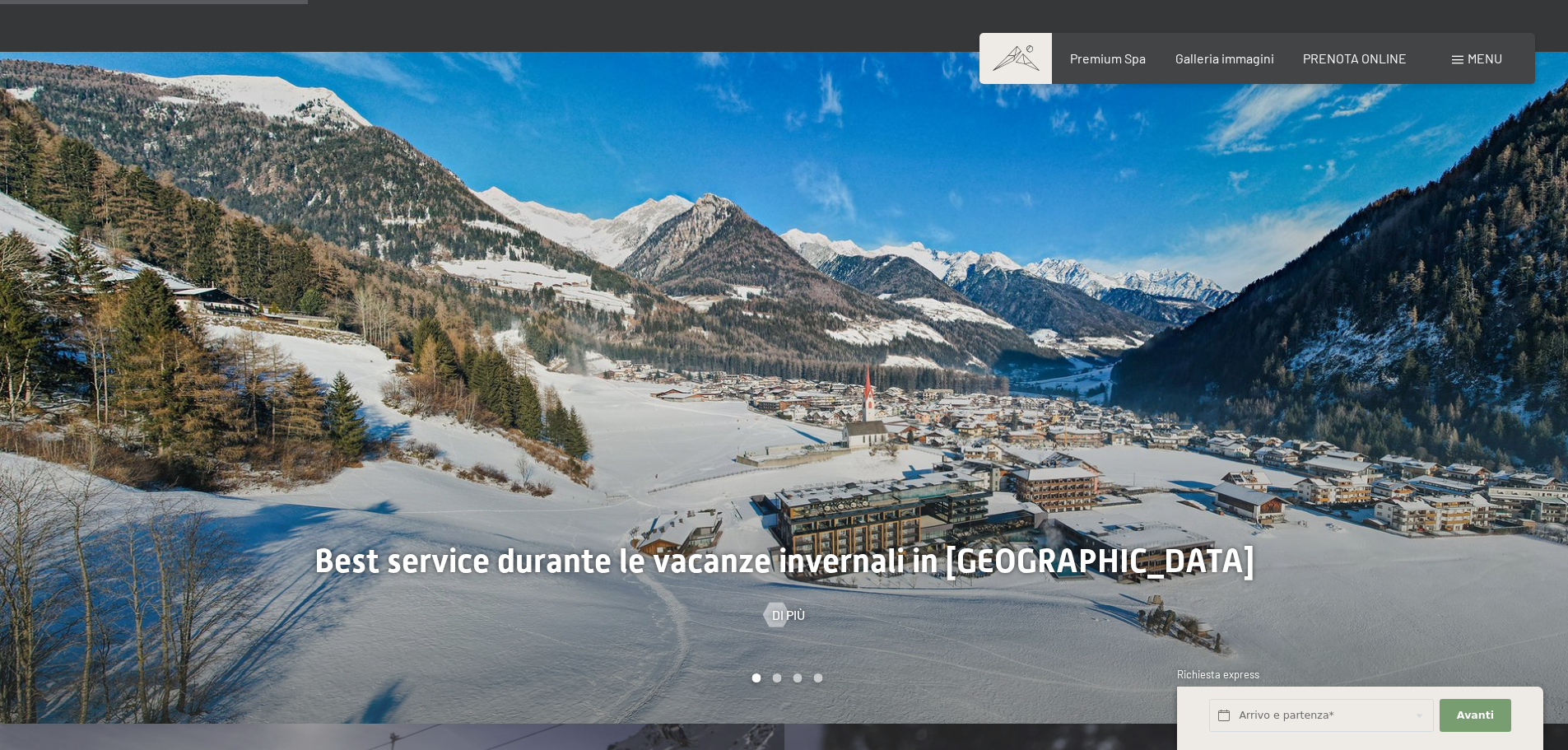
scroll to position [1483, 0]
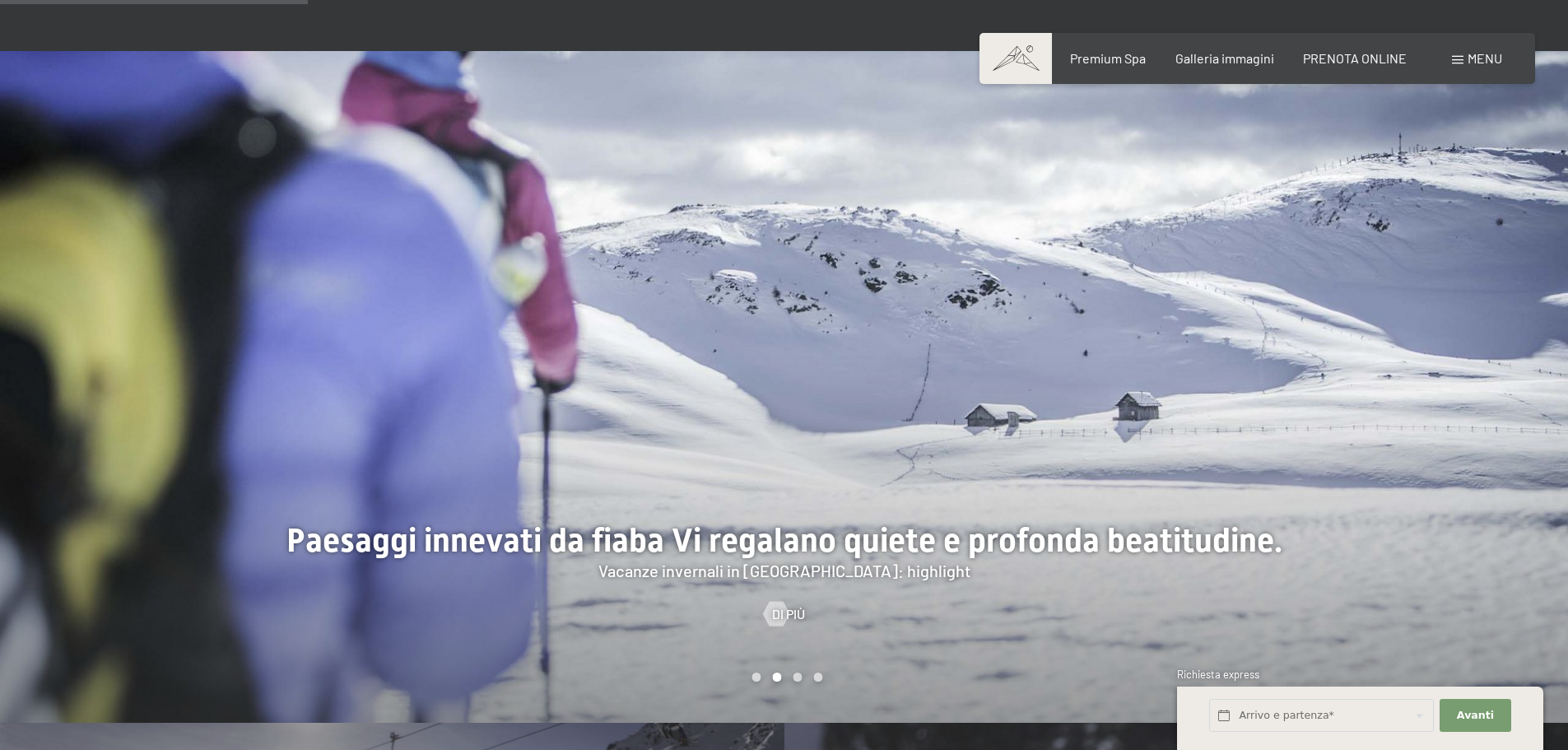
click at [1529, 392] on div at bounding box center [1177, 387] width 784 height 672
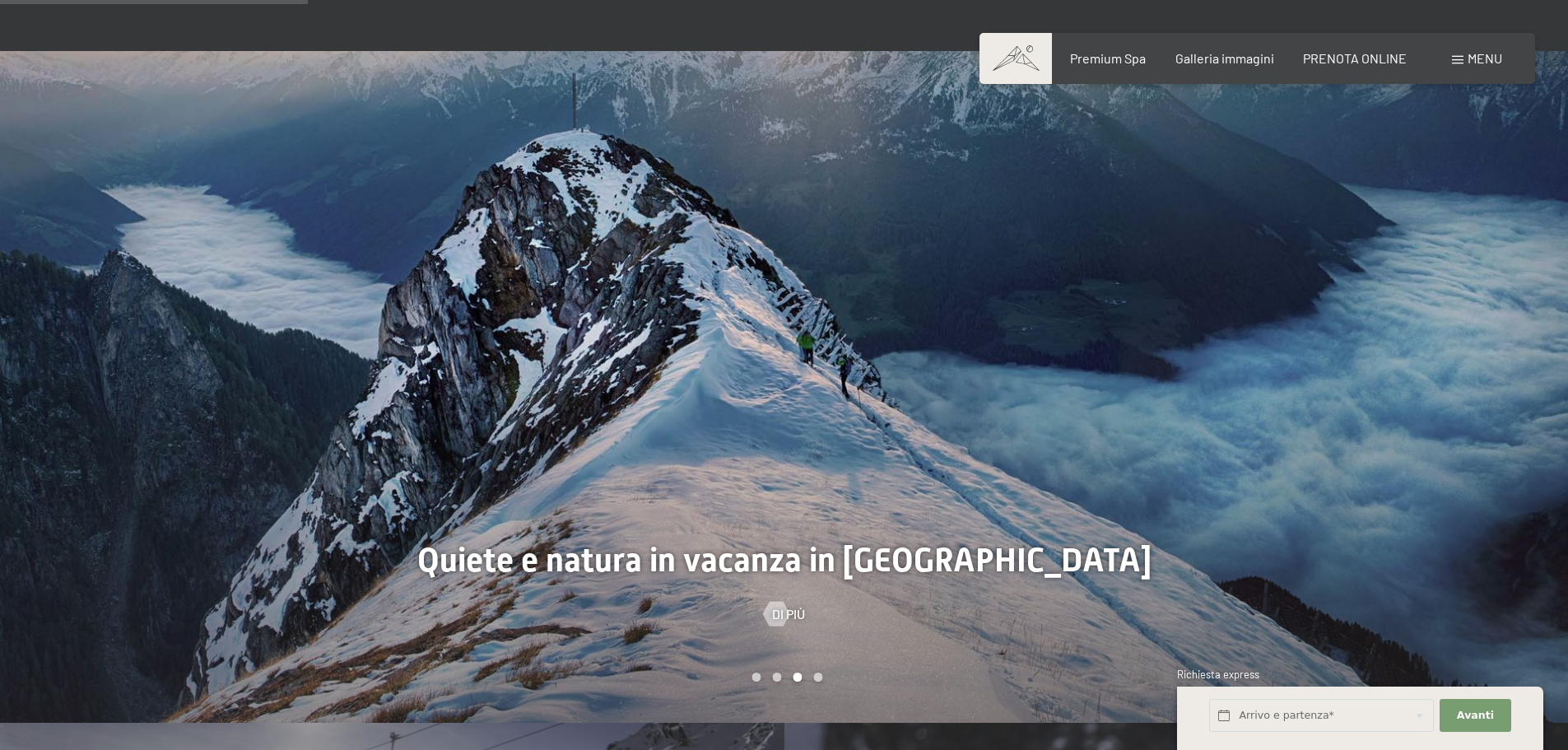
click at [1529, 392] on div at bounding box center [1177, 387] width 784 height 672
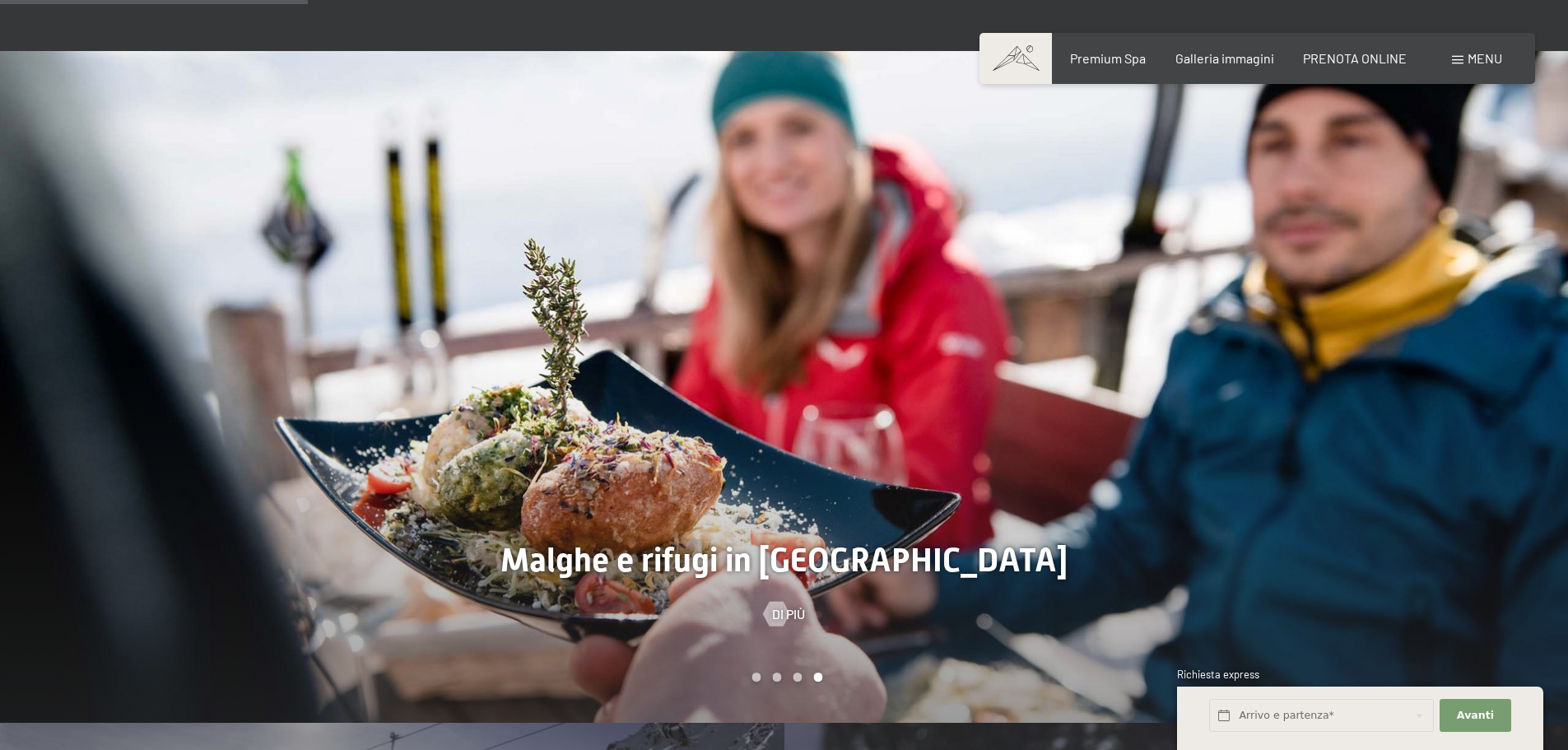
click at [1529, 392] on div at bounding box center [1177, 387] width 784 height 672
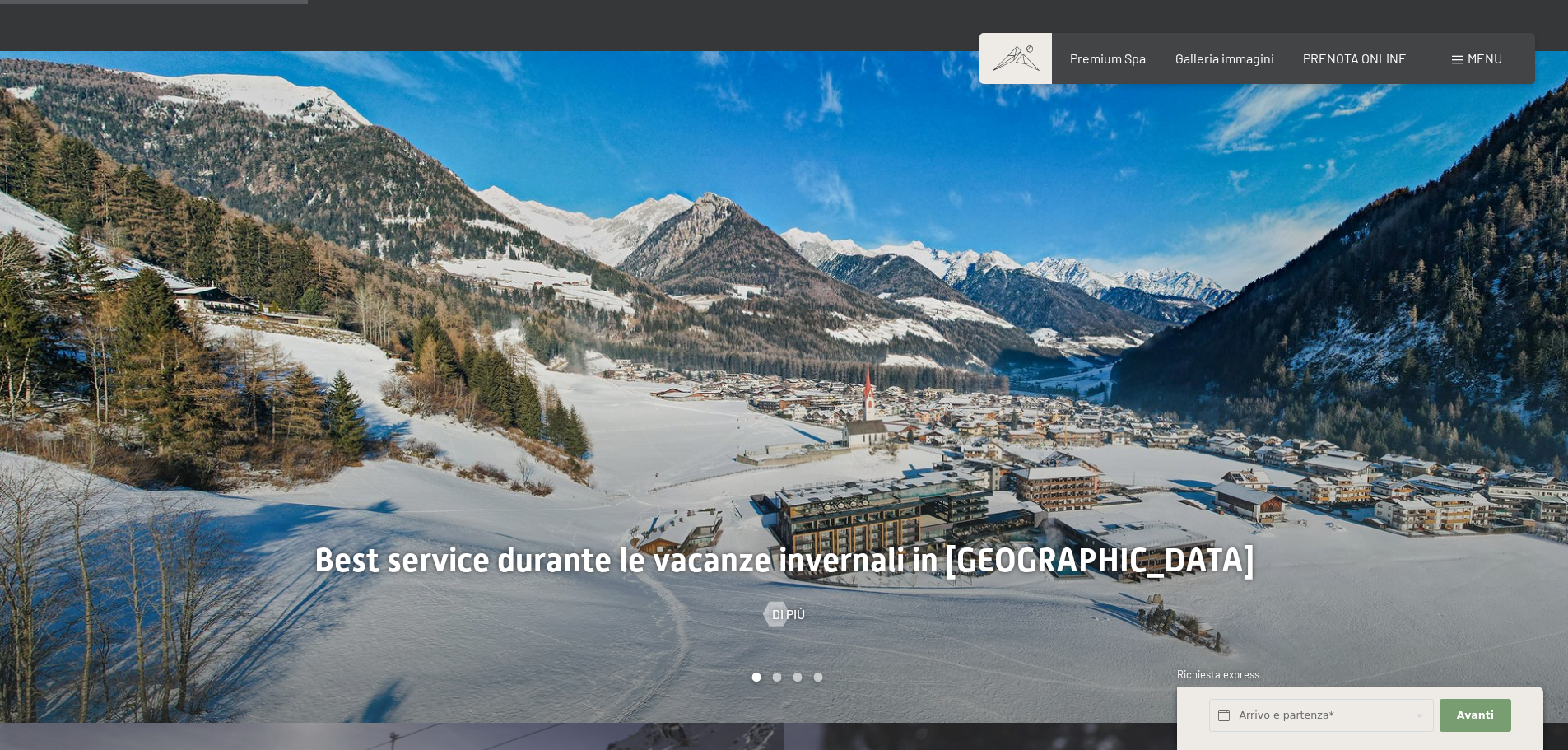
click at [1529, 392] on div at bounding box center [1177, 387] width 784 height 672
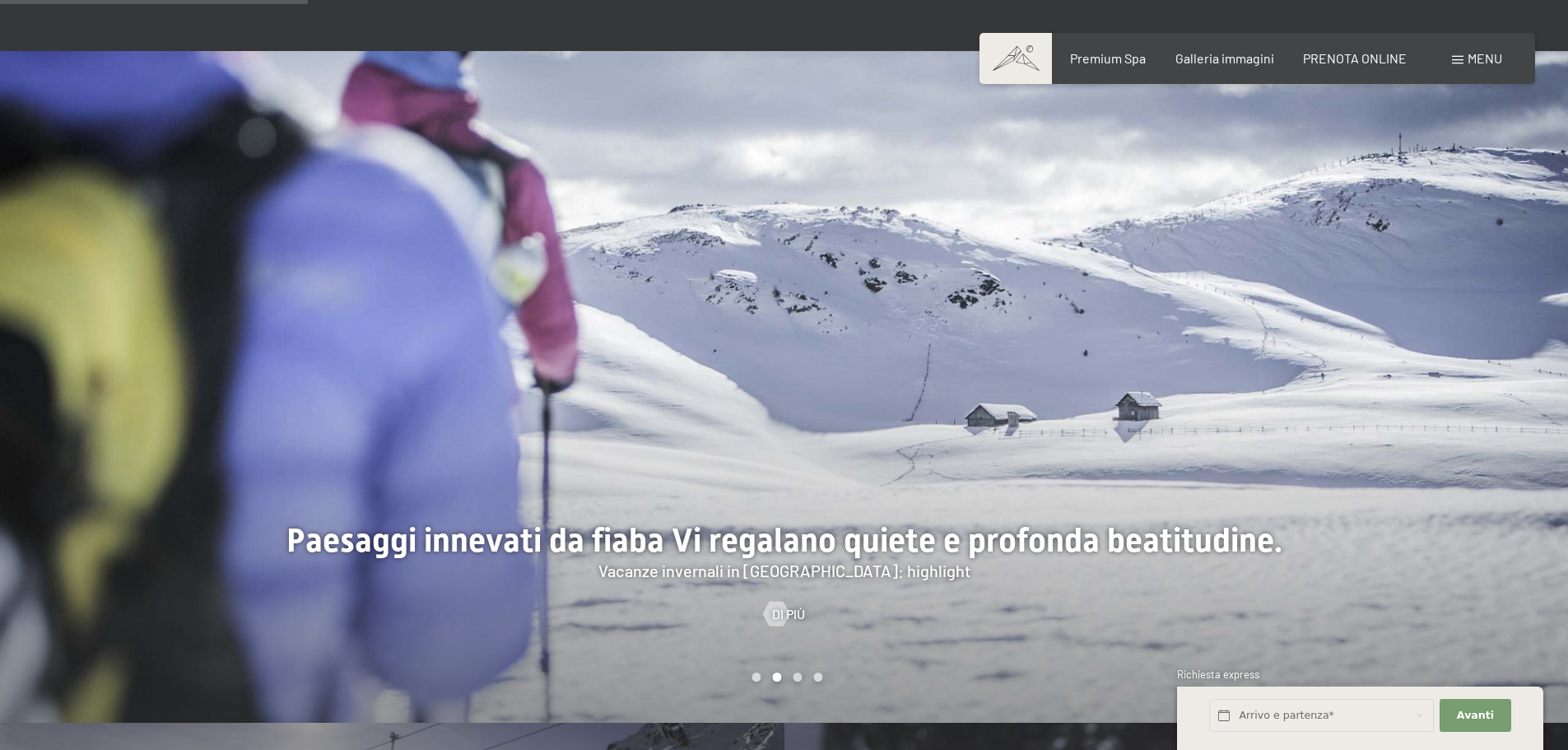
click at [1529, 392] on div at bounding box center [1177, 387] width 784 height 672
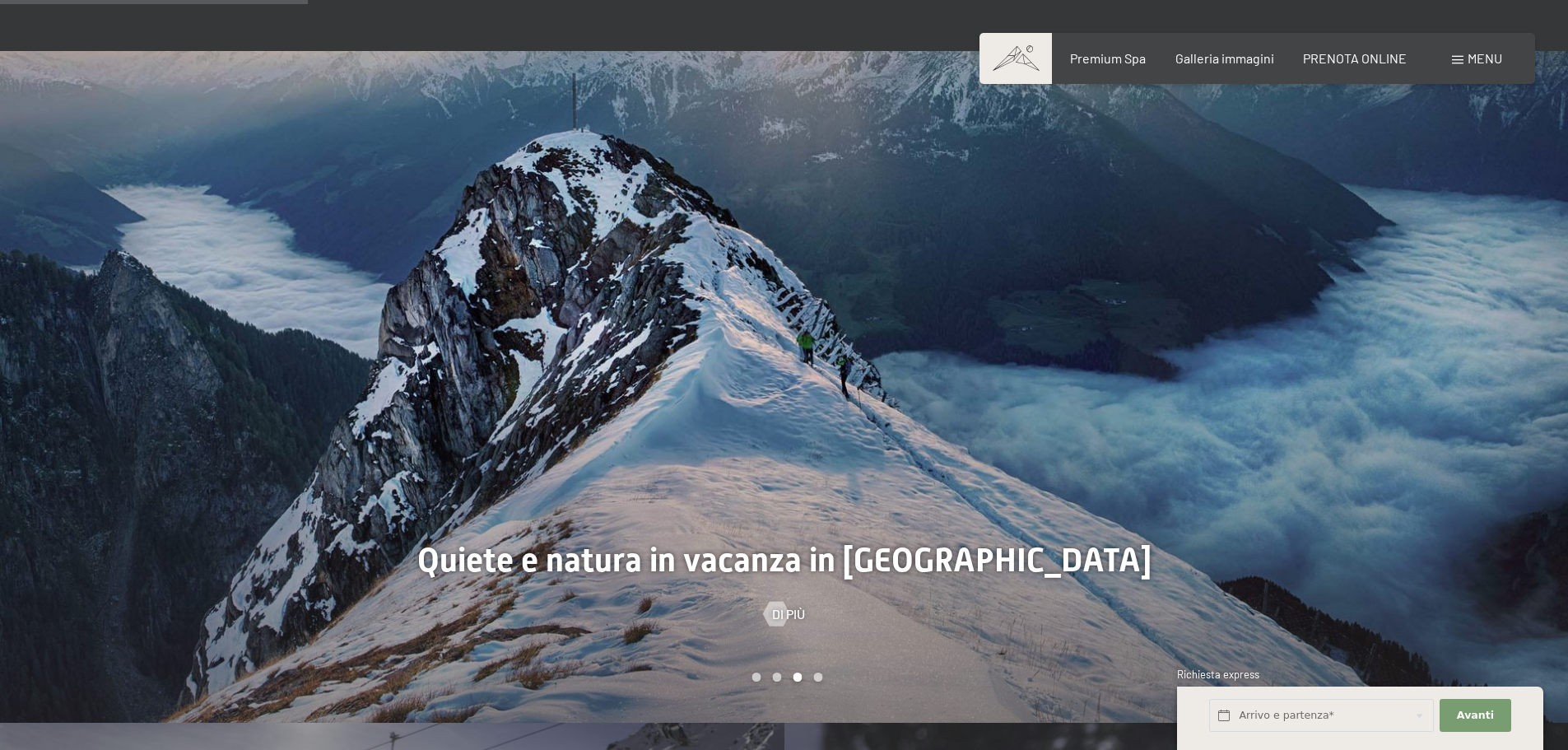
click at [1529, 392] on div at bounding box center [1177, 387] width 784 height 672
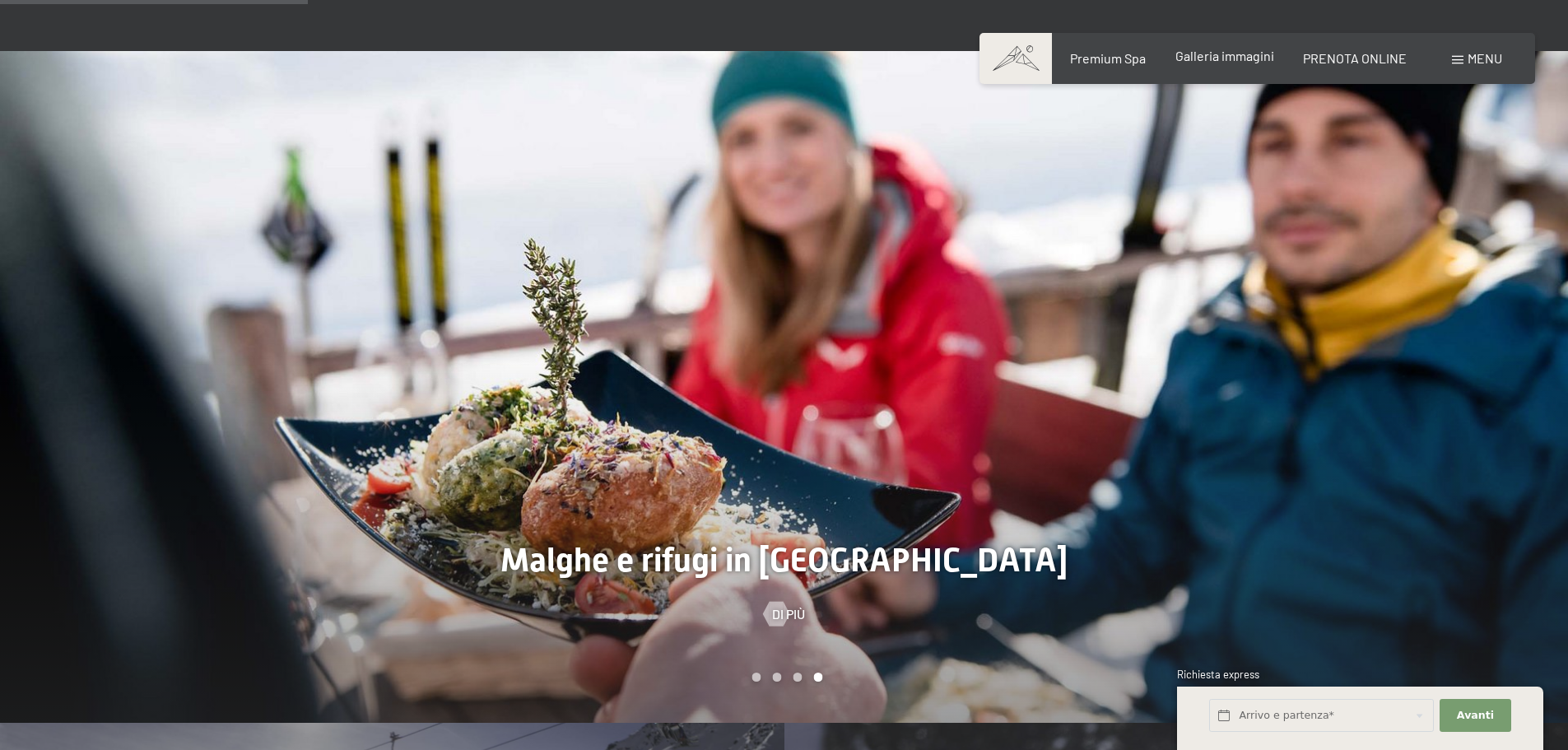
click at [1230, 56] on span "Galleria immagini" at bounding box center [1225, 55] width 98 height 16
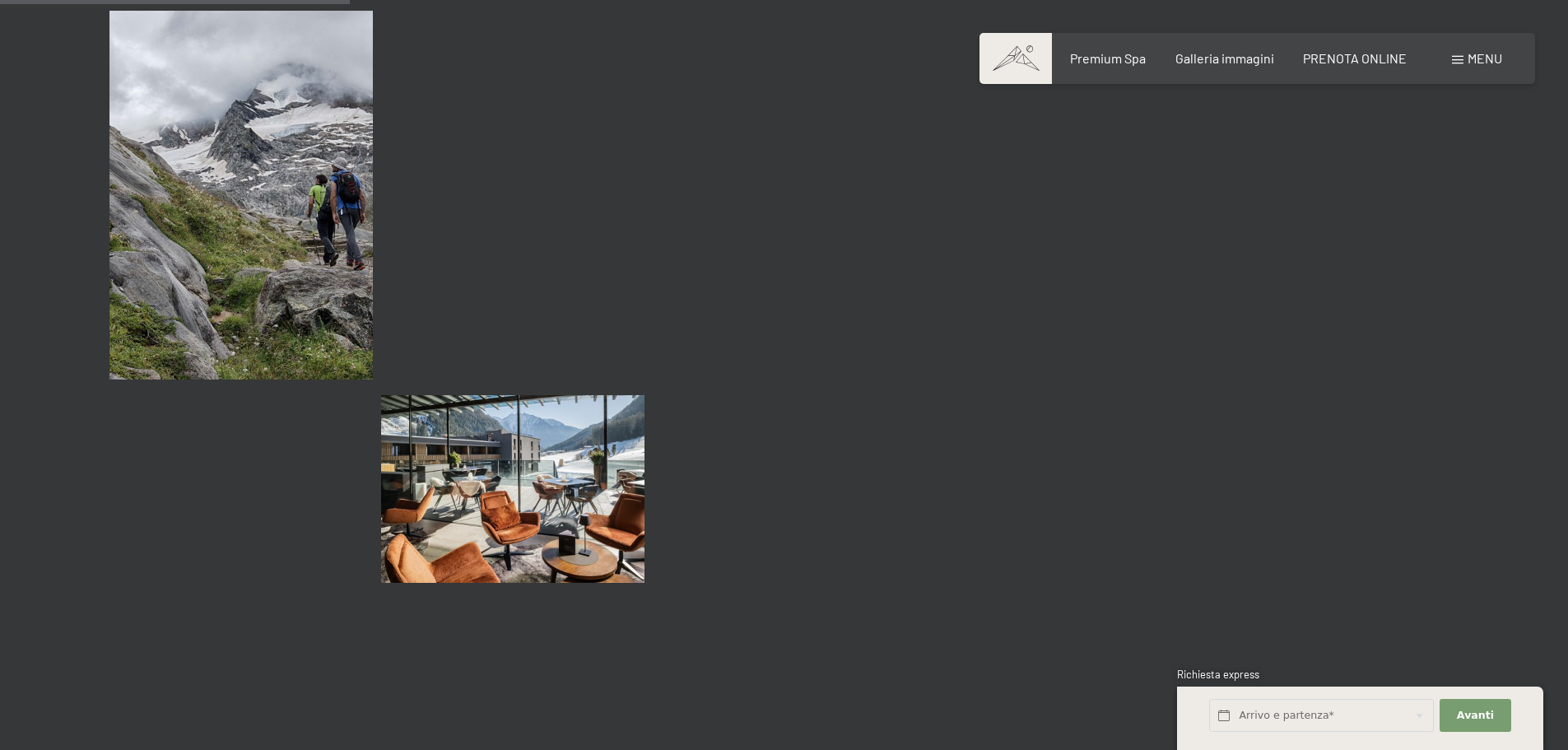
scroll to position [4777, 0]
